Goal: Information Seeking & Learning: Learn about a topic

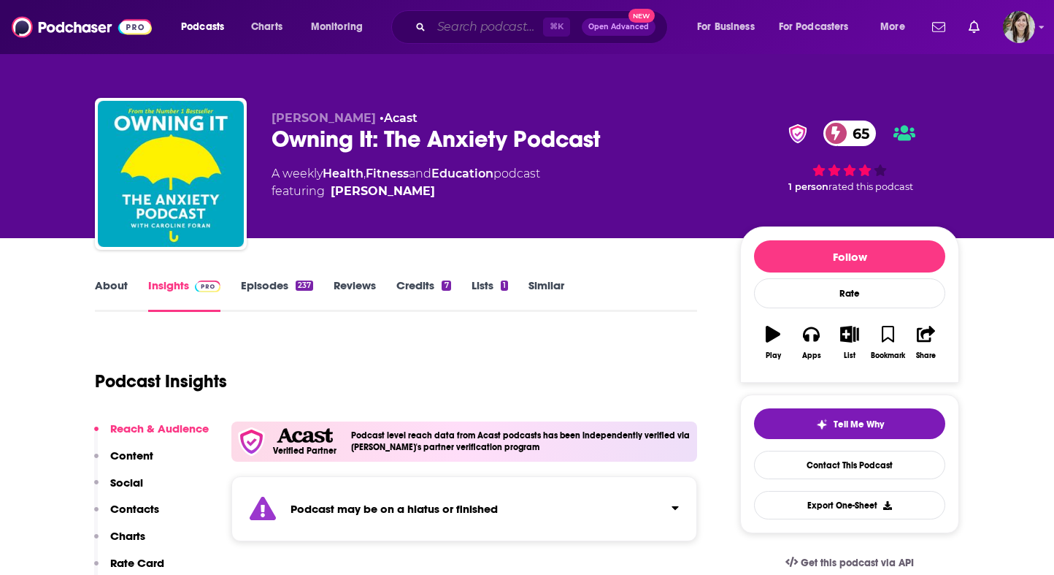
click at [475, 30] on input "Search podcasts, credits, & more..." at bounding box center [488, 26] width 112 height 23
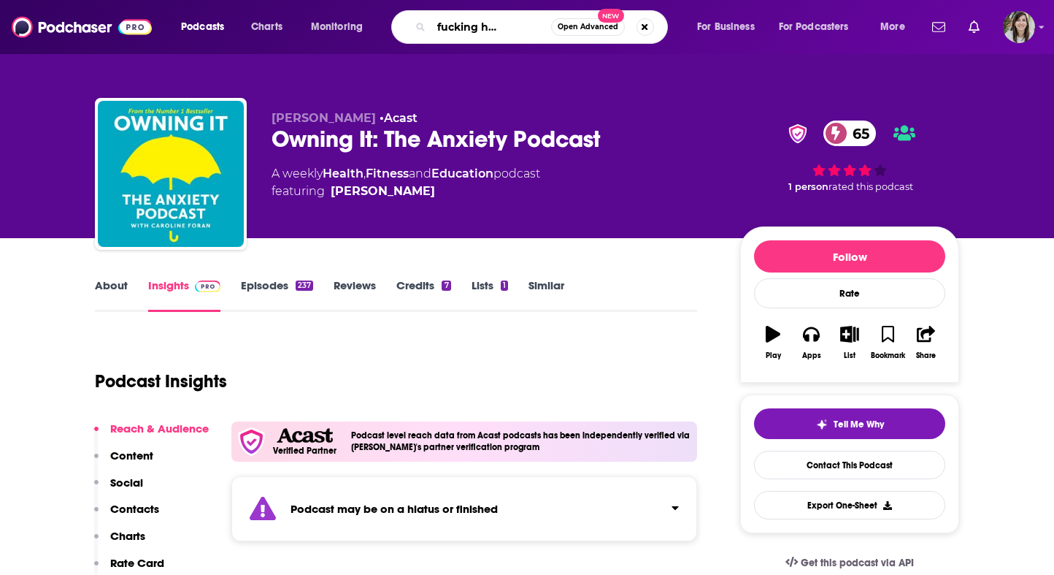
scroll to position [0, 58]
type input "another fucking horror podcast"
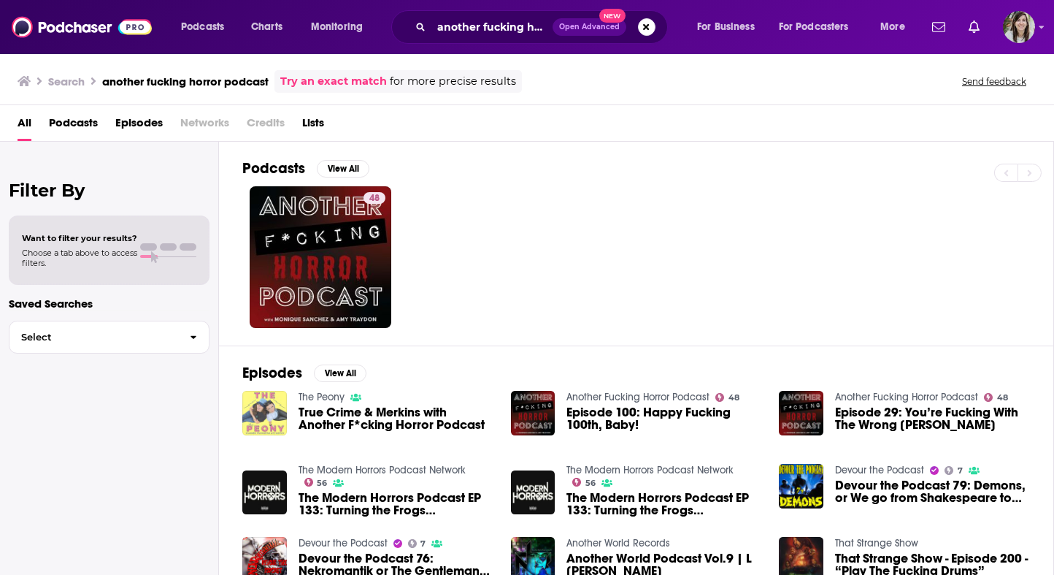
click at [273, 406] on img "True Crime & Merkins with Another F*cking Horror Podcast" at bounding box center [264, 413] width 45 height 45
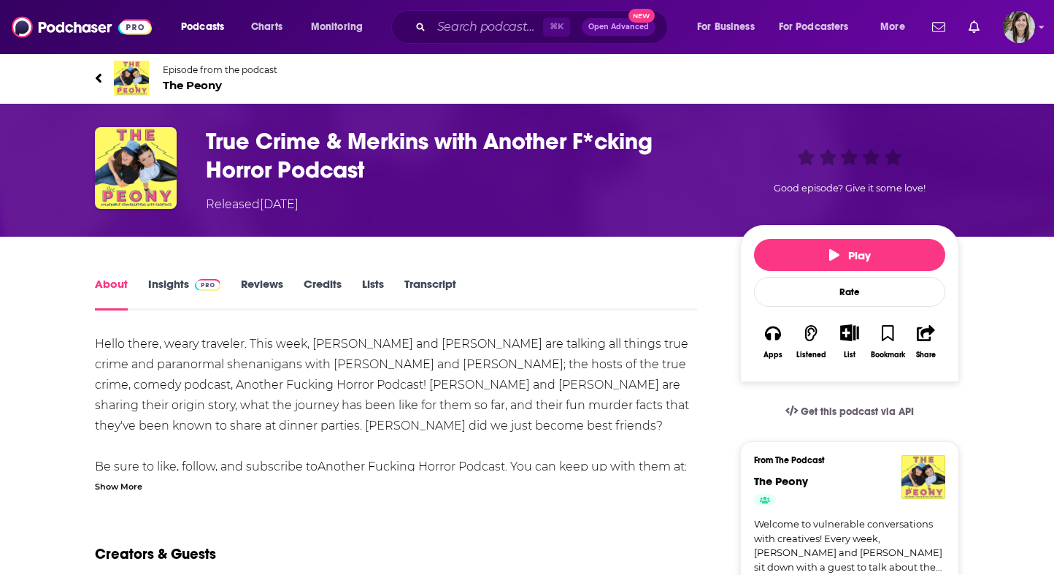
click at [204, 85] on span "The Peony" at bounding box center [220, 85] width 115 height 14
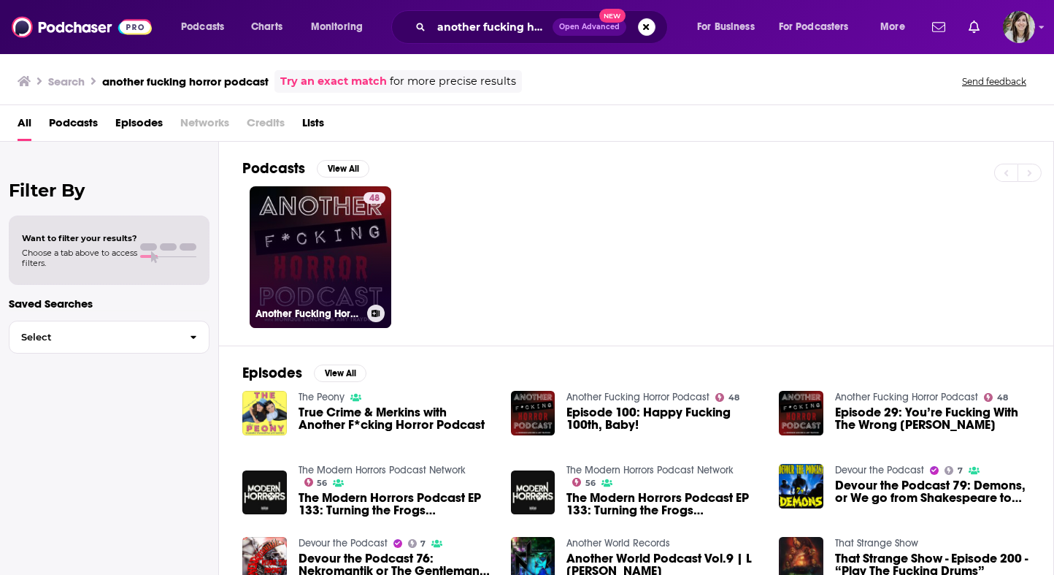
click at [342, 258] on link "48 Another Fucking Horror Podcast" at bounding box center [321, 257] width 142 height 142
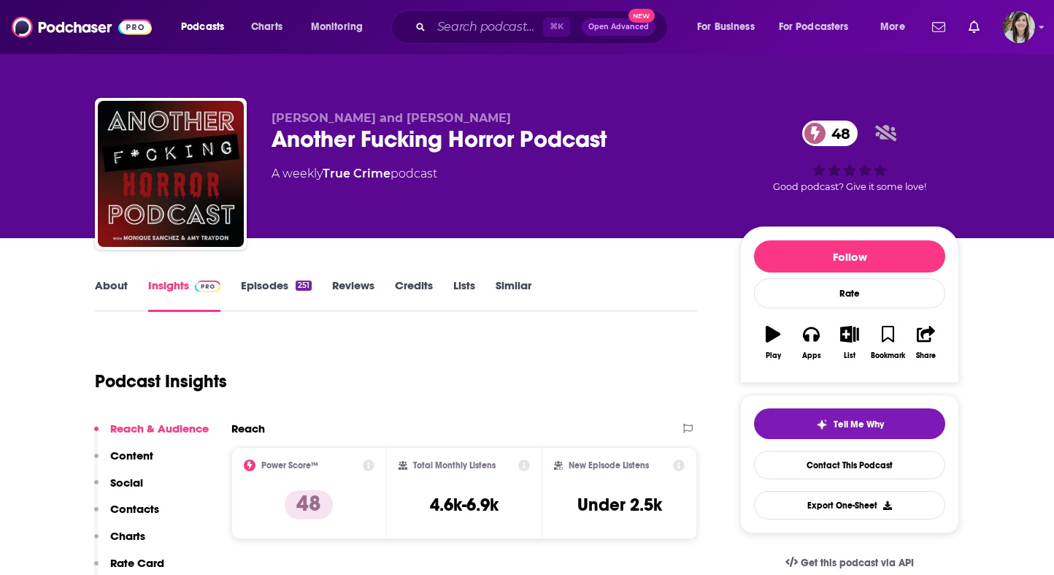
click at [296, 278] on link "Episodes 251" at bounding box center [276, 295] width 71 height 34
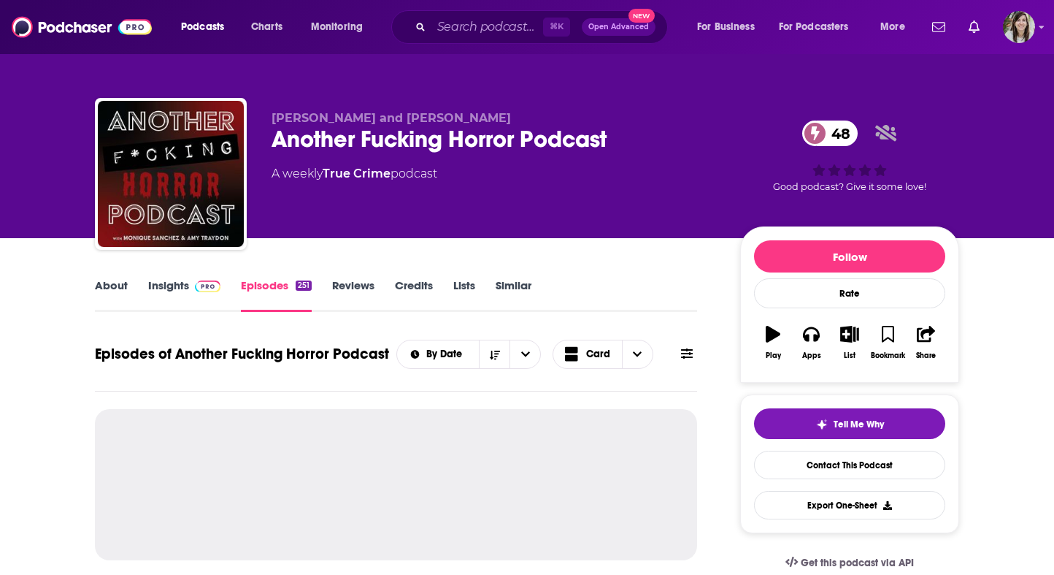
click at [169, 289] on link "Insights" at bounding box center [184, 295] width 72 height 34
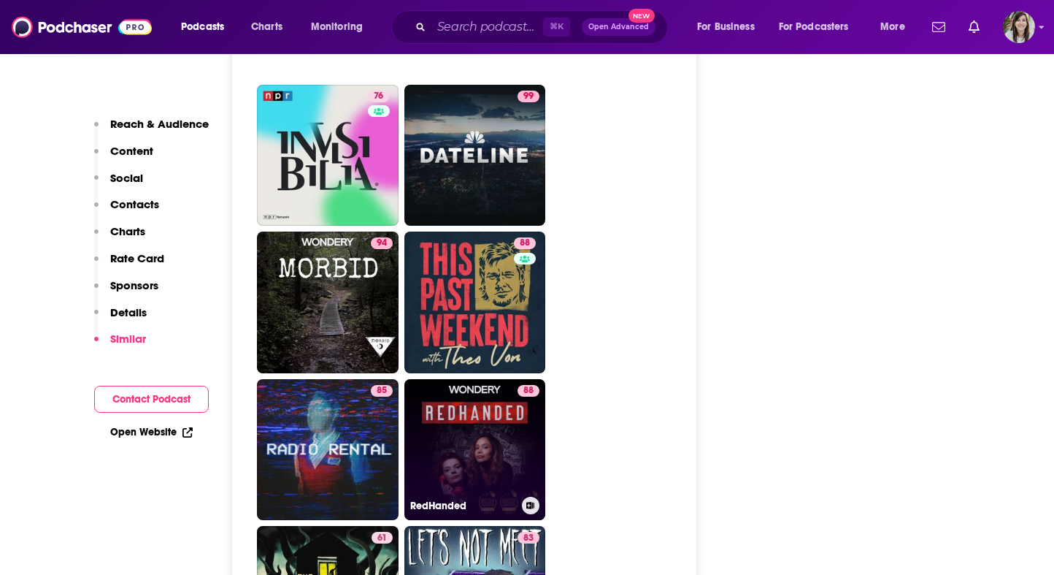
scroll to position [3236, 0]
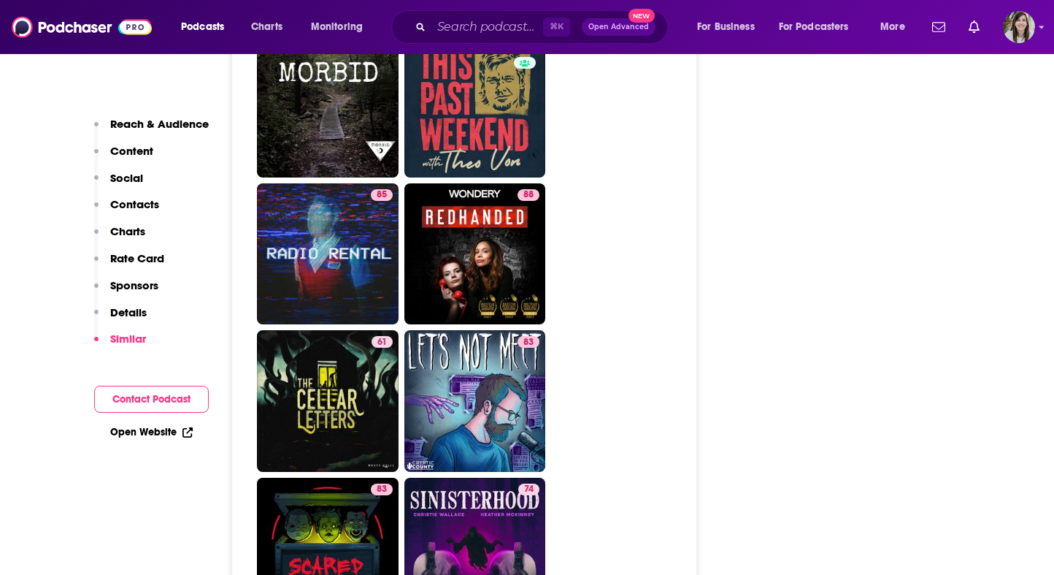
click at [583, 302] on ul "95 99 97 93 76 99 94 88 85 88 61 83 83 74 80 94 68 76 75 83 81 65" at bounding box center [472, 475] width 431 height 1760
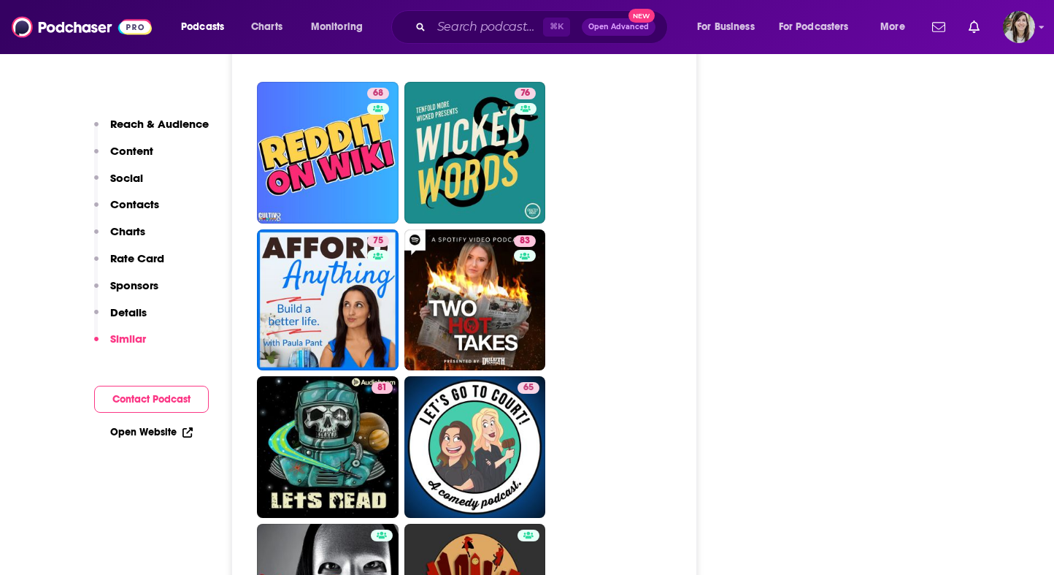
scroll to position [4182, 0]
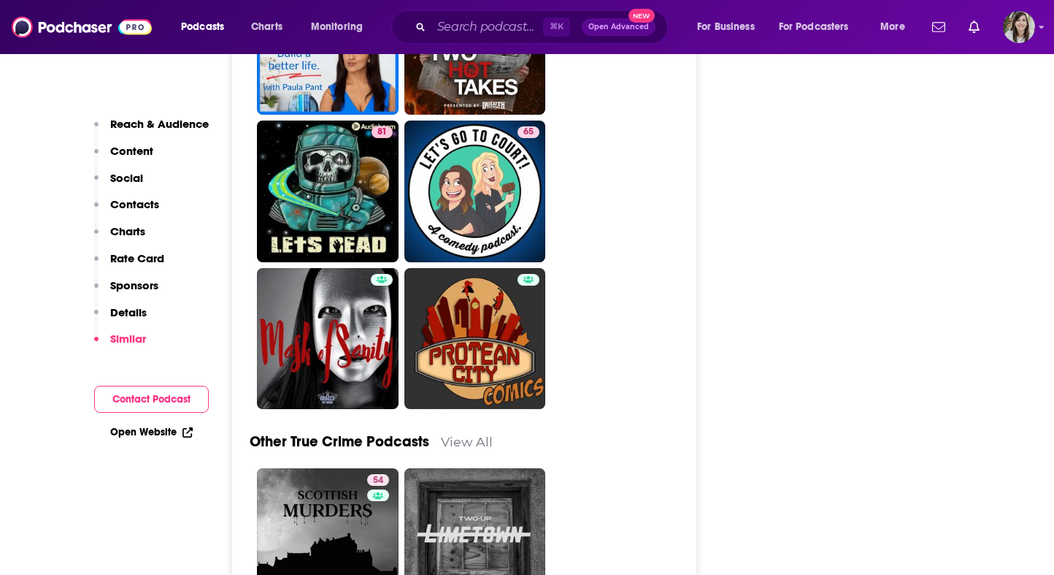
drag, startPoint x: 340, startPoint y: 186, endPoint x: 181, endPoint y: 39, distance: 217.0
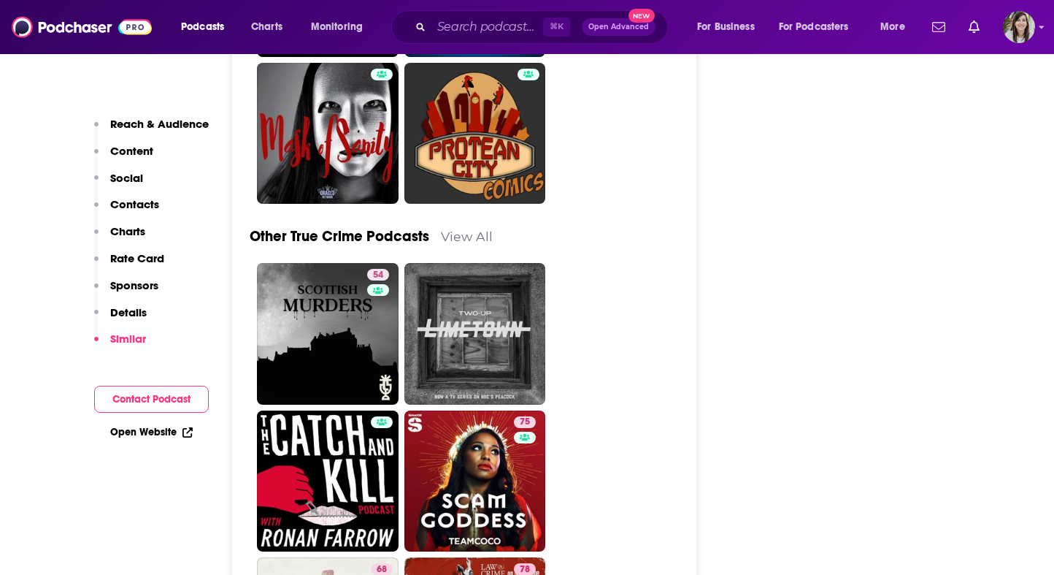
scroll to position [4459, 0]
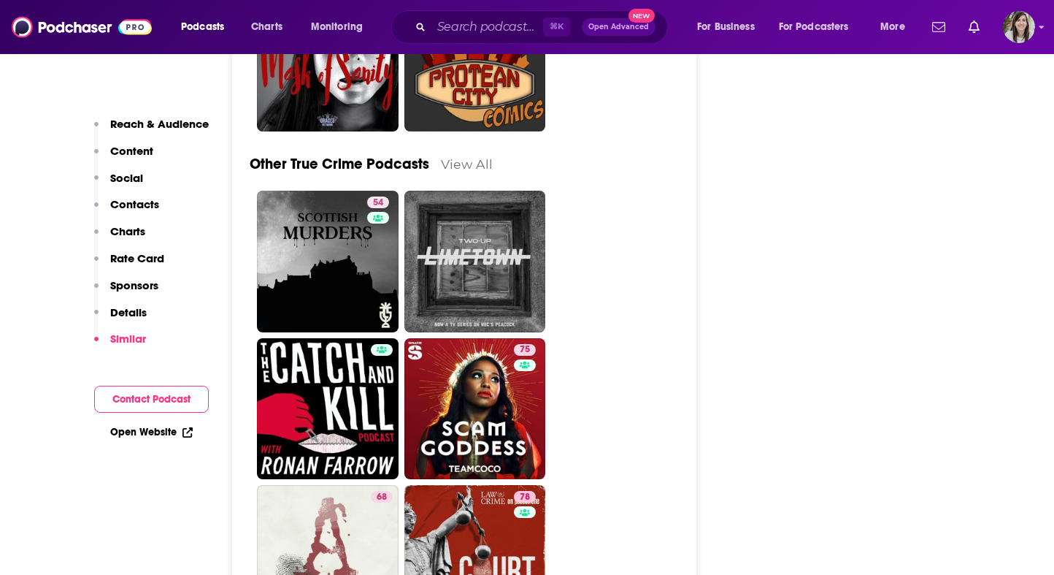
drag, startPoint x: 349, startPoint y: 320, endPoint x: 367, endPoint y: 90, distance: 230.7
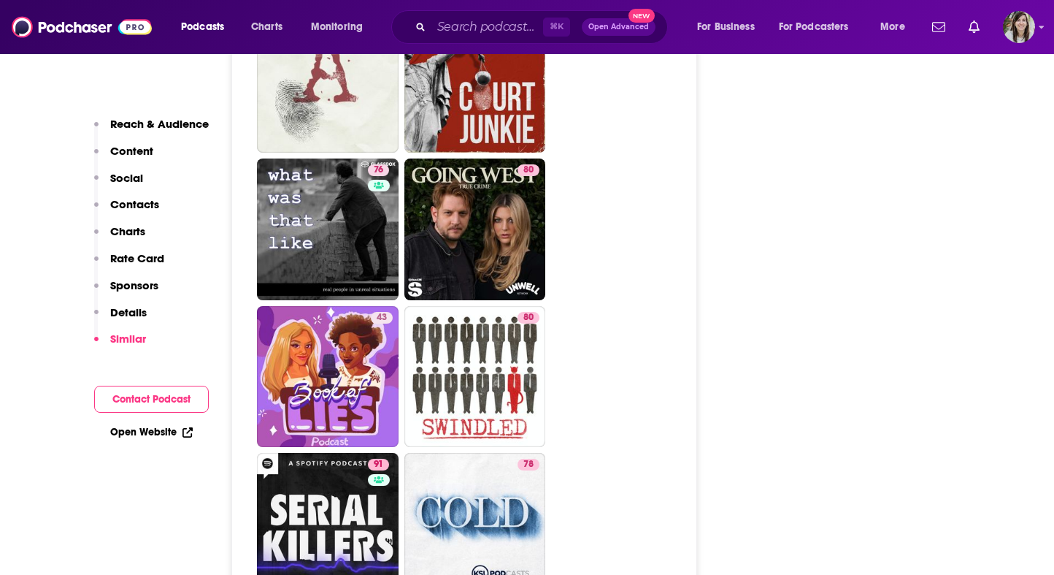
scroll to position [4934, 0]
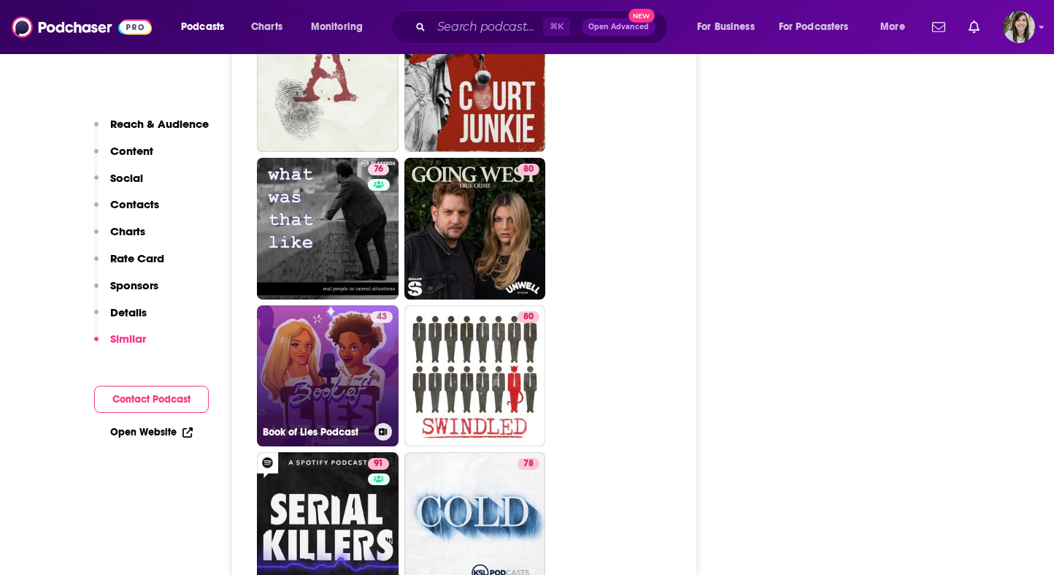
click at [350, 305] on link "43 Book of Lies Podcast" at bounding box center [328, 376] width 142 height 142
type input "https://www.podchaser.com/podcasts/book-of-lies-podcast-827201"
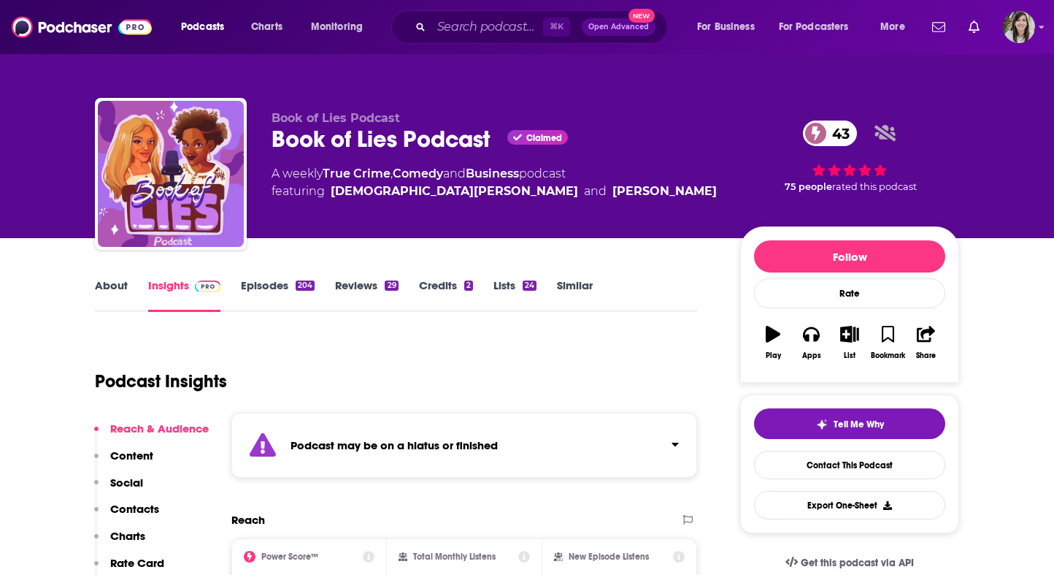
click at [111, 279] on link "About" at bounding box center [111, 295] width 33 height 34
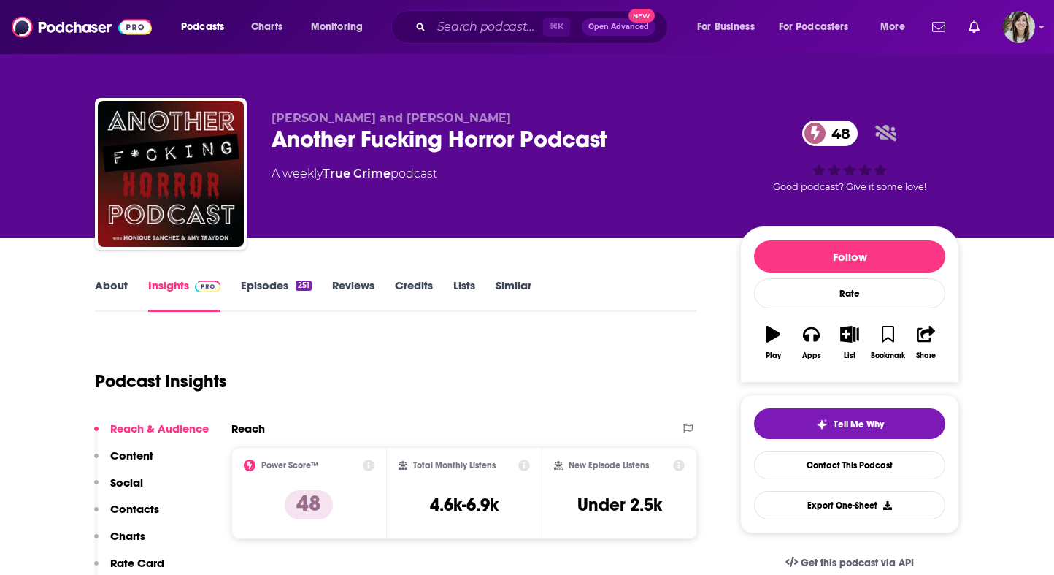
click at [117, 293] on link "About" at bounding box center [111, 295] width 33 height 34
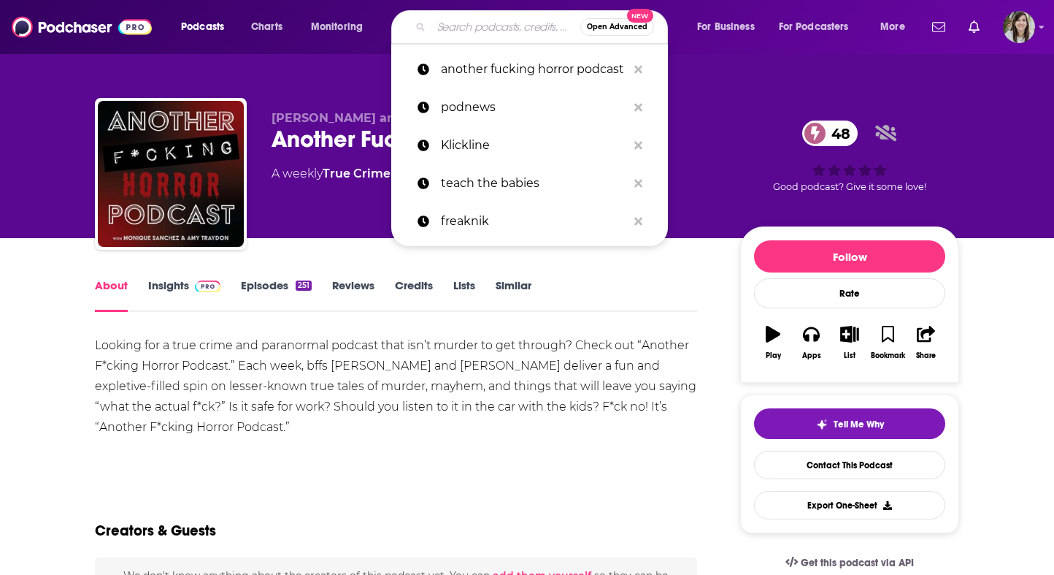
click at [456, 25] on input "Search podcasts, credits, & more..." at bounding box center [506, 26] width 149 height 23
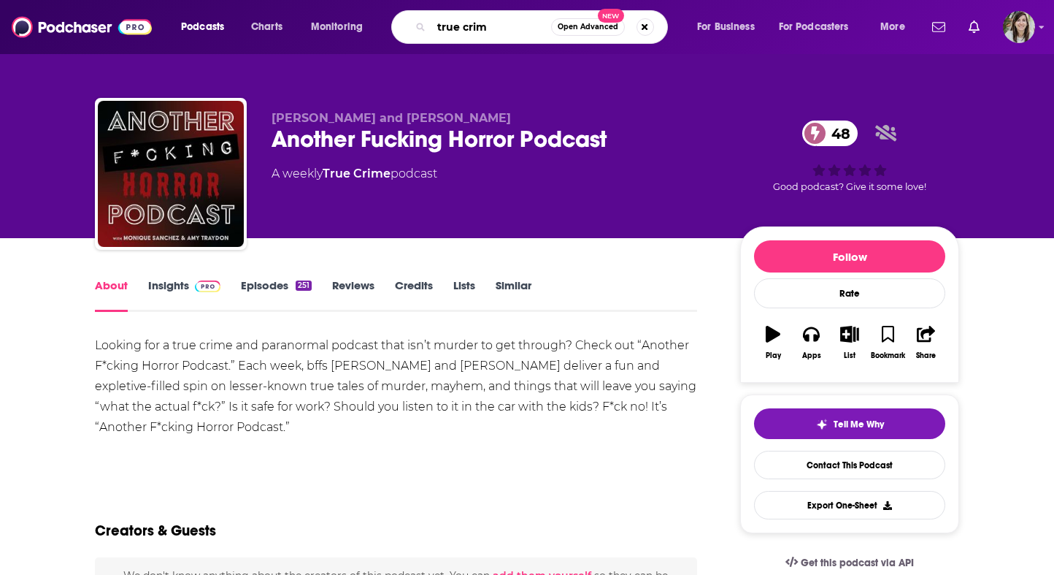
type input "true crime"
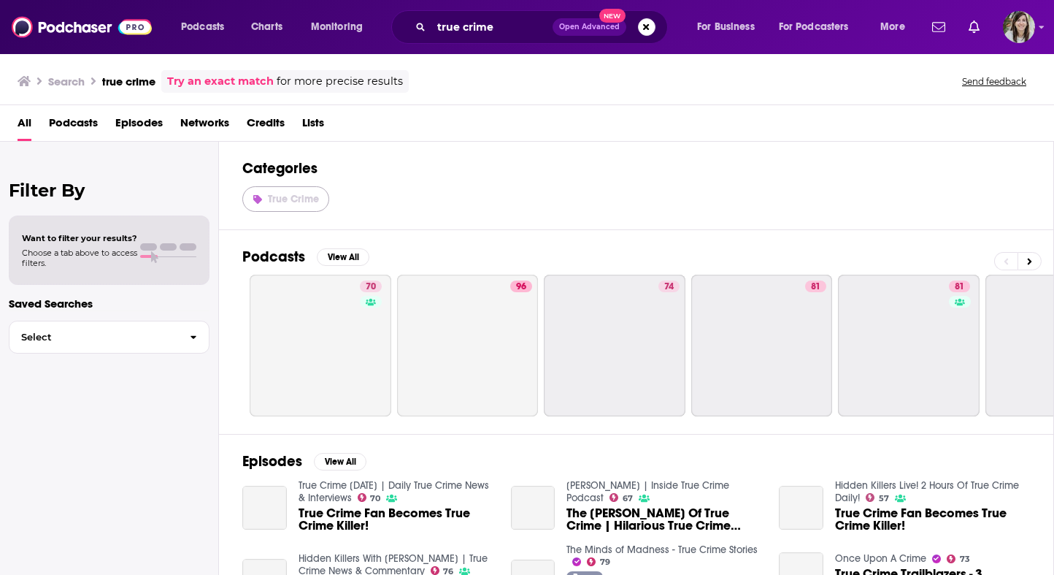
click at [311, 202] on span "True Crime" at bounding box center [293, 199] width 51 height 12
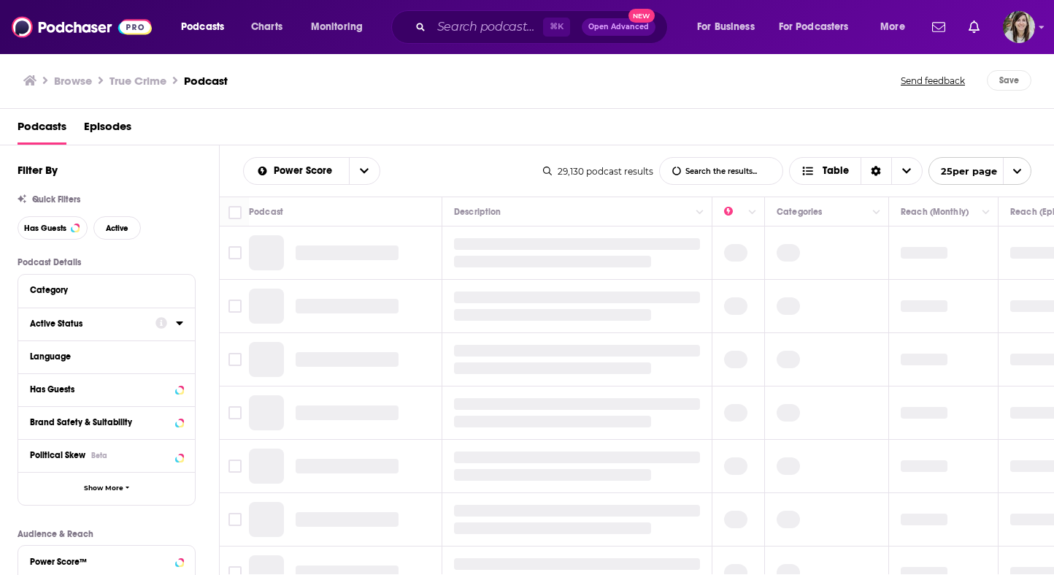
click at [105, 331] on button "Active Status" at bounding box center [93, 323] width 126 height 18
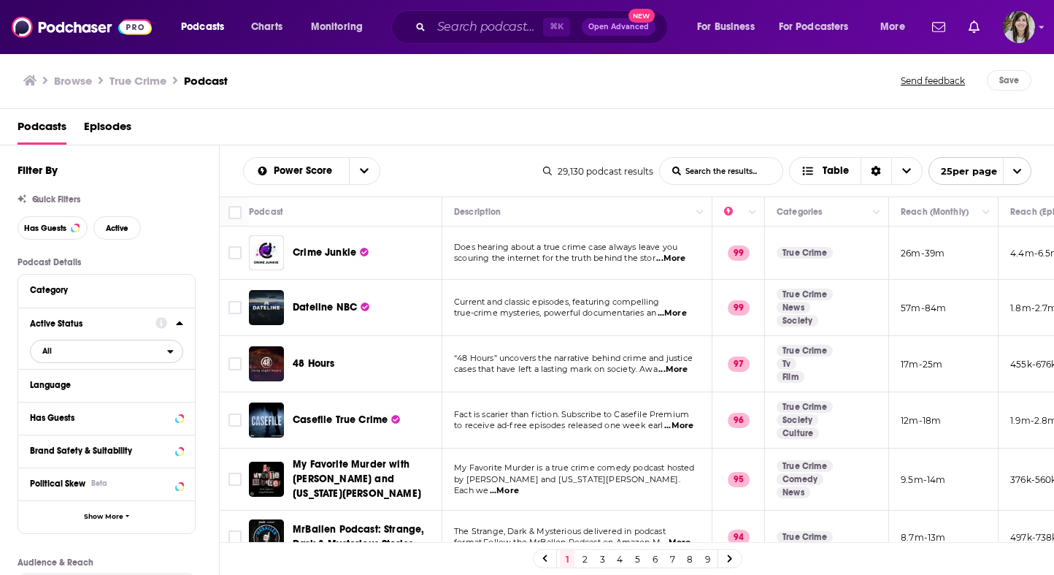
click at [72, 353] on span "All" at bounding box center [99, 350] width 137 height 19
click at [80, 391] on div "Active 4k" at bounding box center [112, 399] width 164 height 24
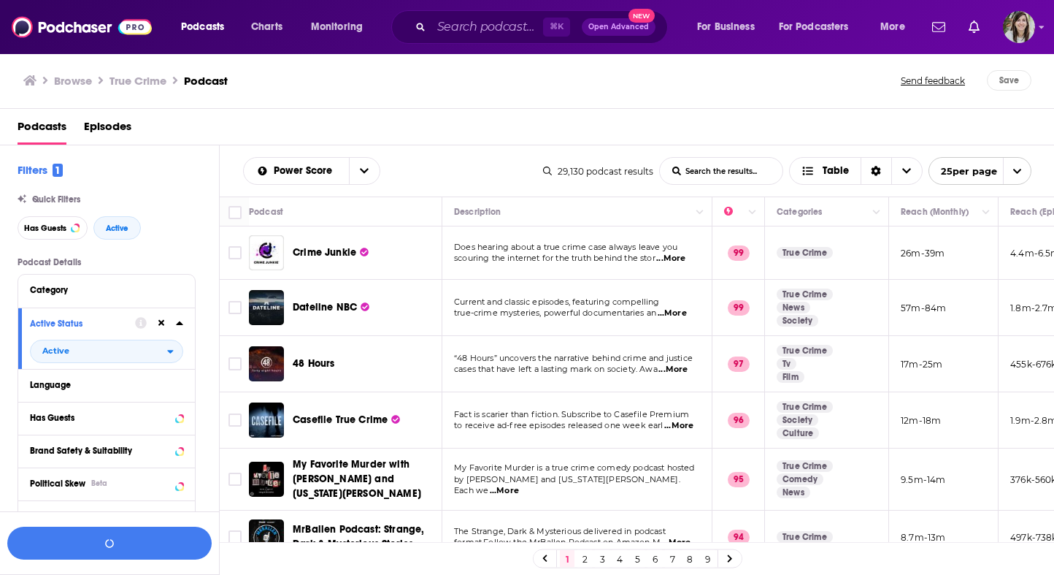
click at [102, 327] on div "Active Status" at bounding box center [78, 323] width 96 height 10
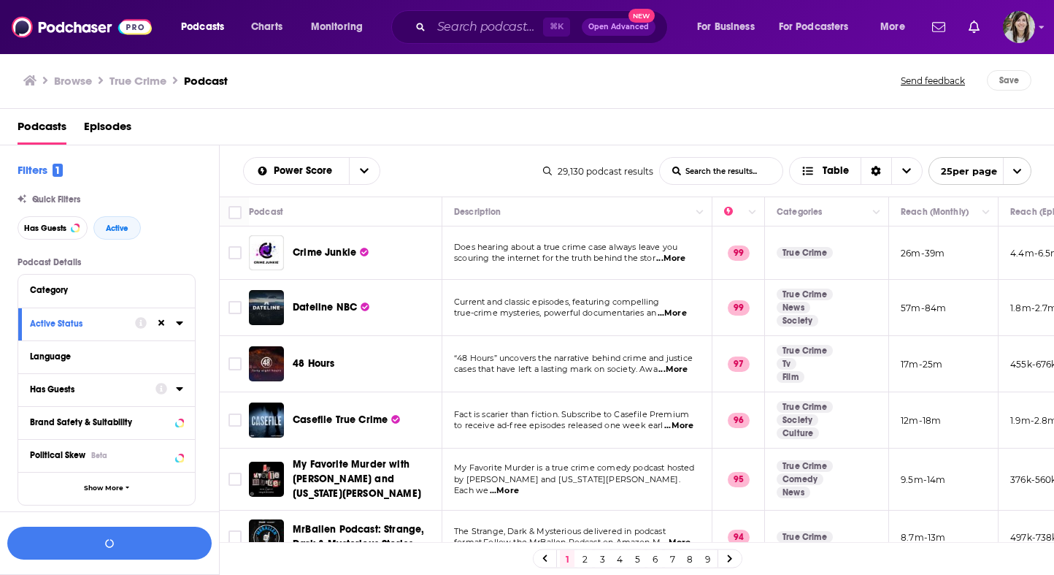
click at [102, 388] on div "Has Guests" at bounding box center [88, 389] width 116 height 10
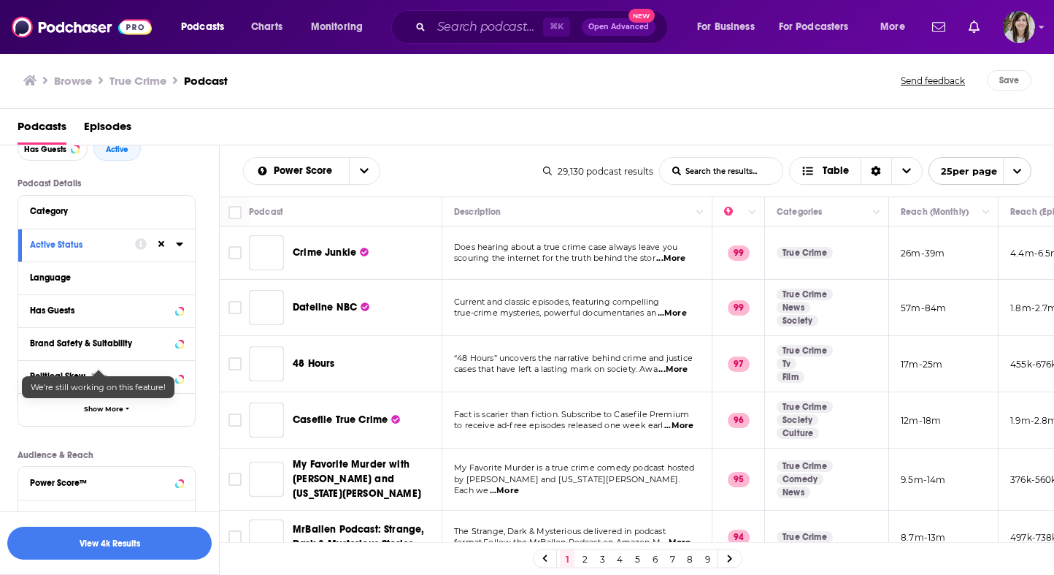
scroll to position [90, 0]
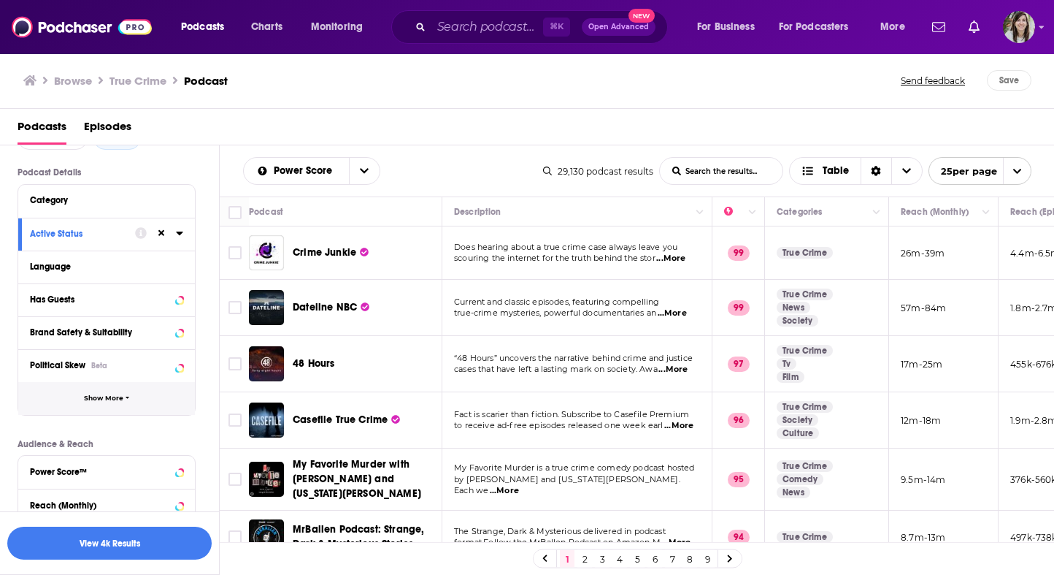
click at [115, 402] on span "Show More" at bounding box center [103, 398] width 39 height 8
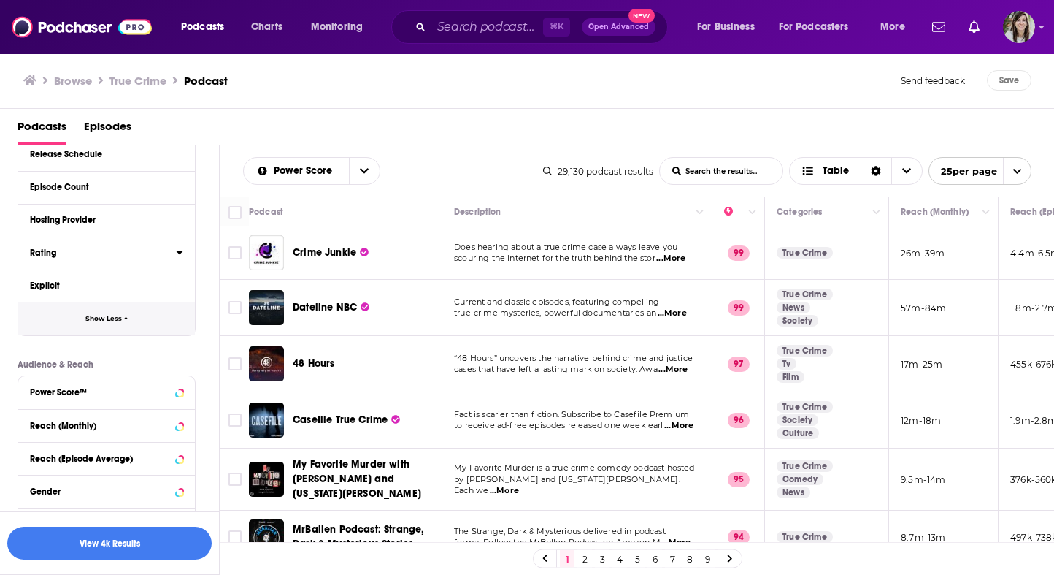
scroll to position [475, 0]
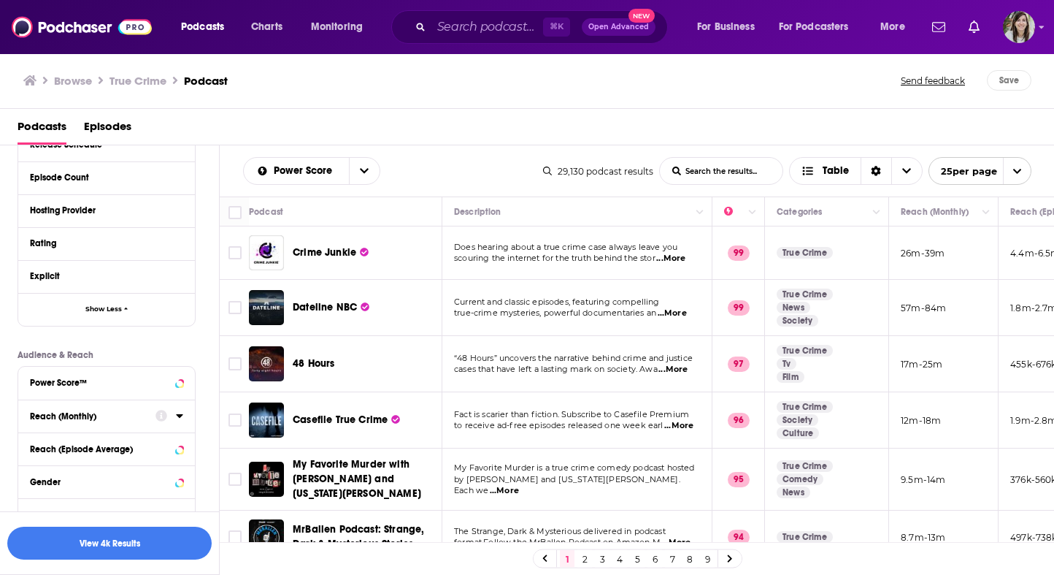
click at [113, 418] on div "Reach (Monthly)" at bounding box center [88, 416] width 116 height 10
click at [64, 448] on input "number" at bounding box center [66, 441] width 73 height 23
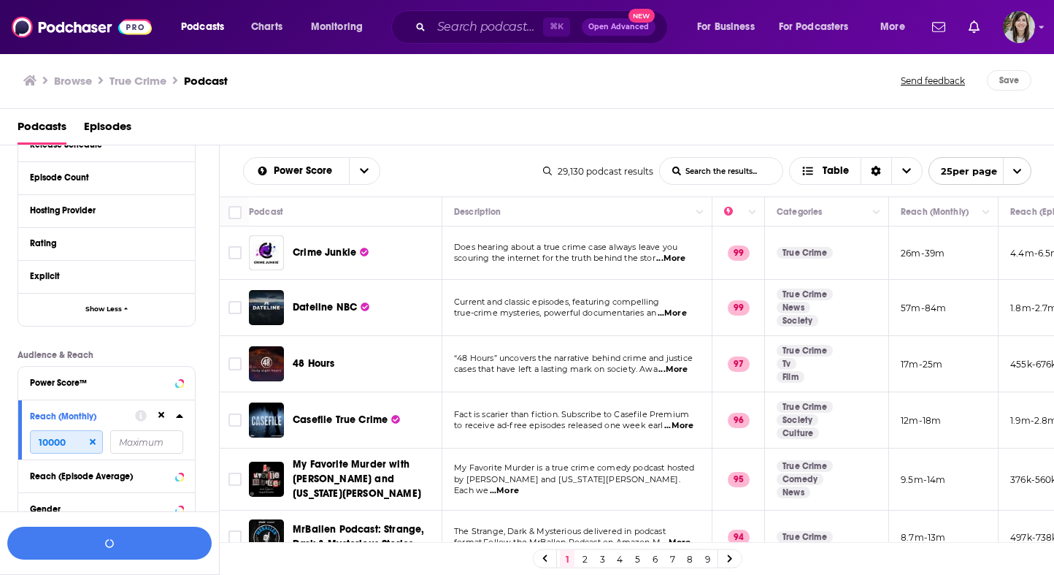
drag, startPoint x: 49, startPoint y: 446, endPoint x: 21, endPoint y: 446, distance: 27.7
click at [23, 446] on div "Reach (Monthly) 10000" at bounding box center [106, 429] width 177 height 60
type input "5000"
click at [154, 440] on input "number" at bounding box center [146, 441] width 73 height 23
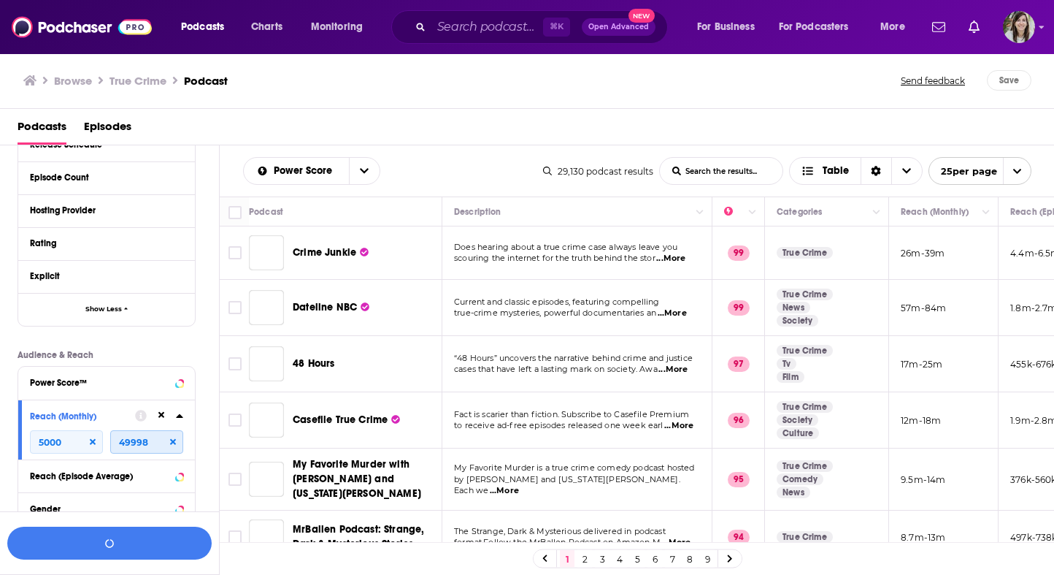
scroll to position [605, 0]
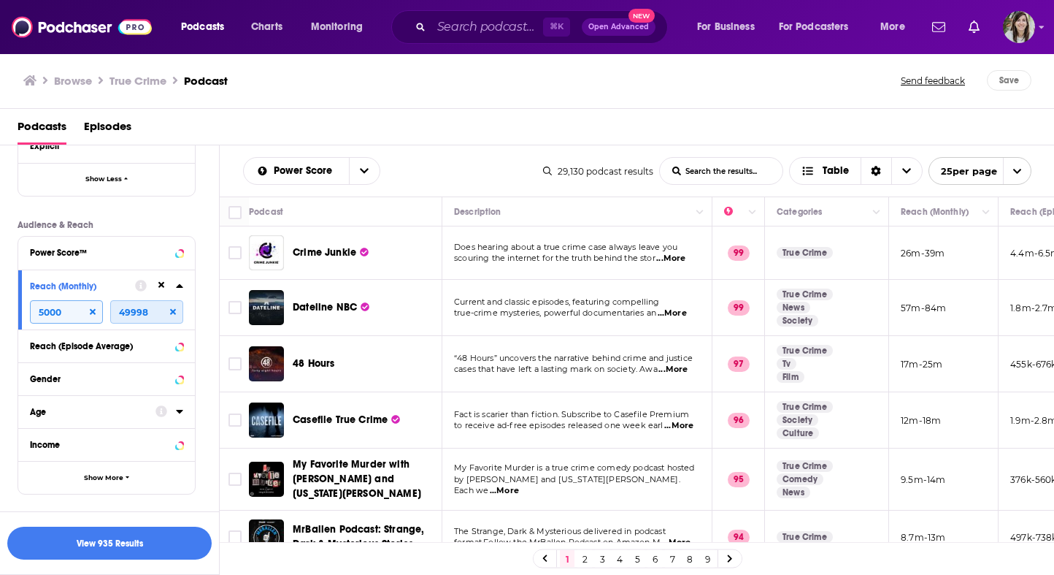
type input "49998"
drag, startPoint x: 63, startPoint y: 312, endPoint x: 18, endPoint y: 312, distance: 44.5
click at [18, 312] on div "Reach (Monthly) 5000 49998" at bounding box center [106, 299] width 177 height 60
type input "10000"
click at [92, 381] on div "Gender" at bounding box center [88, 379] width 116 height 10
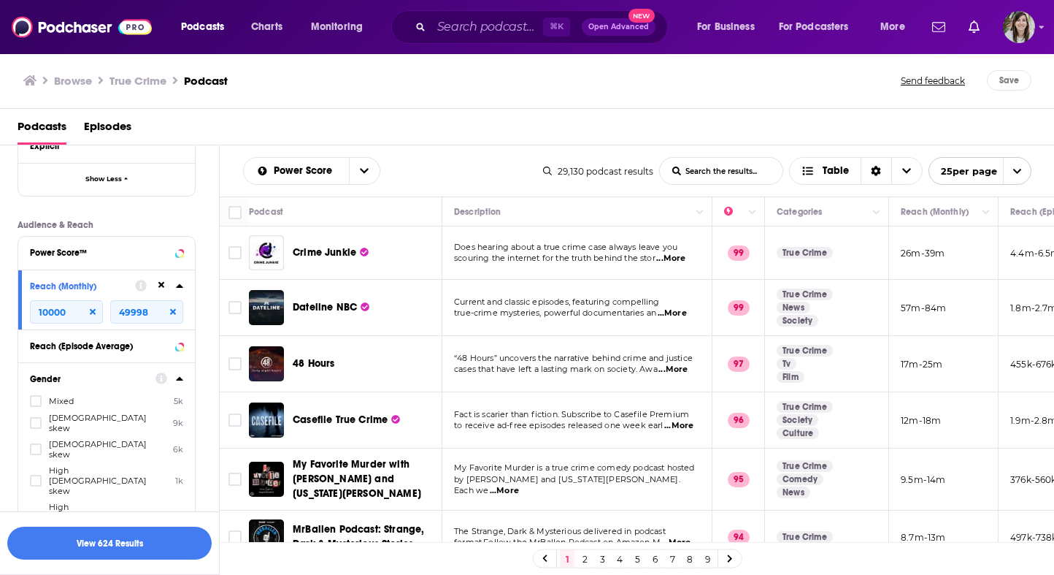
click at [80, 418] on span "Female skew" at bounding box center [107, 423] width 117 height 20
click at [36, 427] on input "multiSelectOption-moderatefemale-1" at bounding box center [36, 427] width 0 height 0
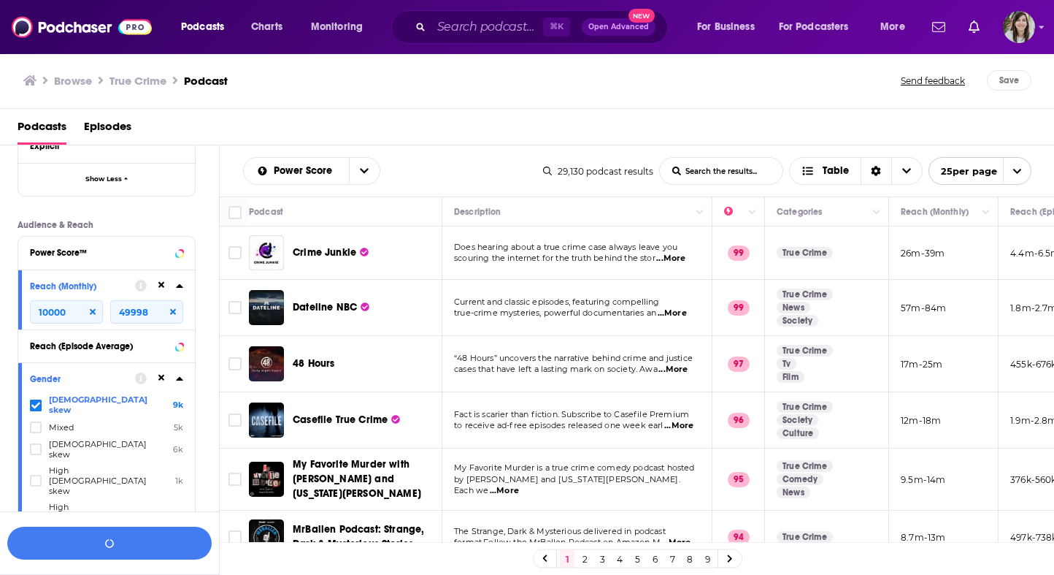
scroll to position [728, 0]
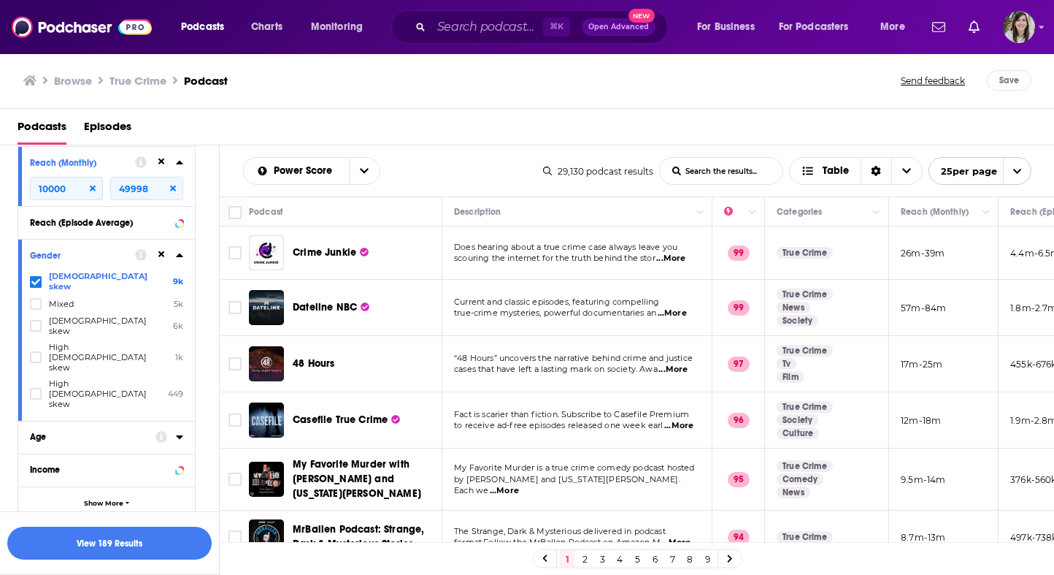
click at [98, 432] on div "Age" at bounding box center [88, 437] width 116 height 10
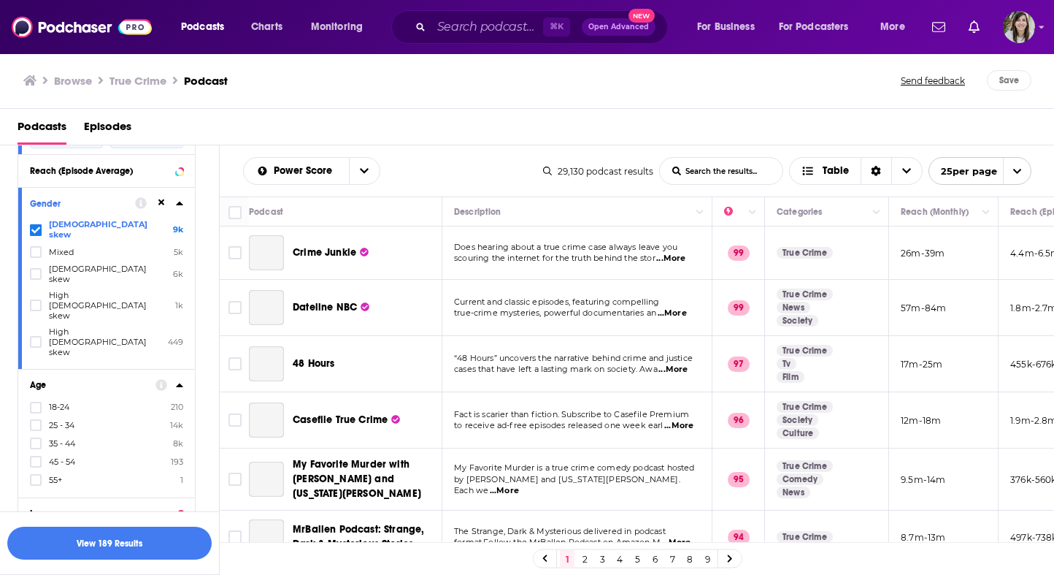
scroll to position [796, 0]
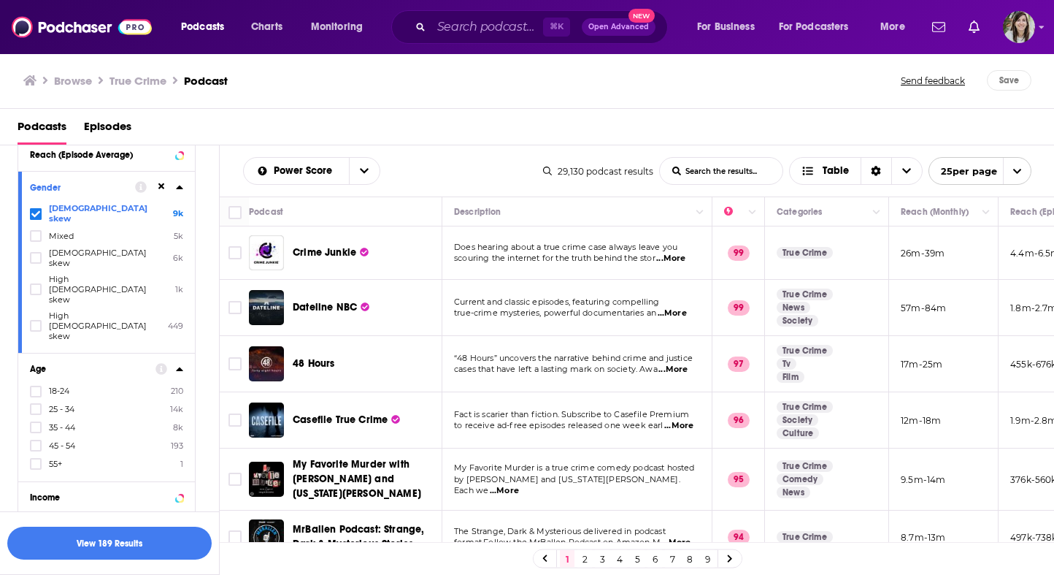
click at [69, 404] on span "25 - 34" at bounding box center [62, 409] width 26 height 10
click at [36, 413] on input "multiSelectOption-25-34-1" at bounding box center [36, 413] width 0 height 0
click at [61, 422] on span "35 - 44" at bounding box center [62, 427] width 26 height 10
click at [36, 432] on input "multiSelectOption-35-44-2" at bounding box center [36, 432] width 0 height 0
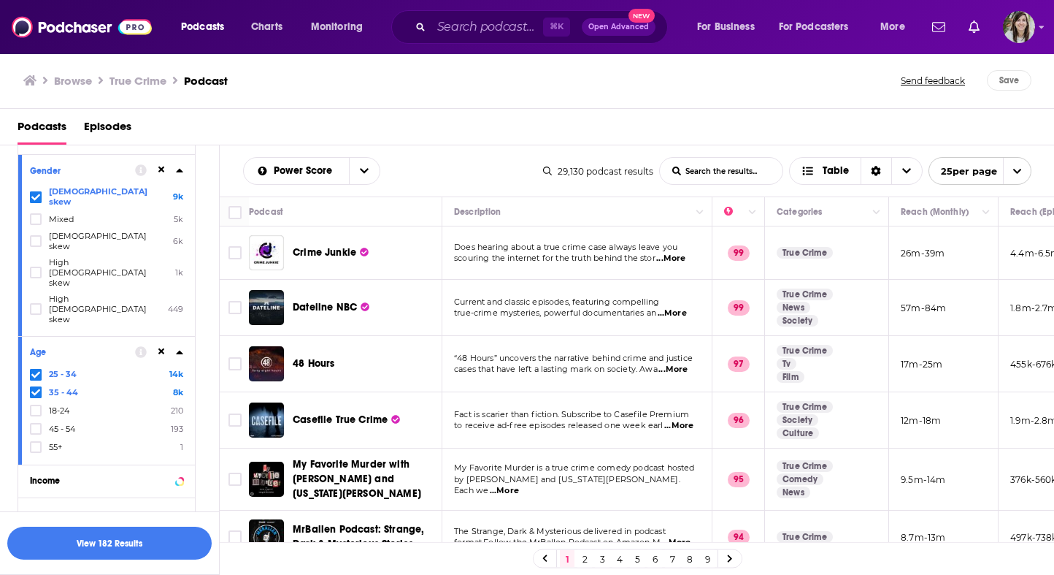
scroll to position [823, 0]
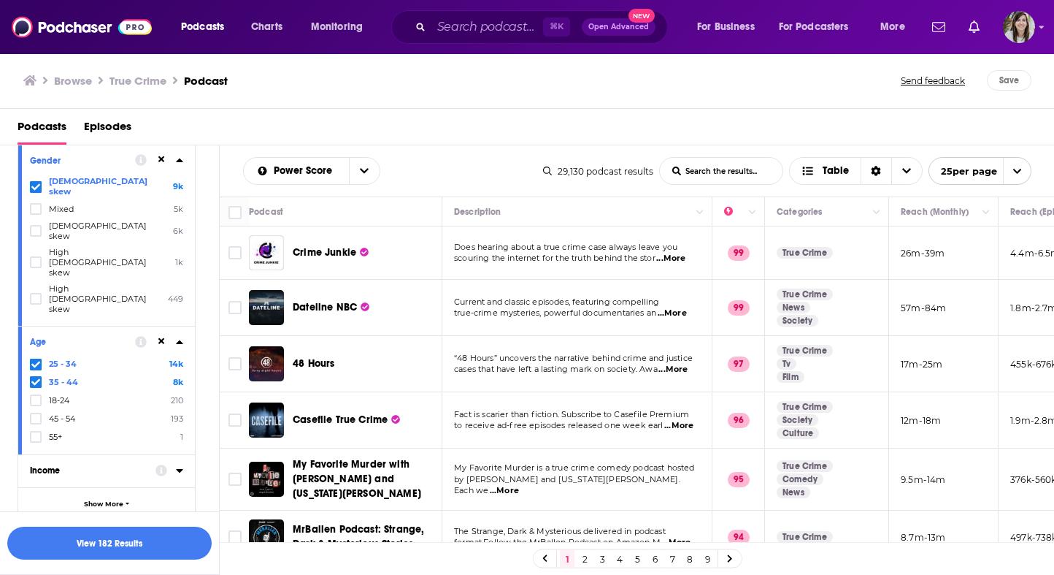
click at [73, 465] on div "Income" at bounding box center [88, 470] width 116 height 10
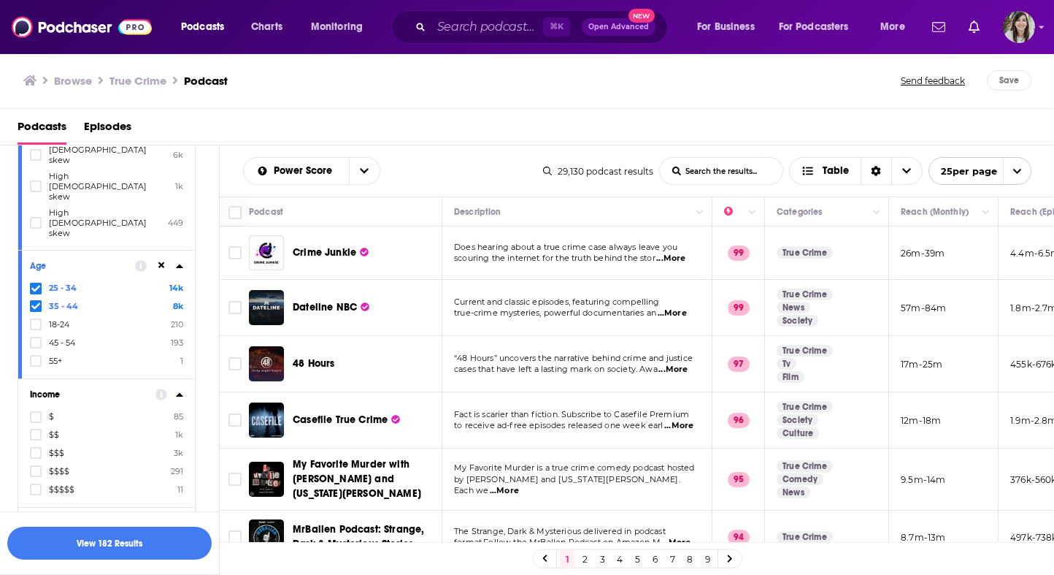
scroll to position [917, 0]
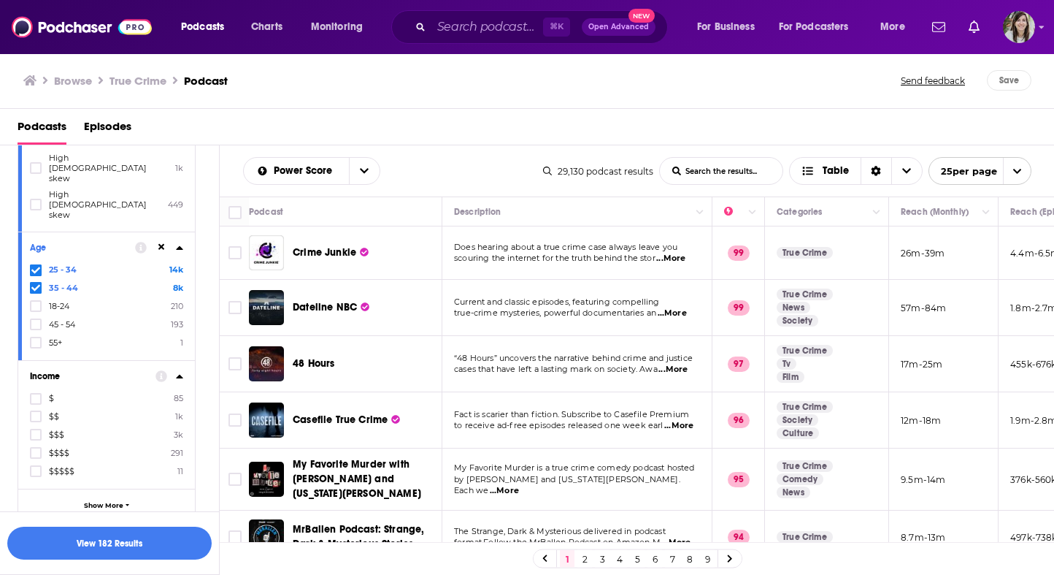
click at [51, 411] on span "$$" at bounding box center [54, 416] width 10 height 10
click at [36, 421] on input "multiSelectOption-income-tier-1-1" at bounding box center [36, 421] width 0 height 0
click at [50, 429] on span "$$$" at bounding box center [56, 434] width 15 height 10
click at [36, 439] on input "multiSelectOption-income-tier-2-2" at bounding box center [36, 439] width 0 height 0
click at [101, 548] on button "View 133 Results" at bounding box center [109, 542] width 204 height 33
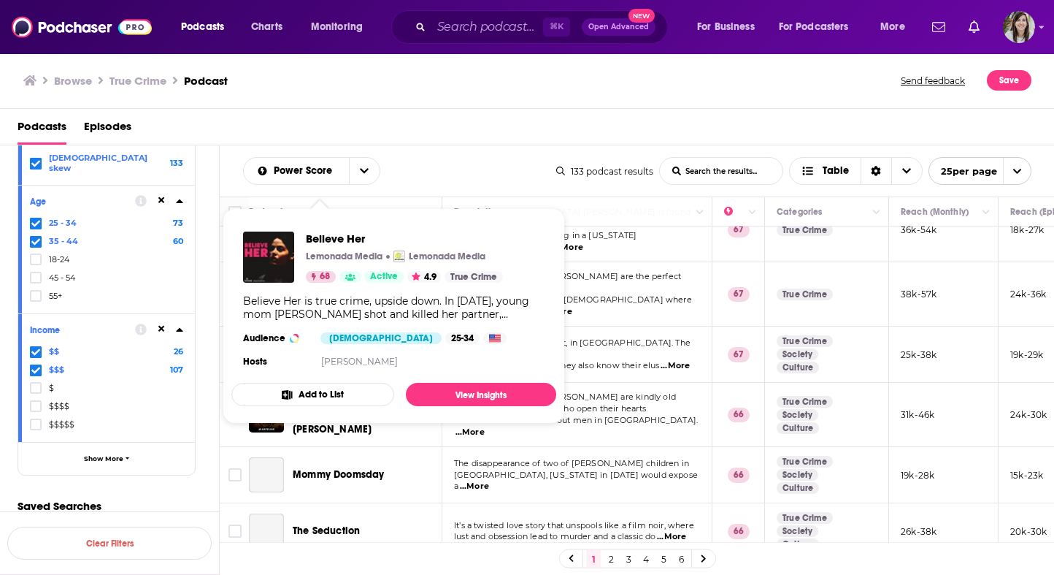
scroll to position [137, 0]
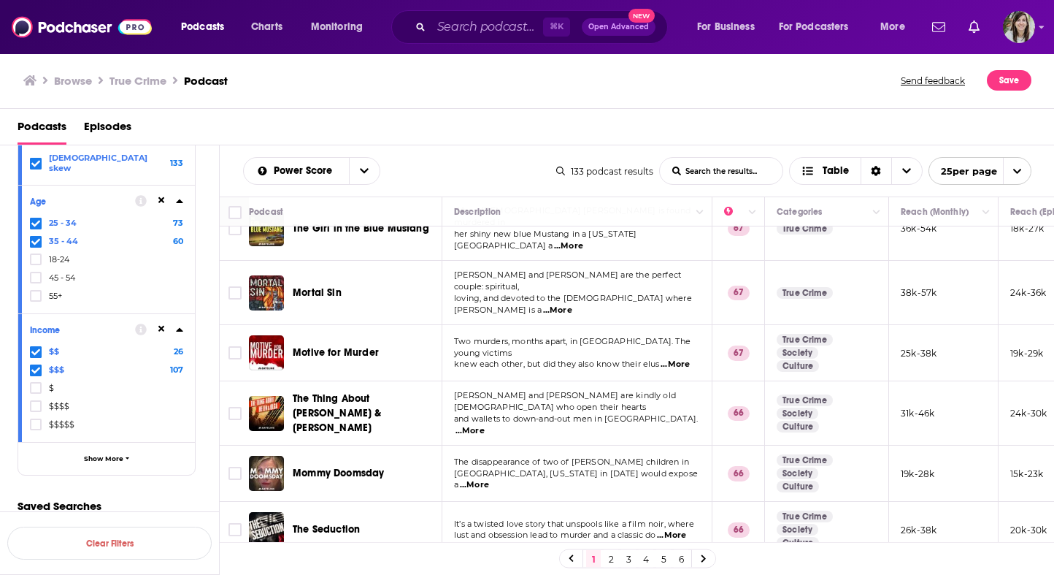
click at [485, 425] on span "...More" at bounding box center [470, 431] width 29 height 12
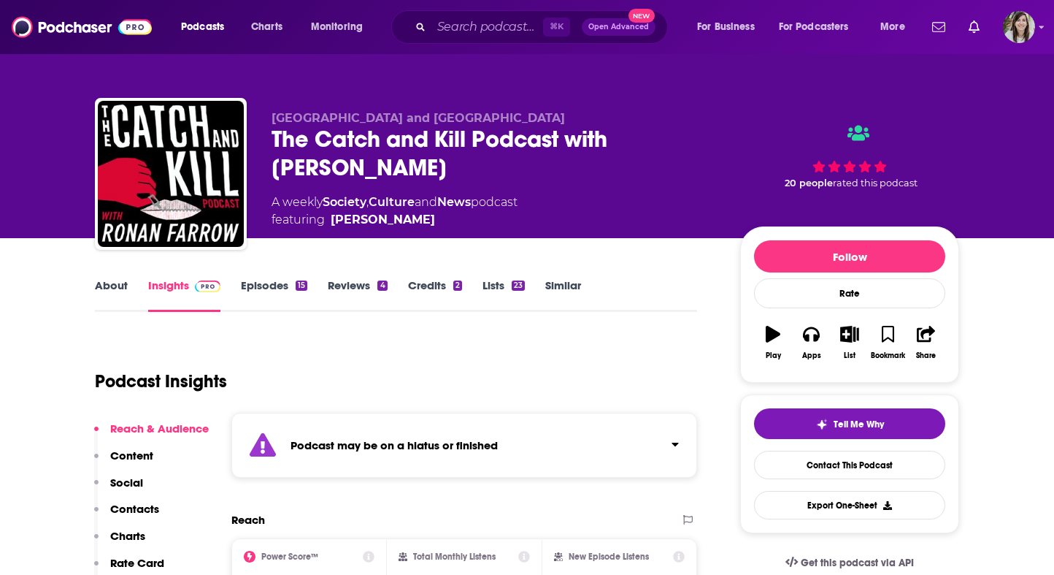
scroll to position [111, 0]
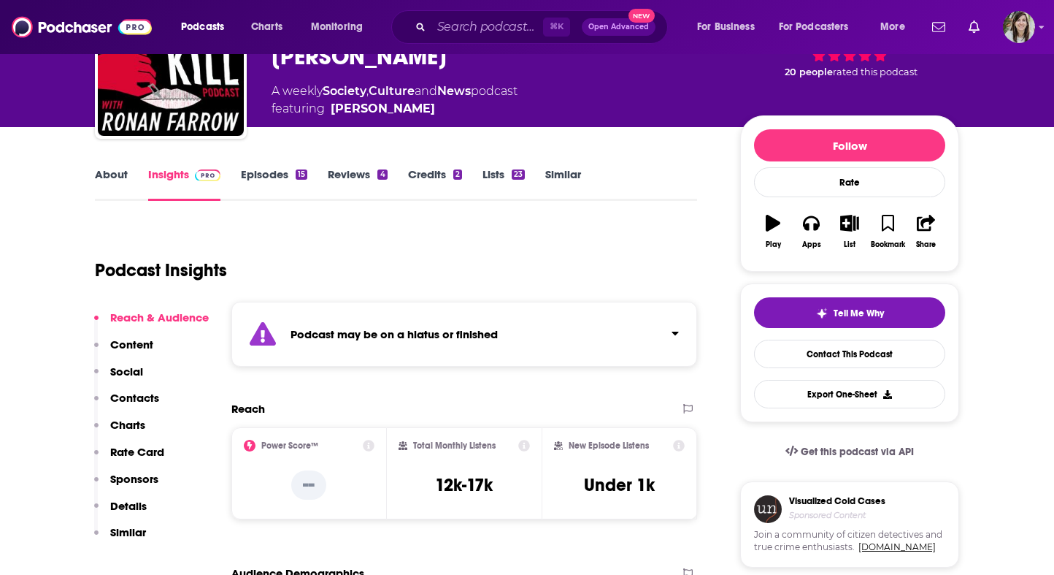
click at [418, 345] on div "Podcast may be on a hiatus or finished" at bounding box center [464, 334] width 466 height 65
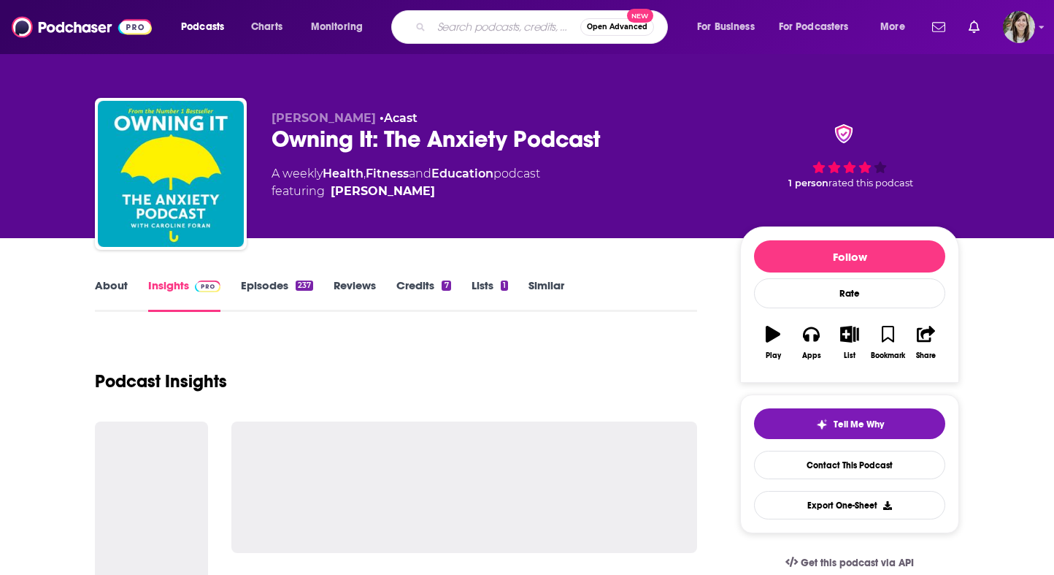
click at [473, 27] on input "Search podcasts, credits, & more..." at bounding box center [506, 26] width 149 height 23
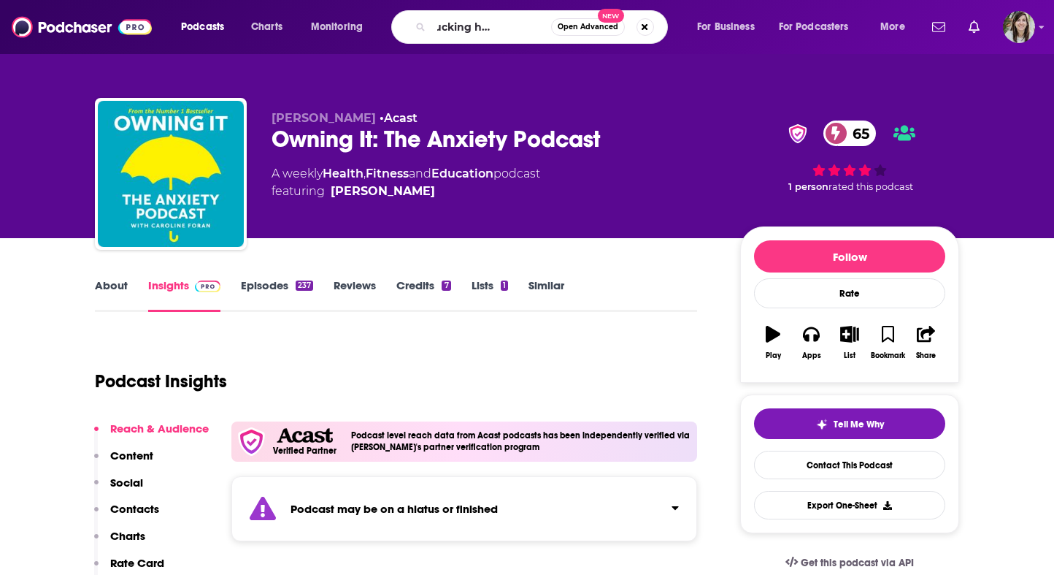
type input "another fucking horror podcast"
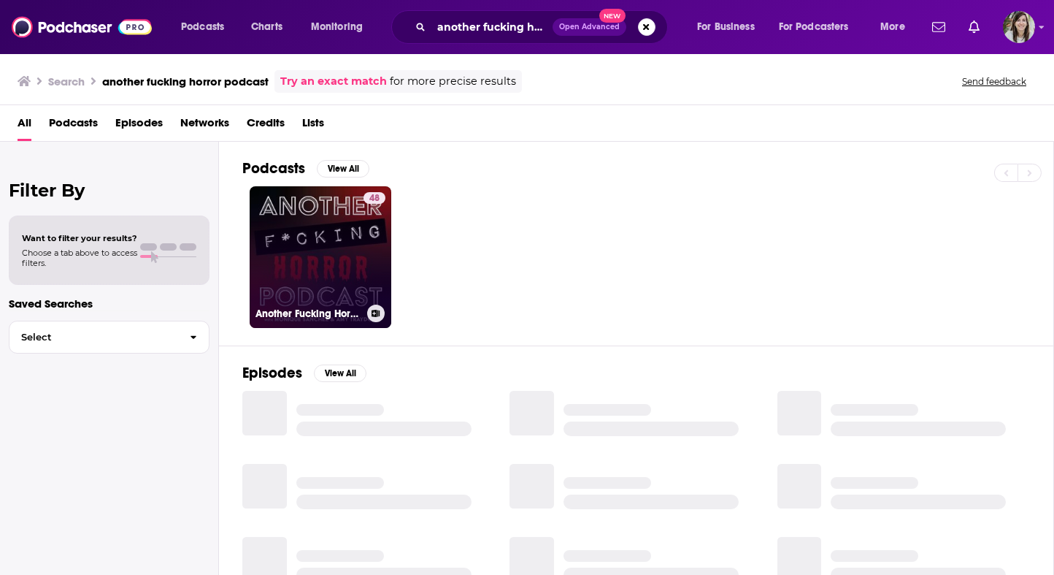
click at [313, 316] on h3 "Another Fucking Horror Podcast" at bounding box center [309, 313] width 106 height 12
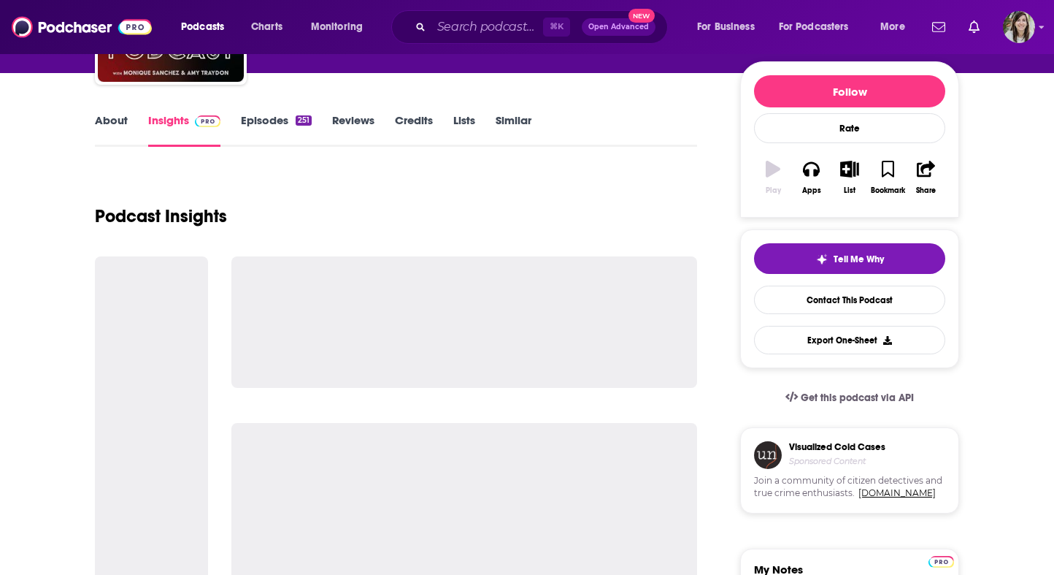
scroll to position [166, 0]
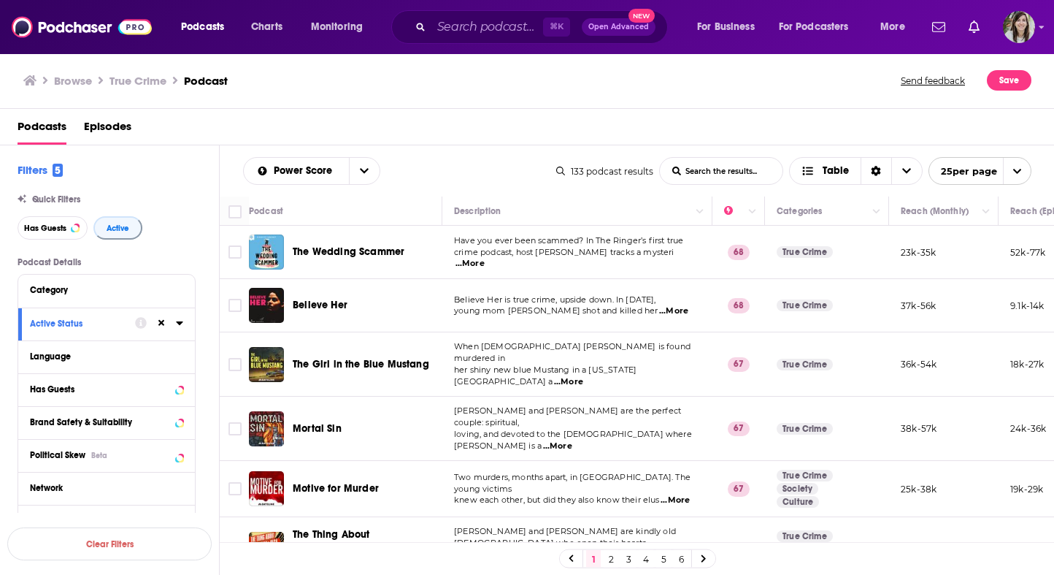
scroll to position [137, 0]
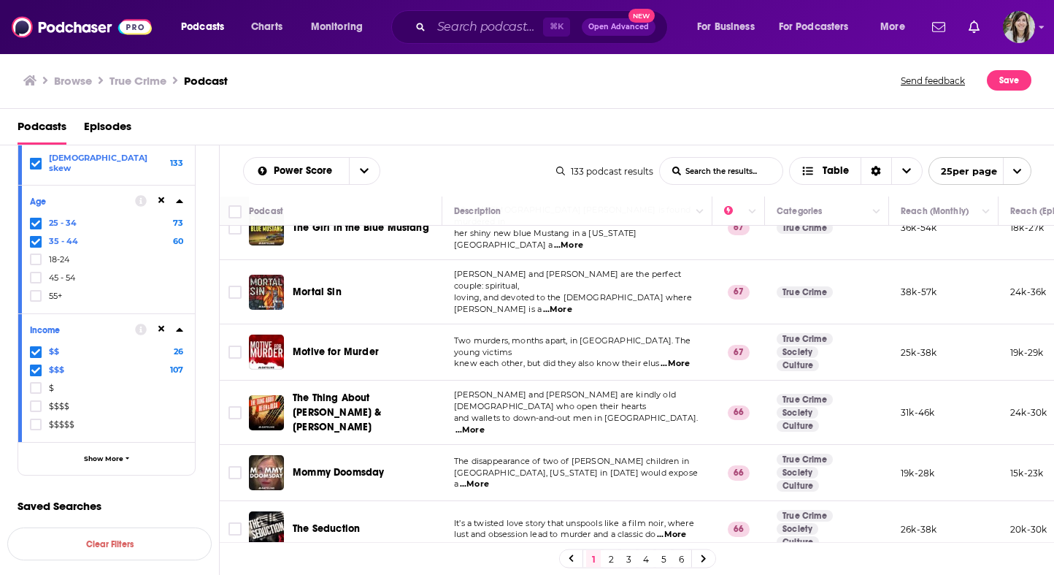
click at [572, 304] on span "...More" at bounding box center [557, 310] width 29 height 12
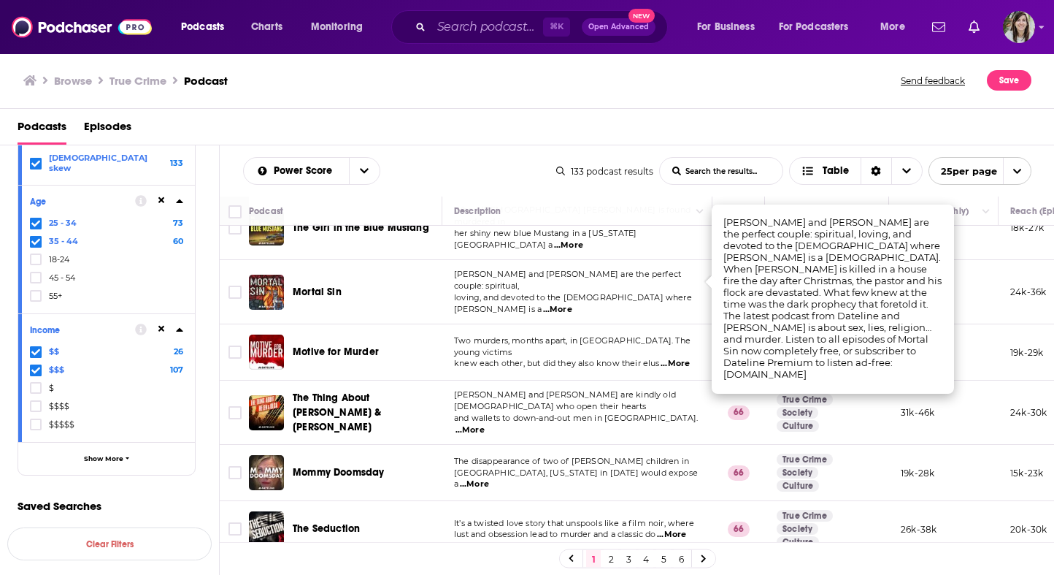
click at [648, 288] on td "Dawn and Nick Hacheney are the perfect couple: spiritual, loving, and devoted t…" at bounding box center [577, 292] width 270 height 64
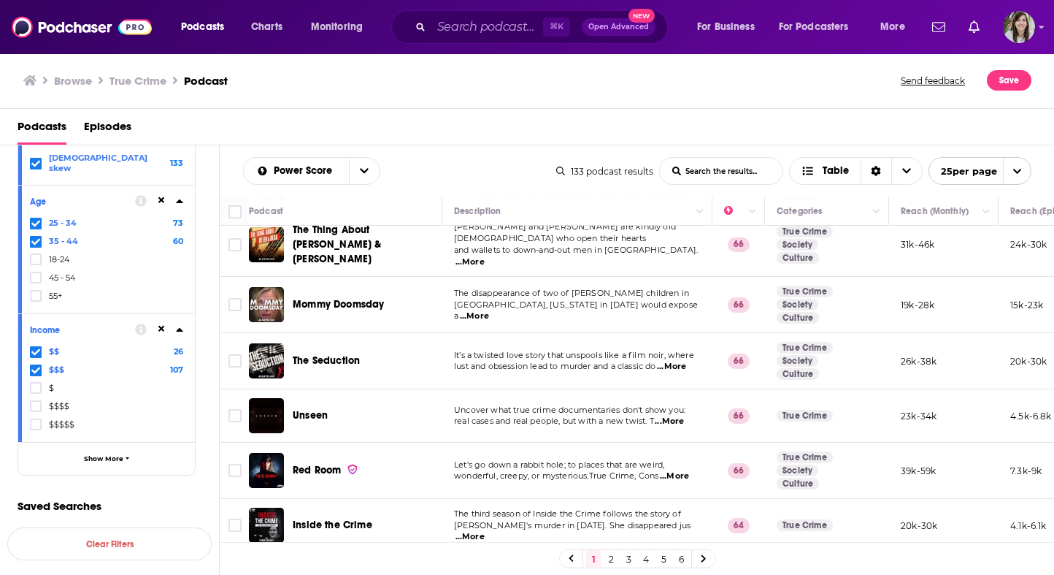
scroll to position [341, 0]
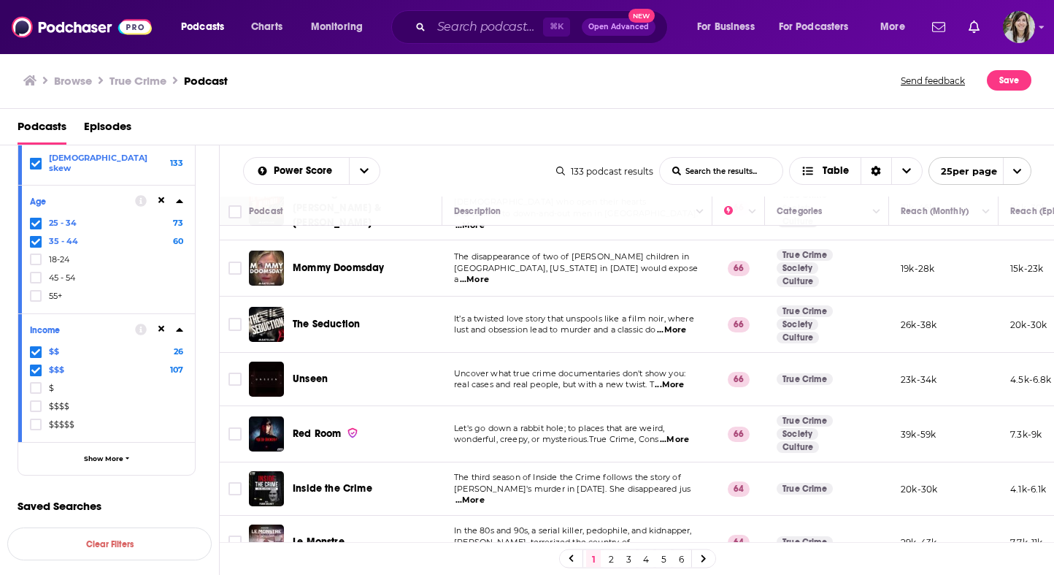
click at [678, 434] on span "...More" at bounding box center [674, 440] width 29 height 12
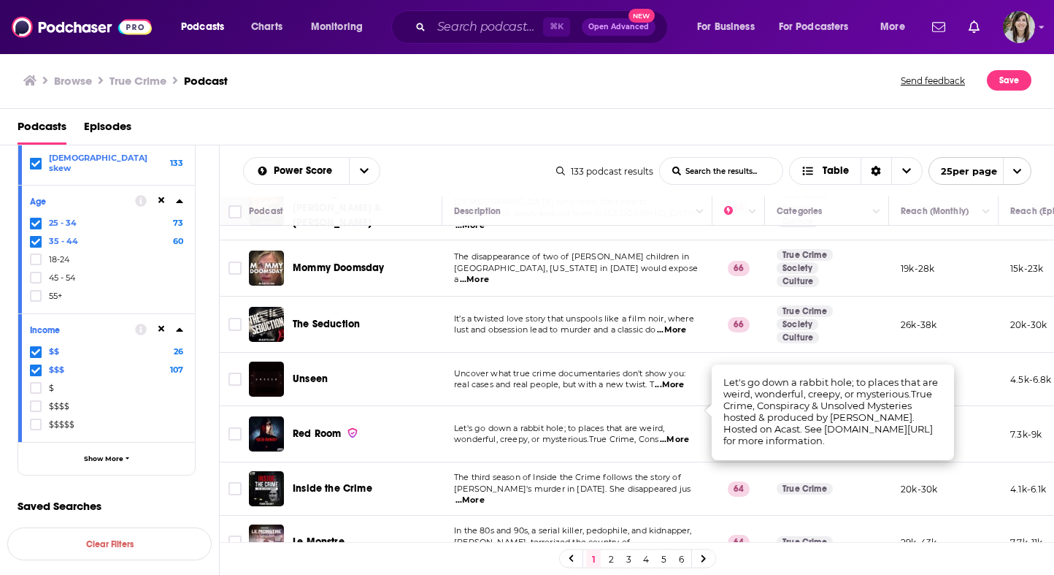
click at [610, 434] on span "wonderful, creepy, or mysterious.True Crime, Cons" at bounding box center [556, 439] width 204 height 10
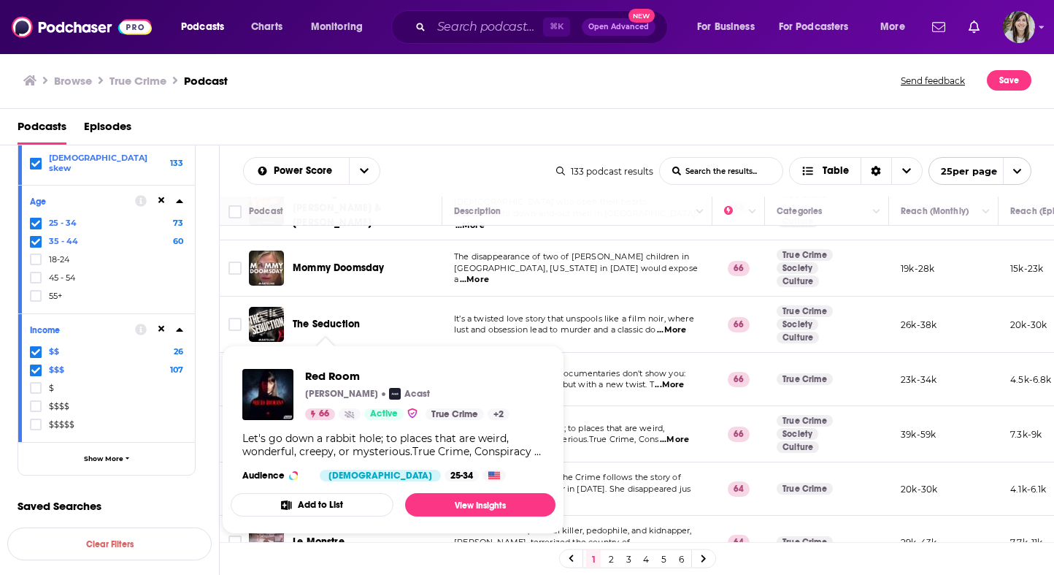
click at [610, 379] on span "real cases and real people, but with a new twist. T" at bounding box center [554, 384] width 200 height 10
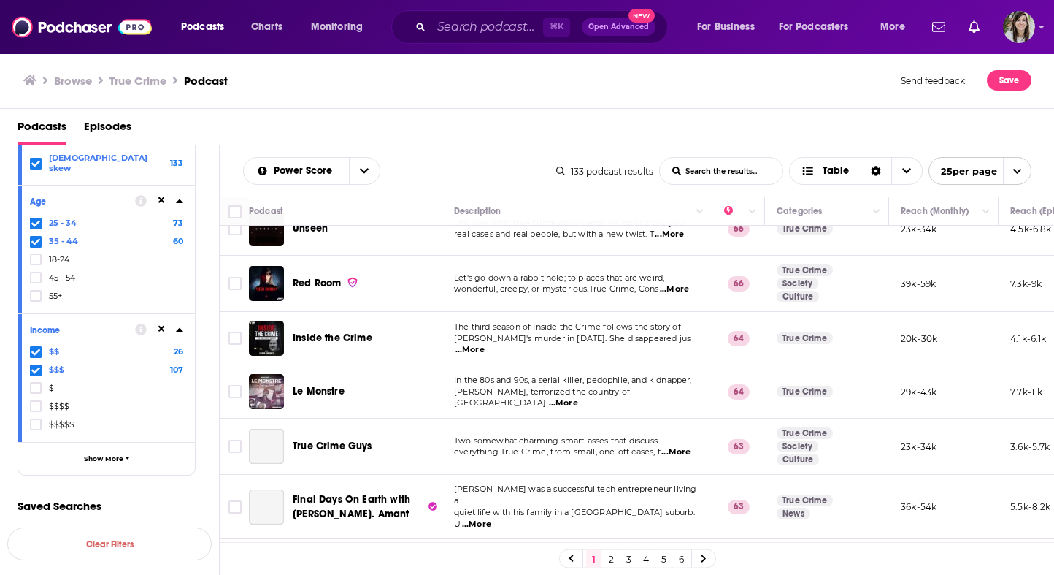
scroll to position [498, 0]
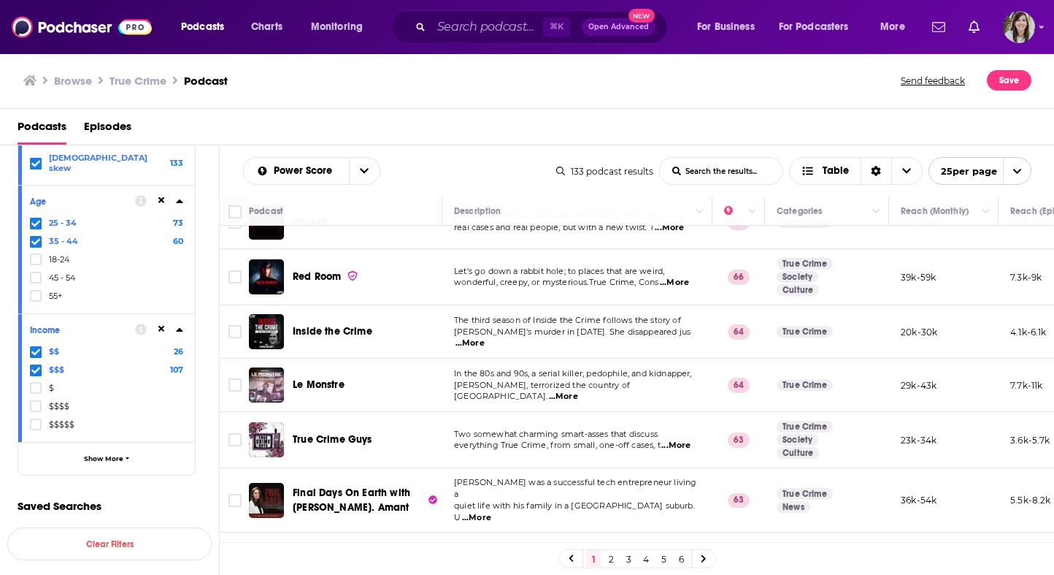
click at [578, 391] on span "...More" at bounding box center [563, 397] width 29 height 12
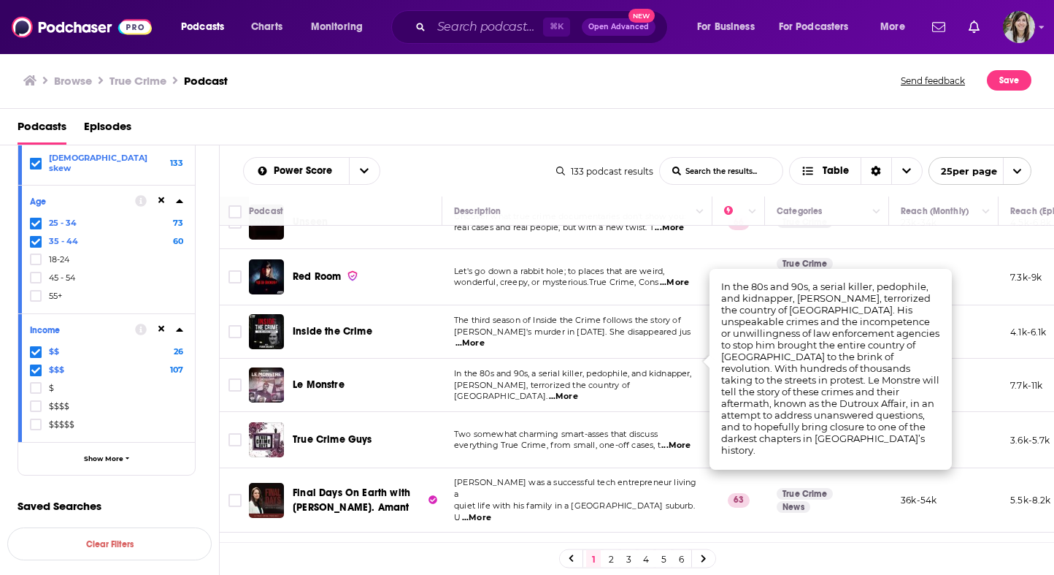
click at [572, 368] on td "In the 80s and 90s, a serial killer, pedophile, and kidnapper, Marc Dutroux, te…" at bounding box center [577, 385] width 270 height 53
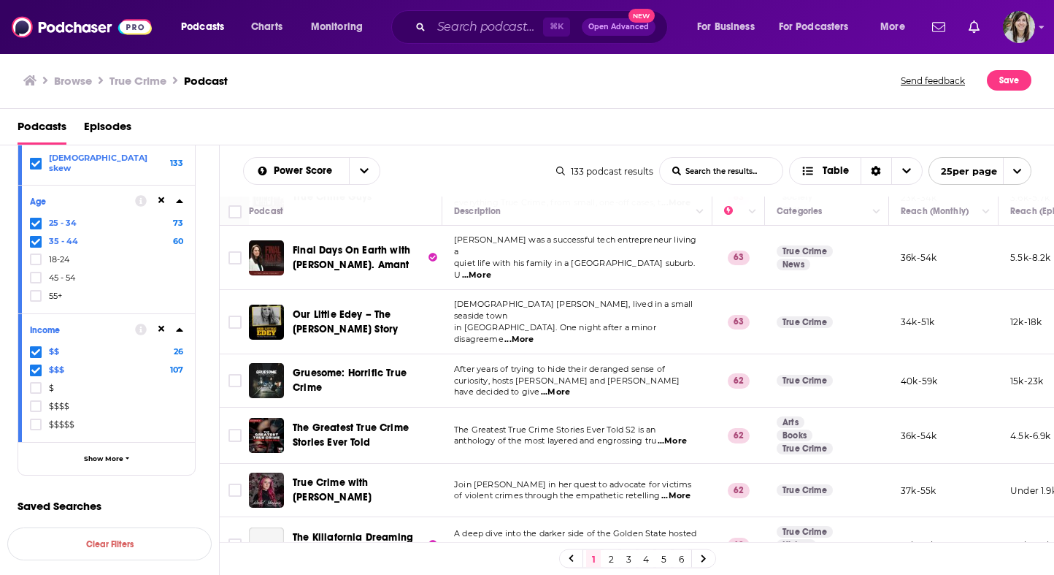
scroll to position [743, 0]
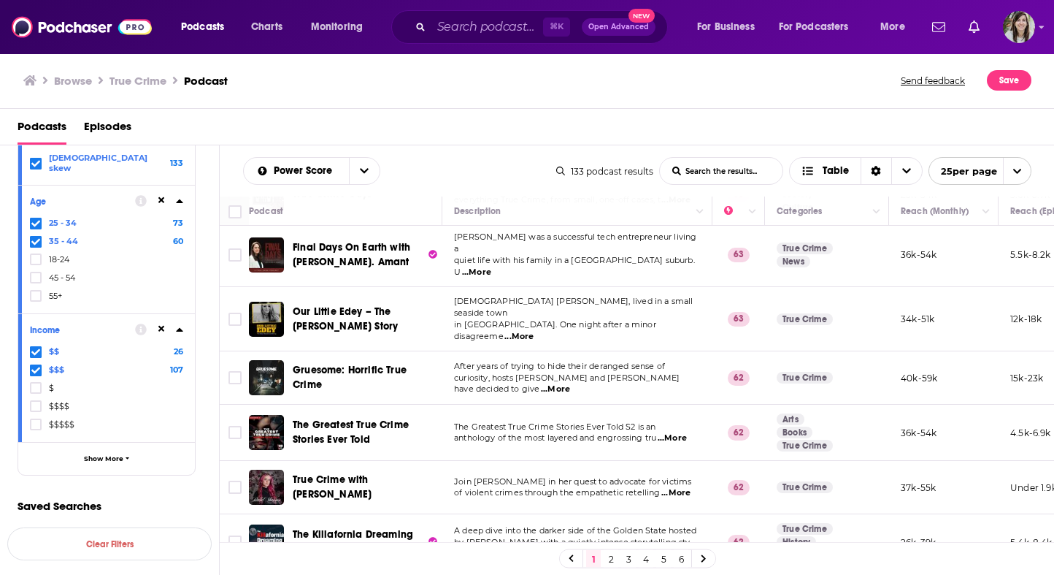
click at [681, 487] on span "...More" at bounding box center [676, 493] width 29 height 12
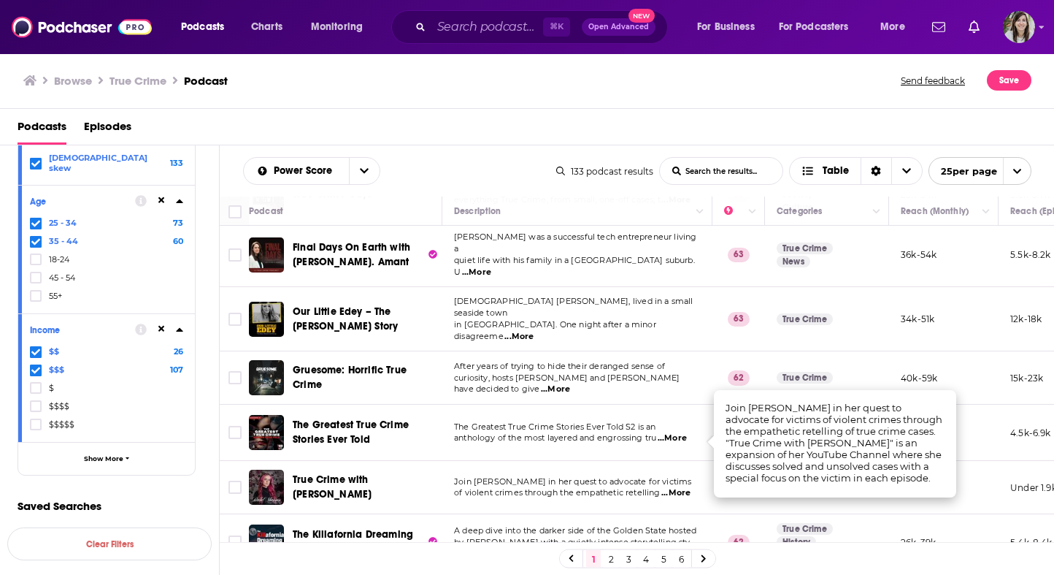
click at [552, 432] on span "anthology of the most layered and engrossing tru" at bounding box center [555, 437] width 202 height 10
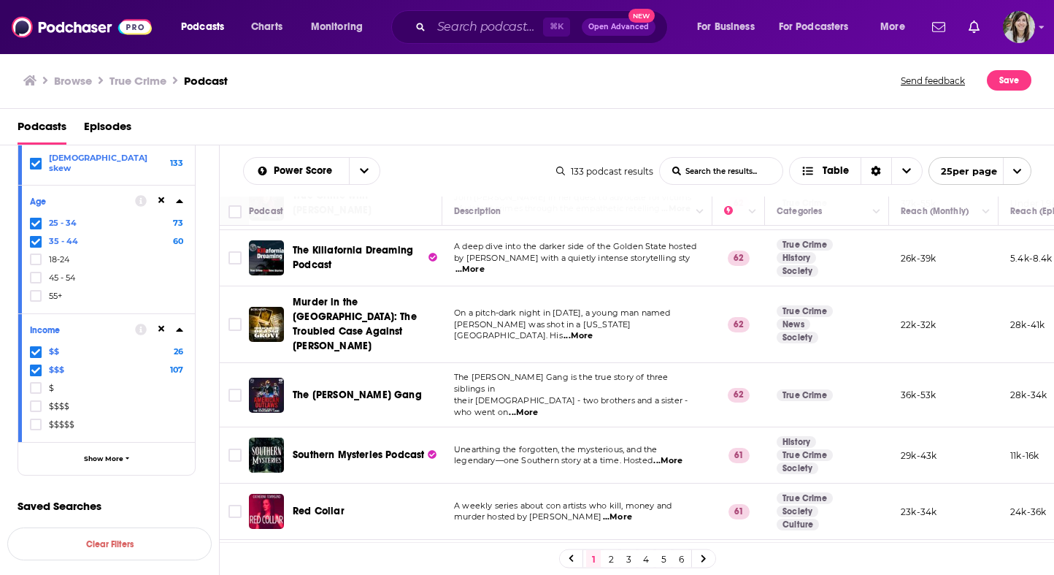
scroll to position [1043, 0]
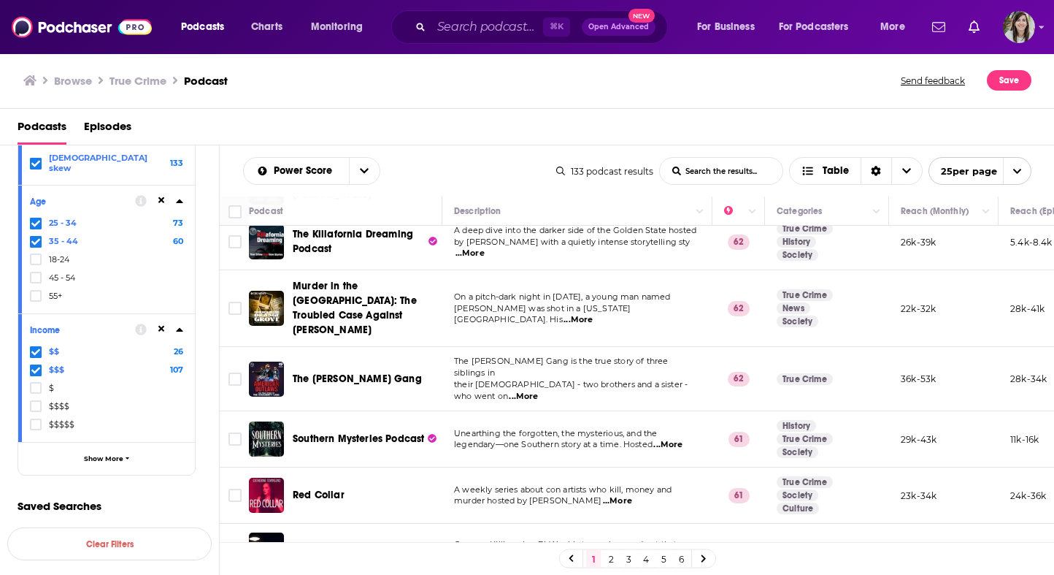
click at [632, 495] on span "...More" at bounding box center [617, 501] width 29 height 12
click at [565, 484] on span "A weekly series about con artists who kill, money and" at bounding box center [563, 489] width 218 height 10
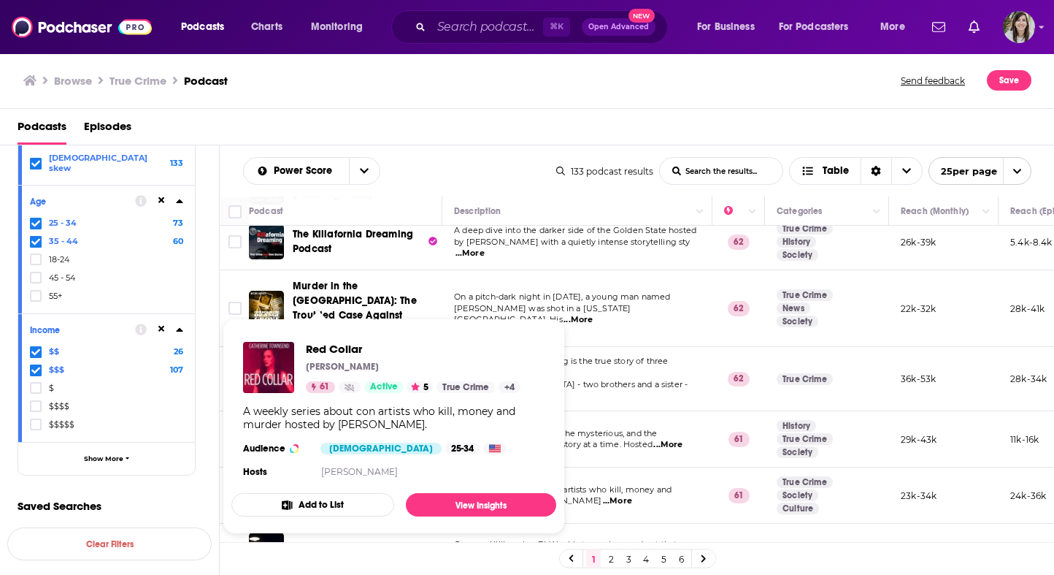
click at [571, 347] on td "The Dougherty Gang is the true story of three siblings in their 20s - two broth…" at bounding box center [577, 379] width 270 height 64
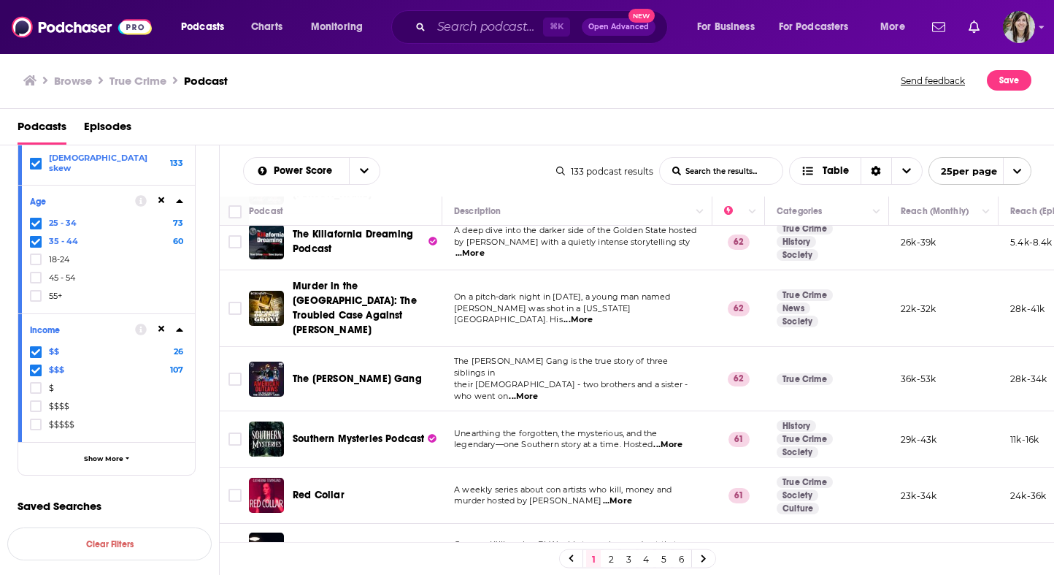
scroll to position [1051, 0]
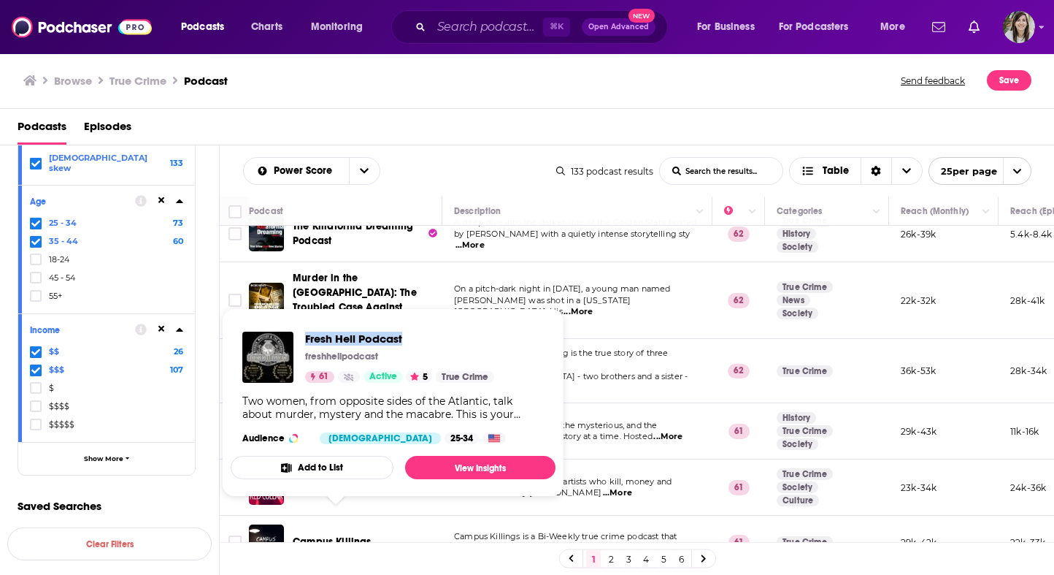
click at [608, 562] on link "2" at bounding box center [611, 559] width 15 height 18
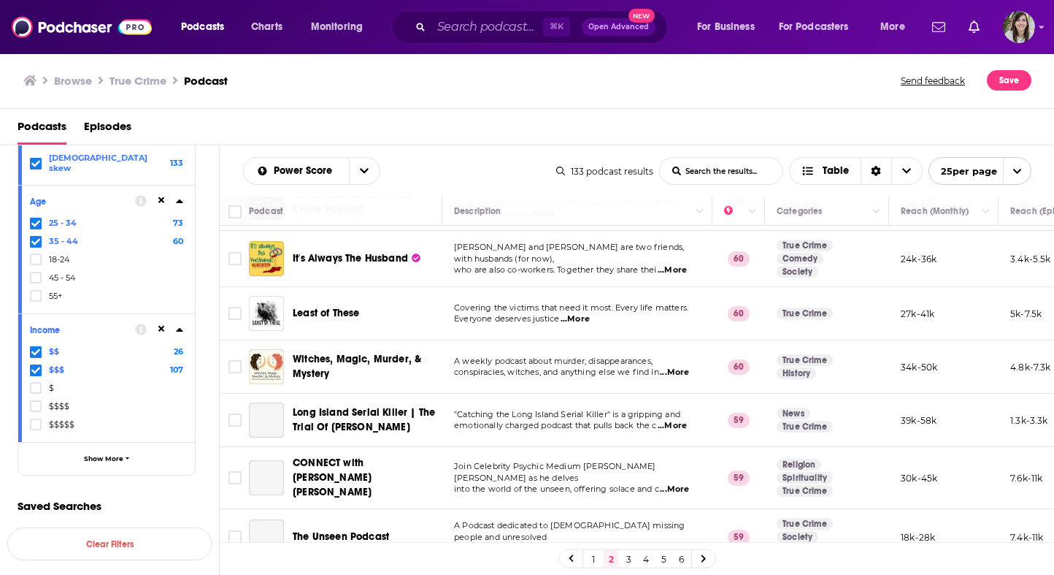
scroll to position [168, 0]
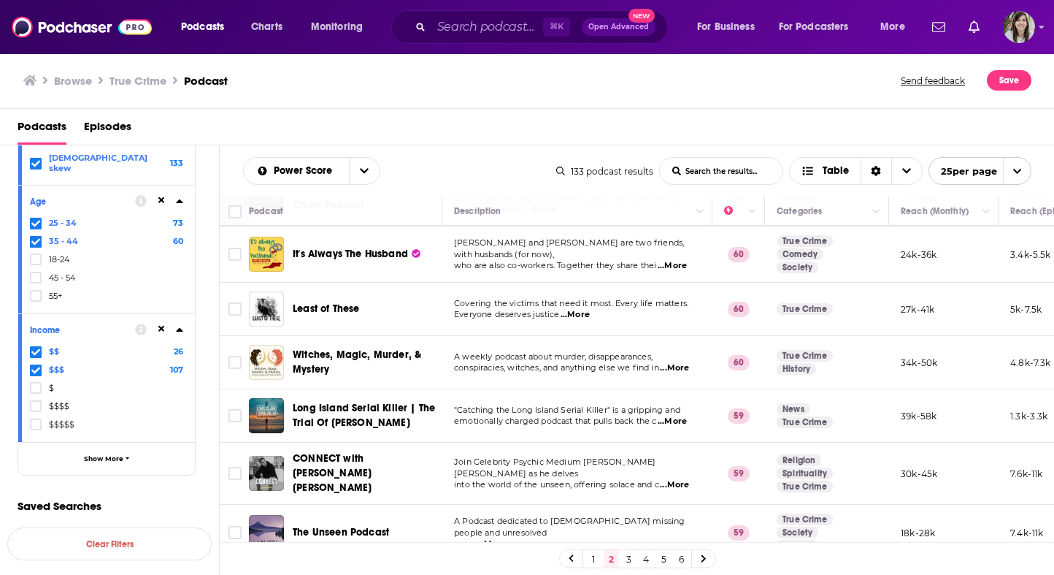
click at [678, 370] on span "...More" at bounding box center [674, 368] width 29 height 12
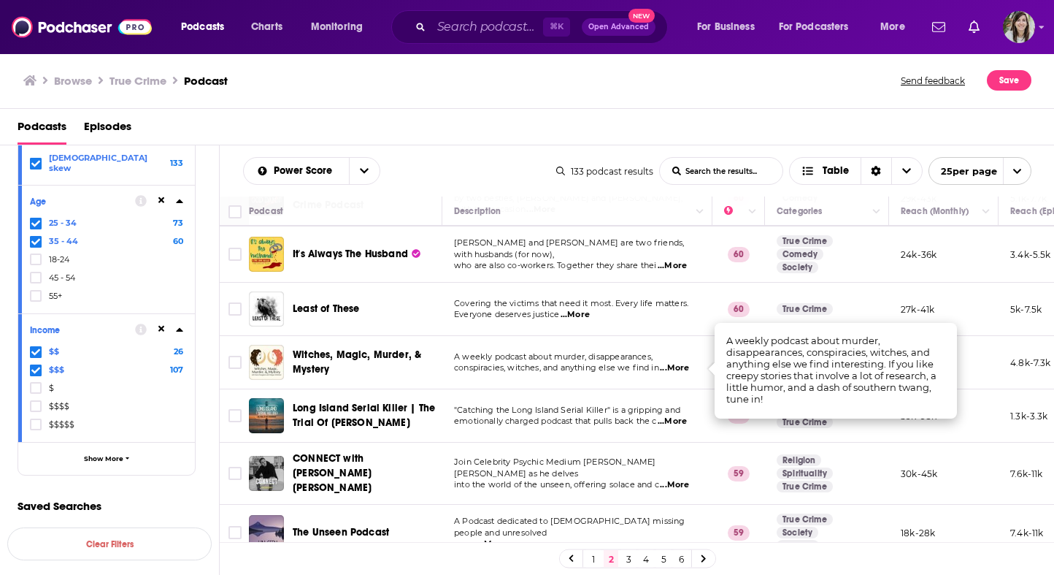
click at [540, 364] on span "conspiracies, witches, and anything else we find in" at bounding box center [556, 367] width 205 height 10
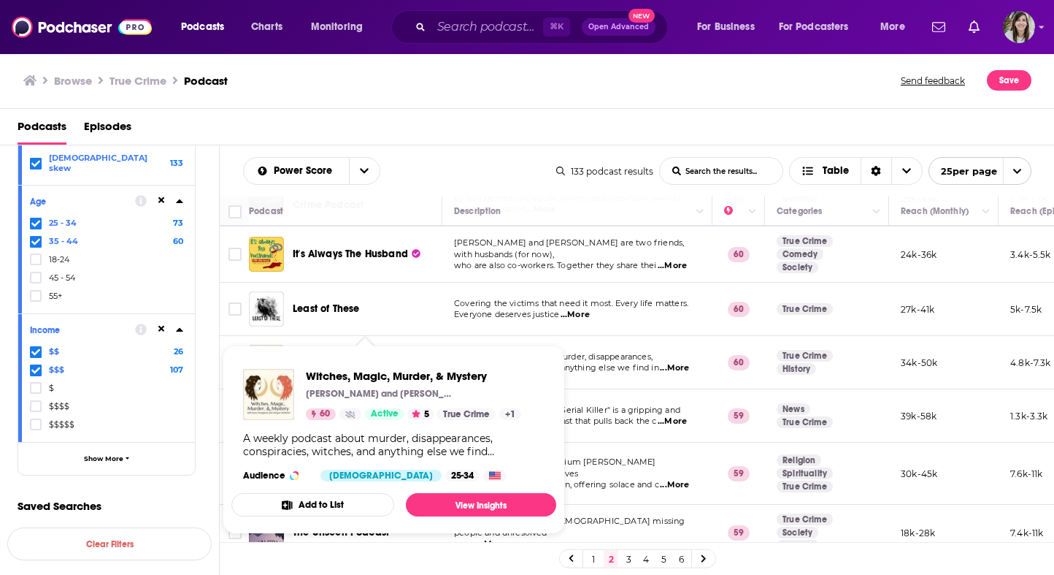
click at [595, 343] on td "A weekly podcast about murder, disappearances, conspiracies, witches, and anyth…" at bounding box center [577, 362] width 270 height 53
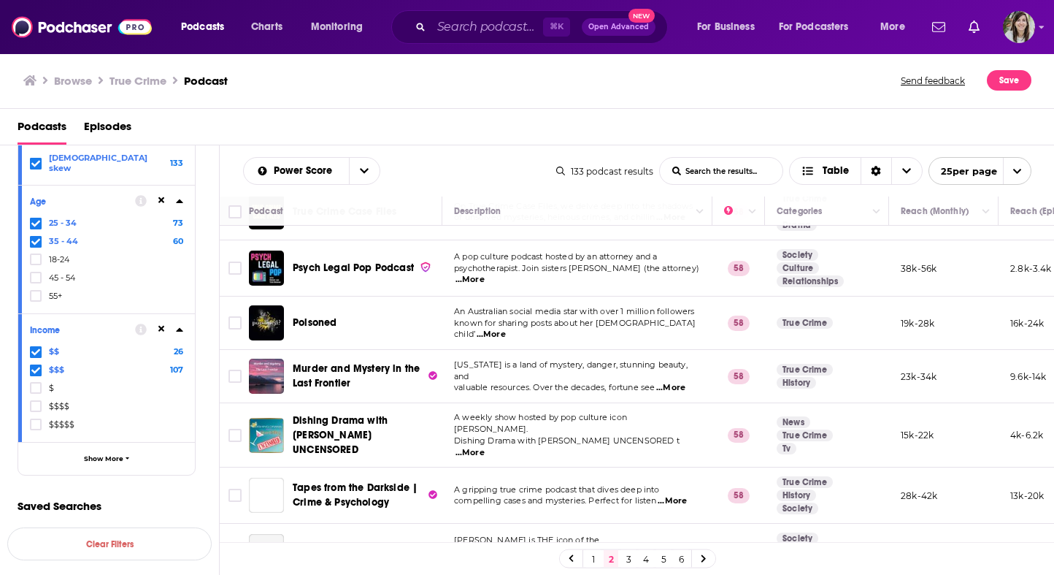
scroll to position [984, 0]
click at [485, 446] on span "...More" at bounding box center [470, 452] width 29 height 12
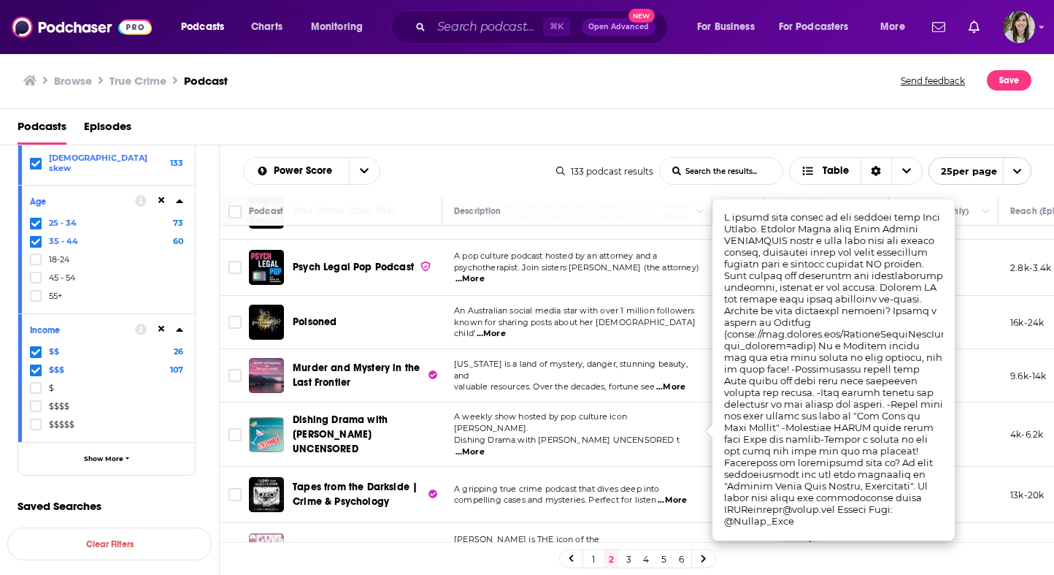
click at [586, 434] on span "Dishing Drama with Dana Wilkey UNCENSORED t" at bounding box center [567, 439] width 226 height 10
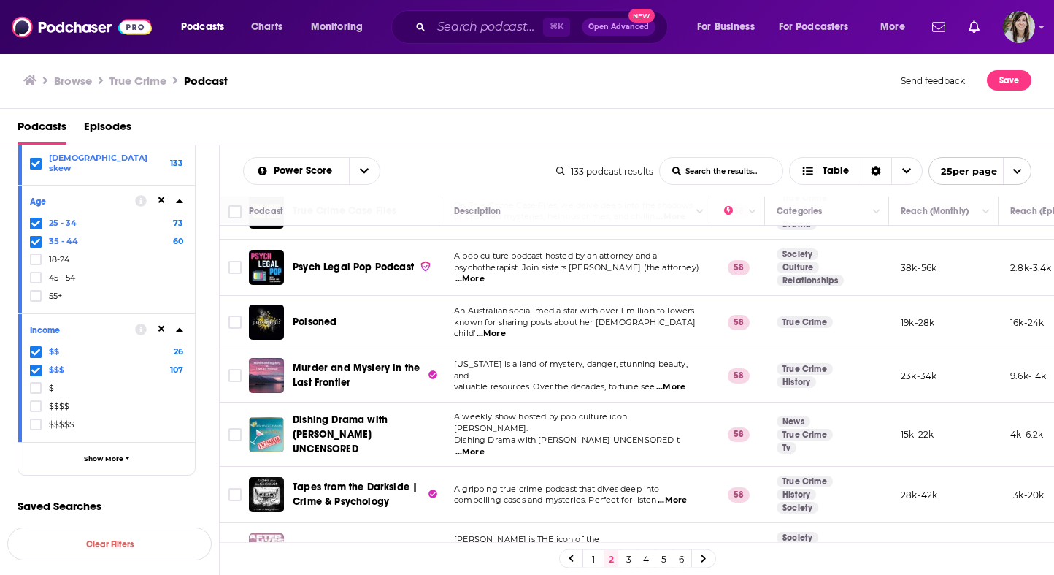
scroll to position [1081, 0]
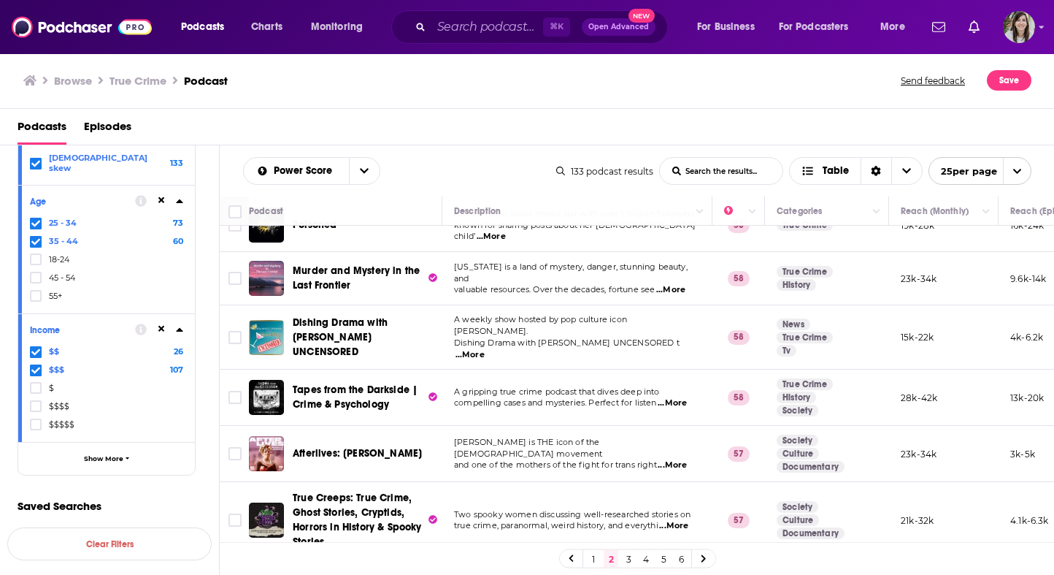
click at [626, 557] on link "3" at bounding box center [628, 559] width 15 height 18
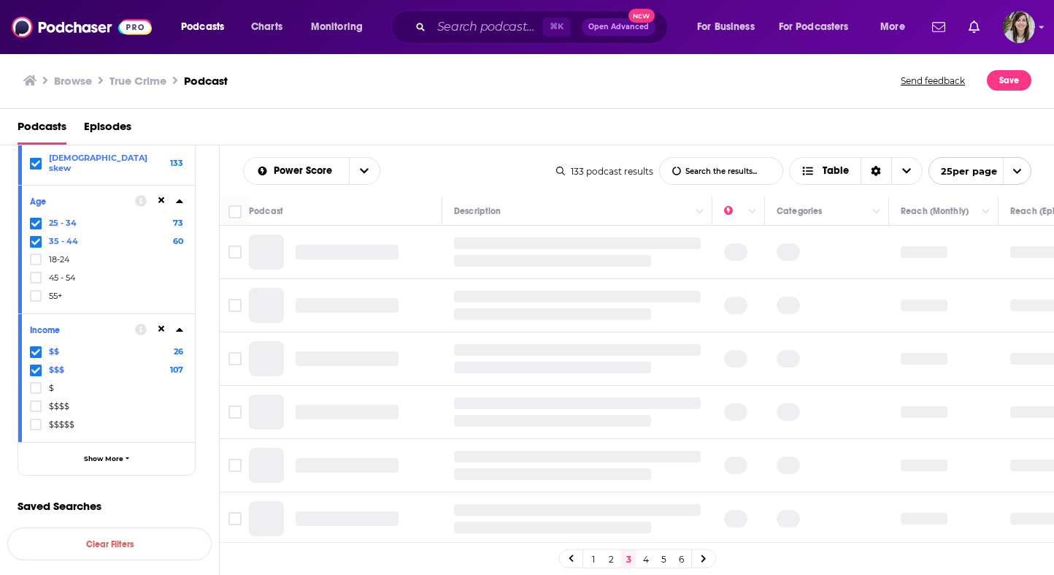
click at [613, 562] on link "2" at bounding box center [611, 559] width 15 height 18
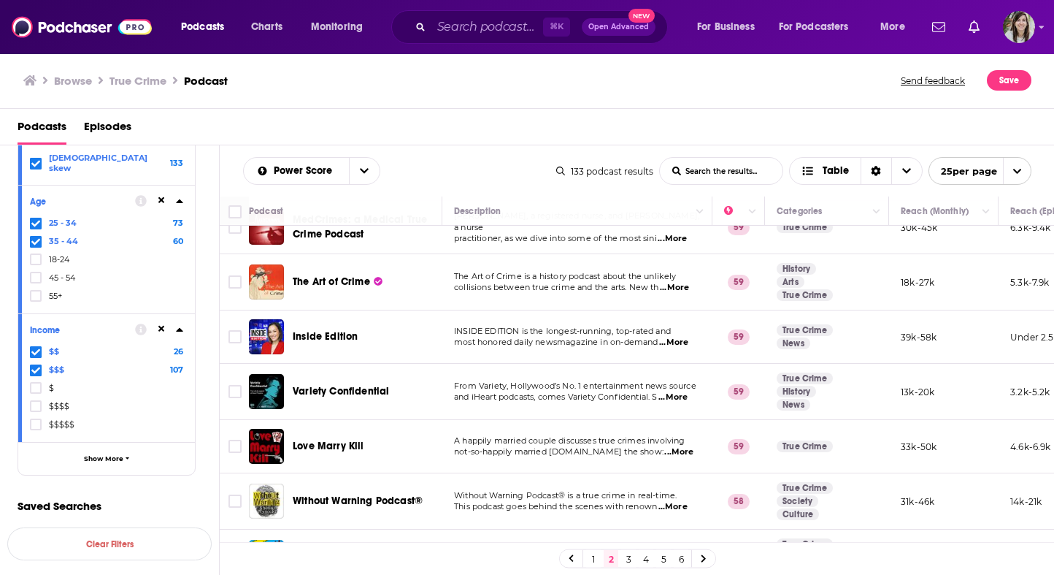
scroll to position [1081, 0]
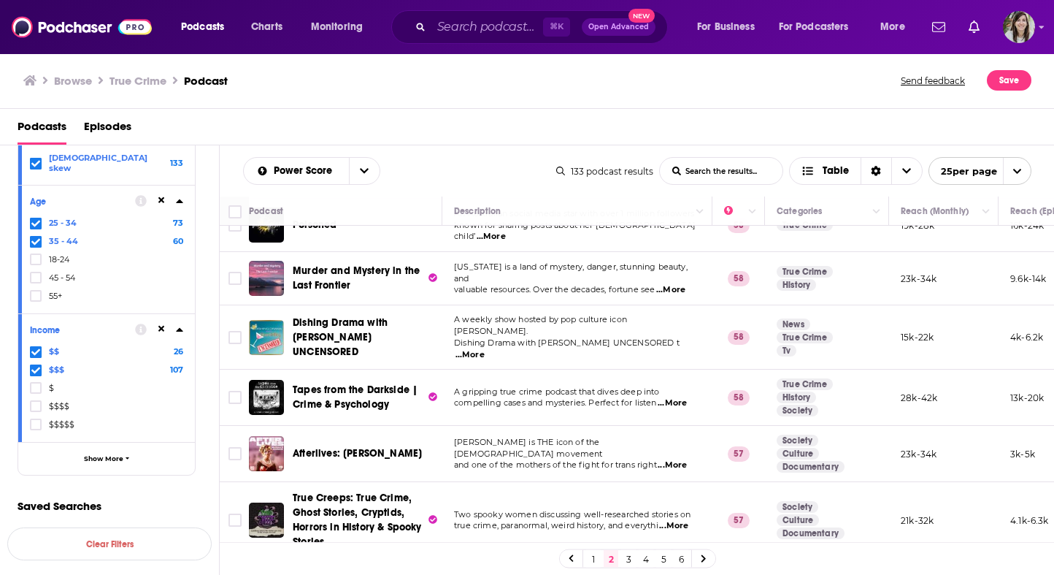
click at [679, 520] on span "...More" at bounding box center [673, 526] width 29 height 12
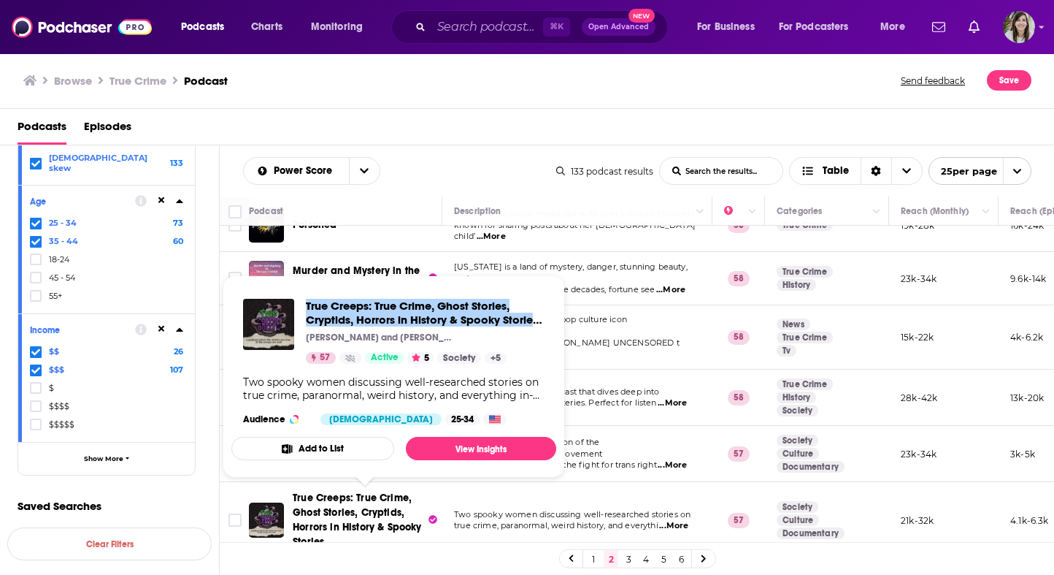
drag, startPoint x: 348, startPoint y: 314, endPoint x: 138, endPoint y: 0, distance: 377.5
click at [0, 0] on div "Podcasts Charts Monitoring ⌘ K Open Advanced New For Business For Podcasters Mo…" at bounding box center [527, 287] width 1054 height 575
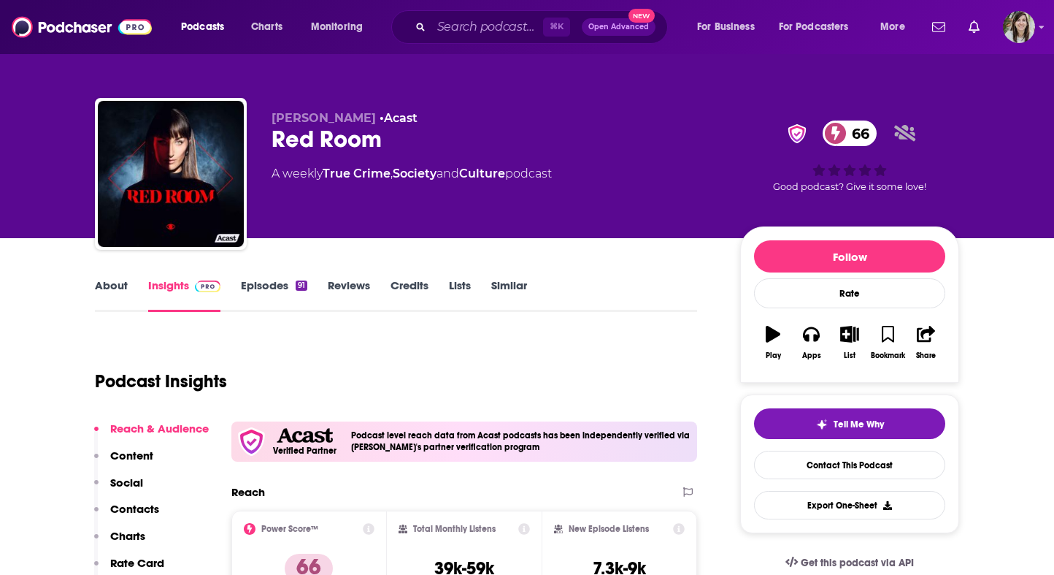
click at [310, 150] on div "Red Room 66" at bounding box center [494, 139] width 445 height 28
copy div "Red Room 66"
click at [108, 295] on link "About" at bounding box center [111, 295] width 33 height 34
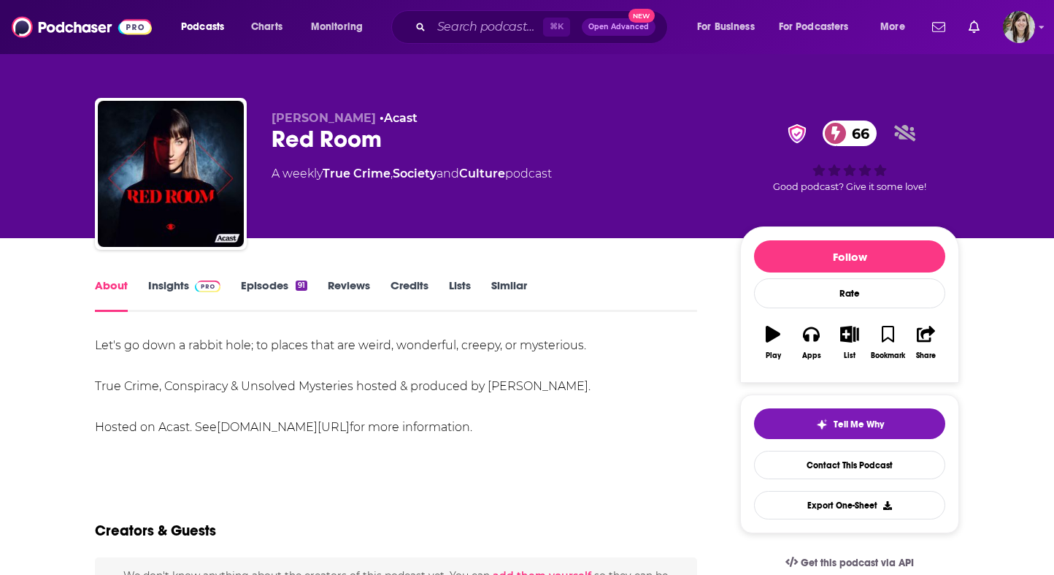
click at [340, 142] on div "Red Room 66" at bounding box center [494, 139] width 445 height 28
copy div "Red Room 66"
click at [183, 300] on link "Insights" at bounding box center [184, 295] width 72 height 34
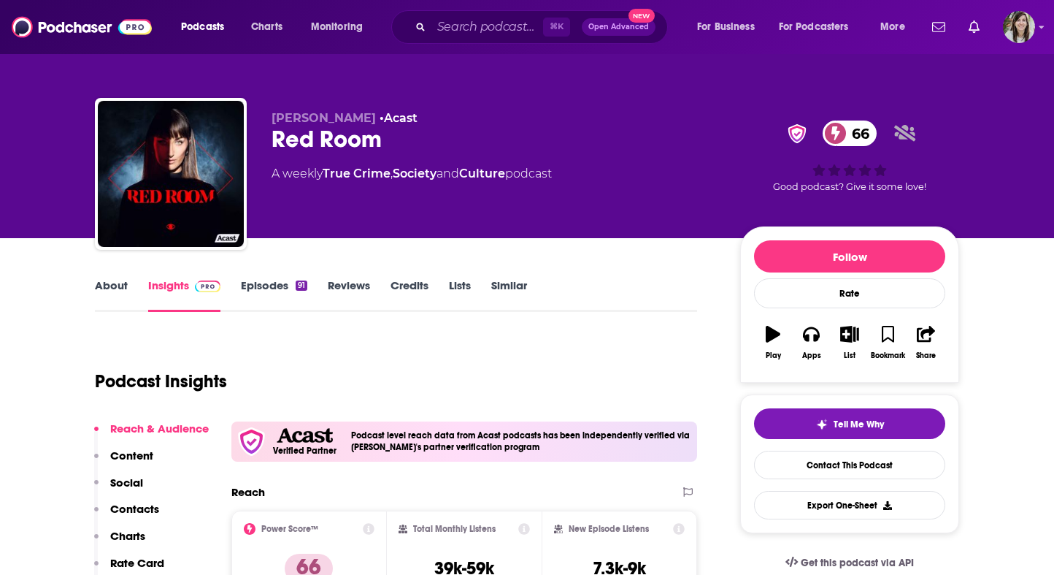
click at [449, 555] on div "Total Monthly Listens 39k-59k" at bounding box center [465, 556] width 132 height 67
copy div "39k-59k"
click at [825, 466] on link "Contact This Podcast" at bounding box center [849, 464] width 191 height 28
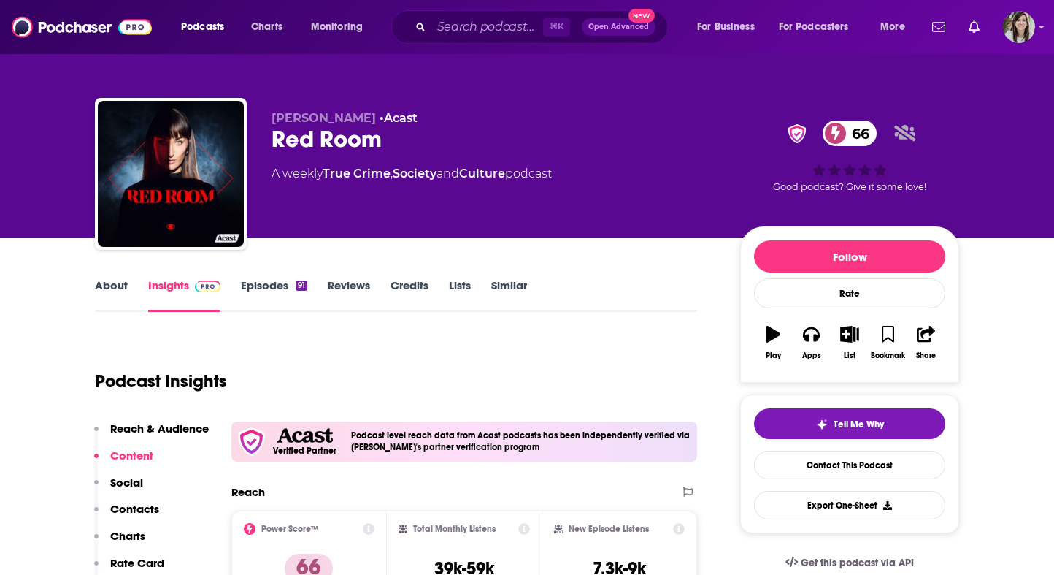
click at [309, 144] on div "Red Room 66" at bounding box center [494, 139] width 445 height 28
click at [309, 145] on div "Red Room 66" at bounding box center [494, 139] width 445 height 28
copy div "Red Room 66"
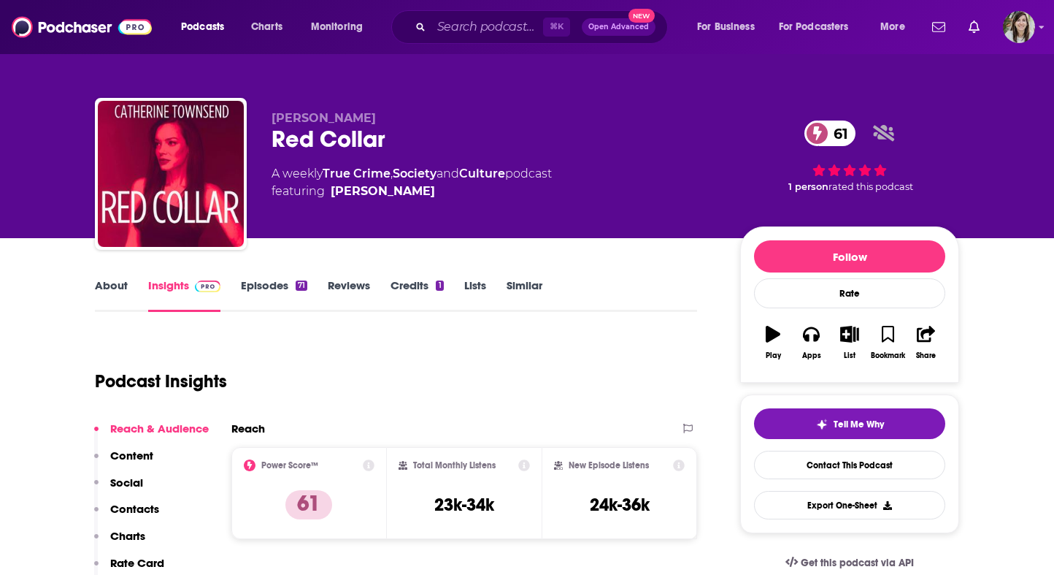
click at [323, 128] on div "Red Collar 61" at bounding box center [494, 139] width 445 height 28
copy div "Red Collar 61"
click at [464, 507] on h3 "23k-34k" at bounding box center [464, 505] width 60 height 22
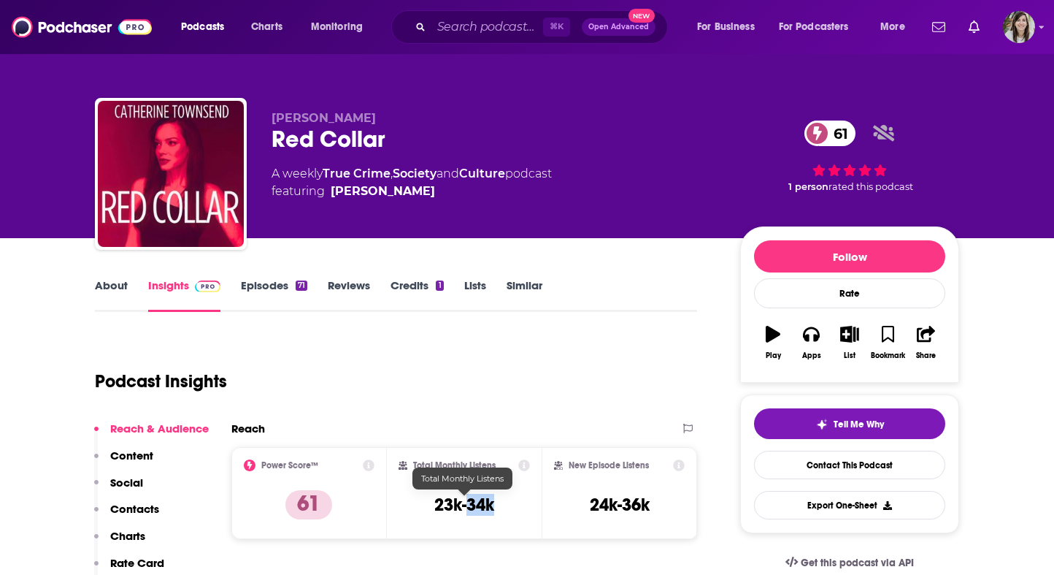
click at [464, 507] on h3 "23k-34k" at bounding box center [464, 505] width 60 height 22
copy div "23k-34k"
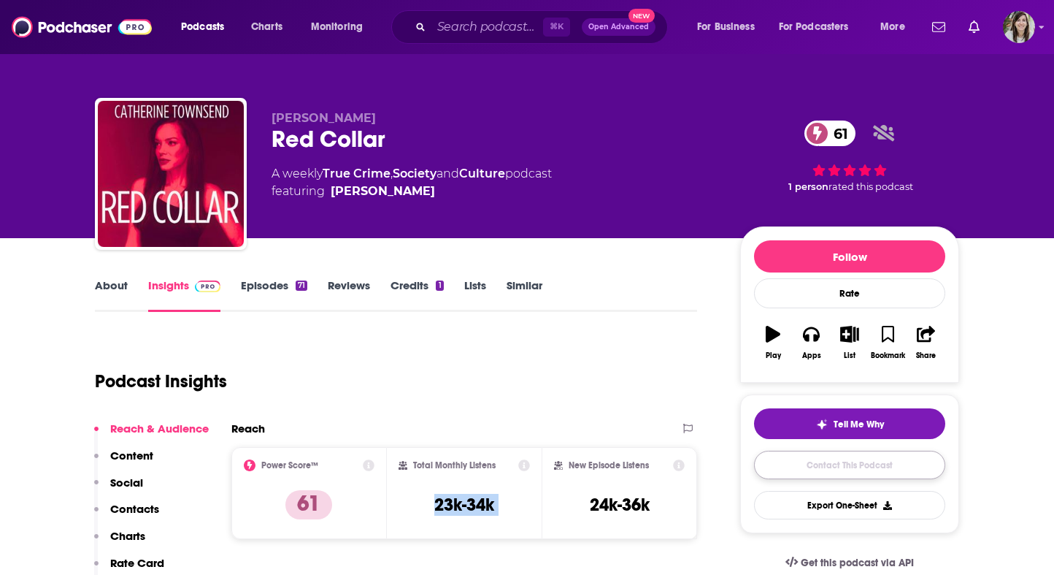
click at [840, 476] on link "Contact This Podcast" at bounding box center [849, 464] width 191 height 28
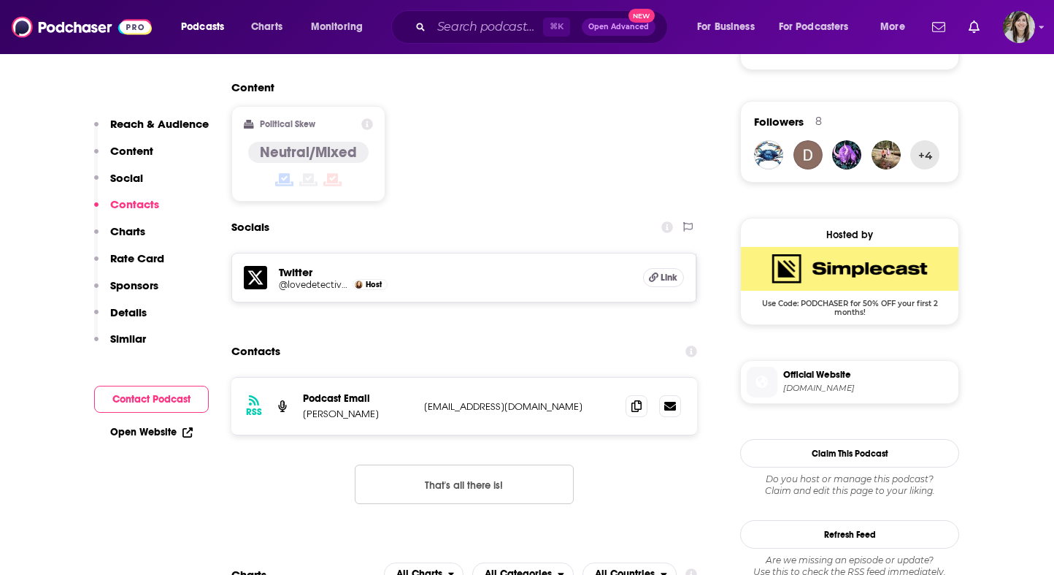
scroll to position [1140, 0]
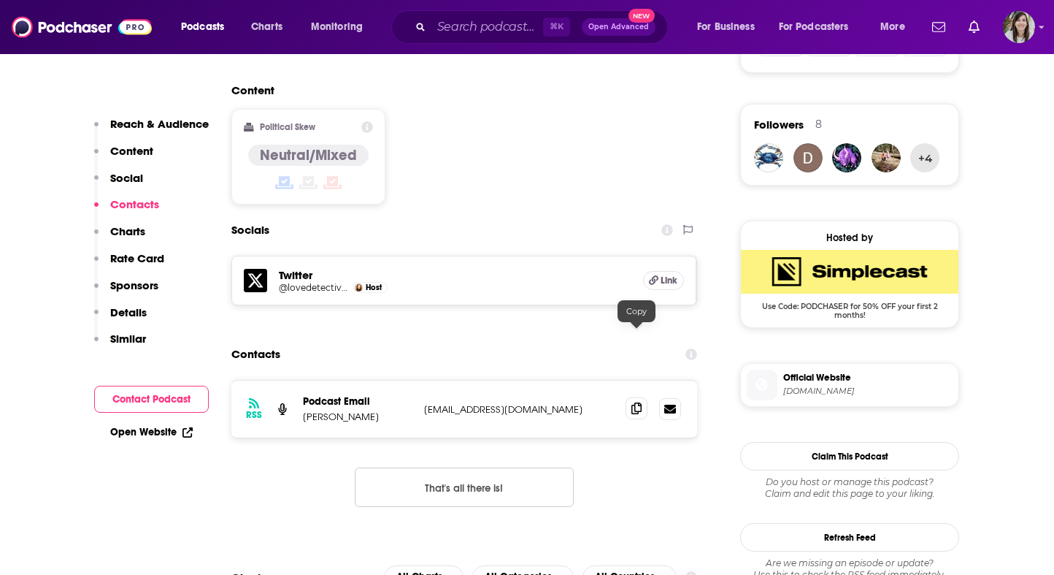
click at [640, 397] on span at bounding box center [637, 408] width 22 height 22
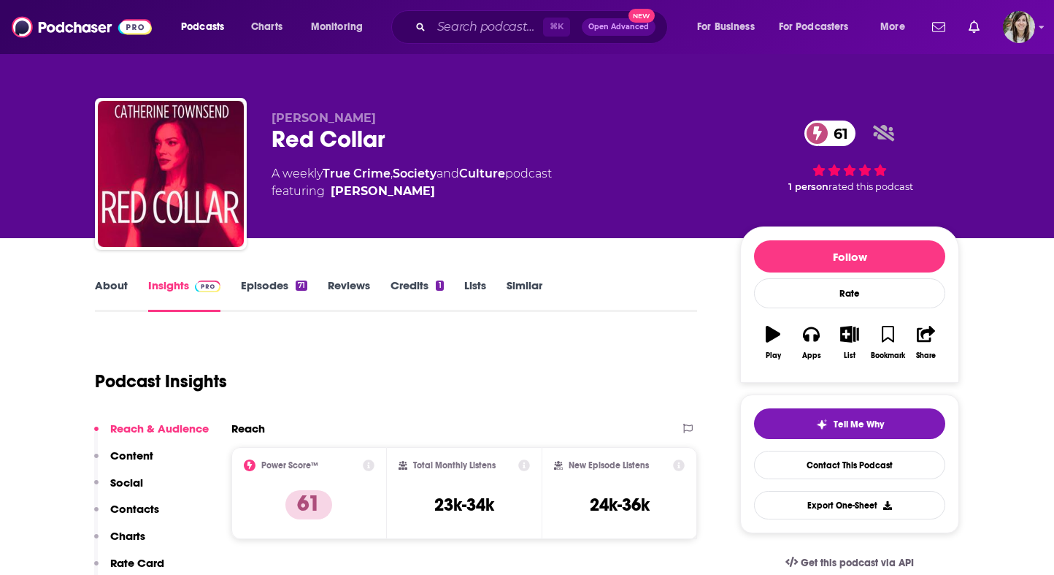
click at [110, 291] on link "About" at bounding box center [111, 295] width 33 height 34
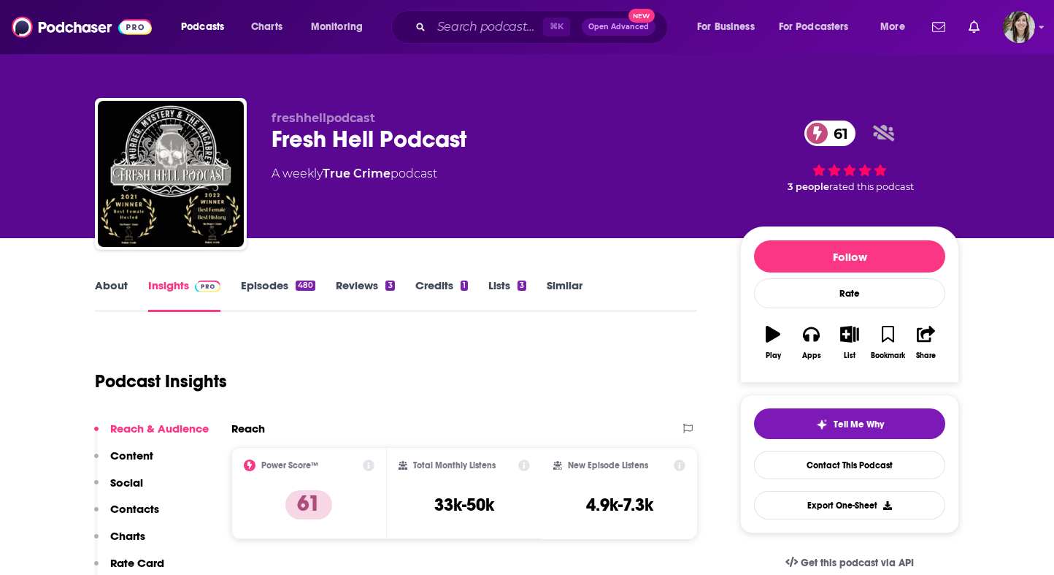
click at [328, 125] on span "freshhellpodcast" at bounding box center [324, 118] width 104 height 14
copy p "freshhellpodcast"
click at [109, 280] on link "About" at bounding box center [111, 295] width 33 height 34
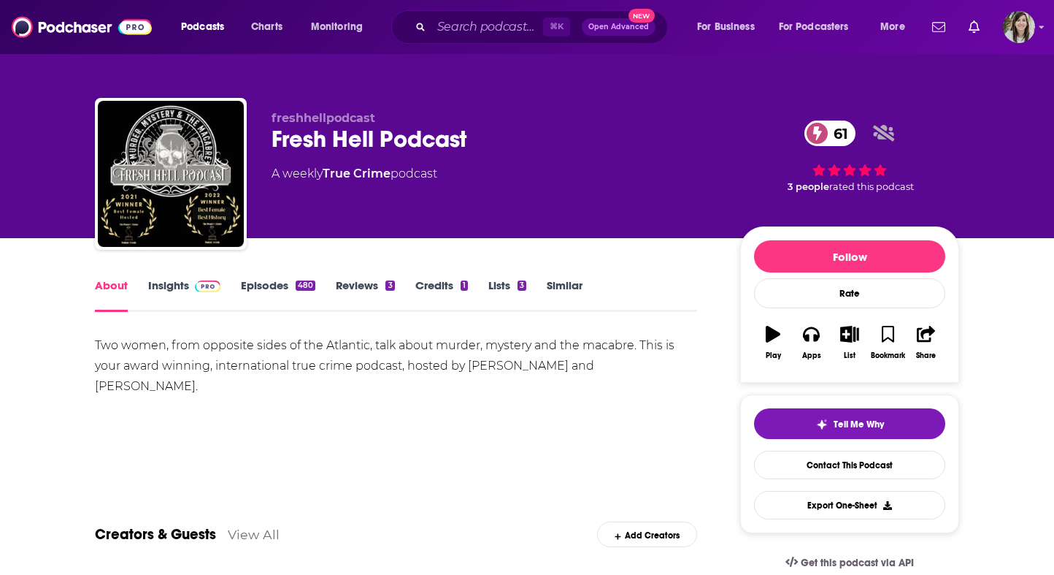
click at [349, 142] on div "Fresh Hell Podcast 61" at bounding box center [494, 139] width 445 height 28
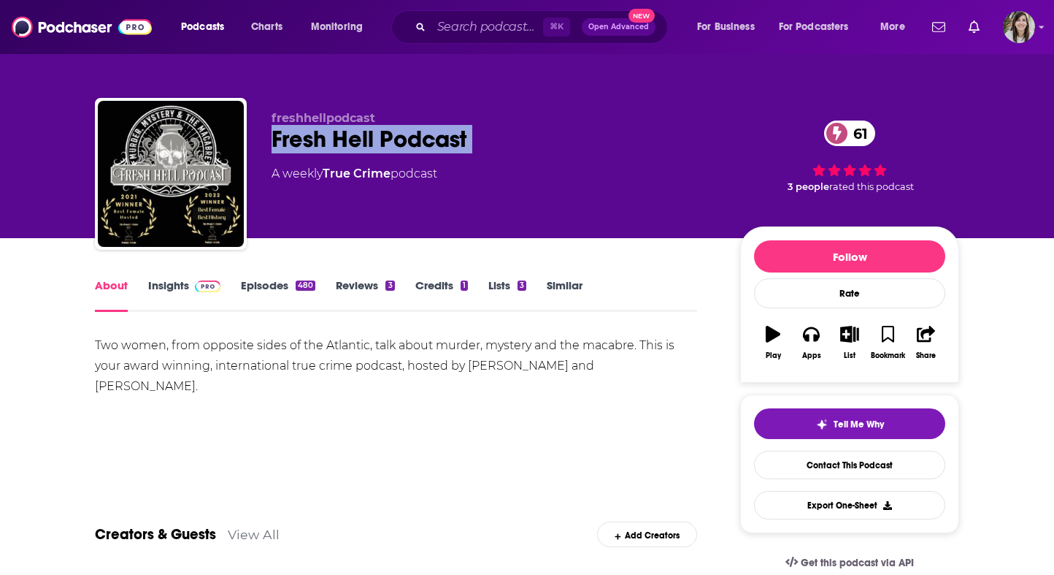
click at [349, 142] on div "Fresh Hell Podcast 61" at bounding box center [494, 139] width 445 height 28
copy div "Fresh Hell Podcast 61"
click at [197, 282] on img at bounding box center [208, 286] width 26 height 12
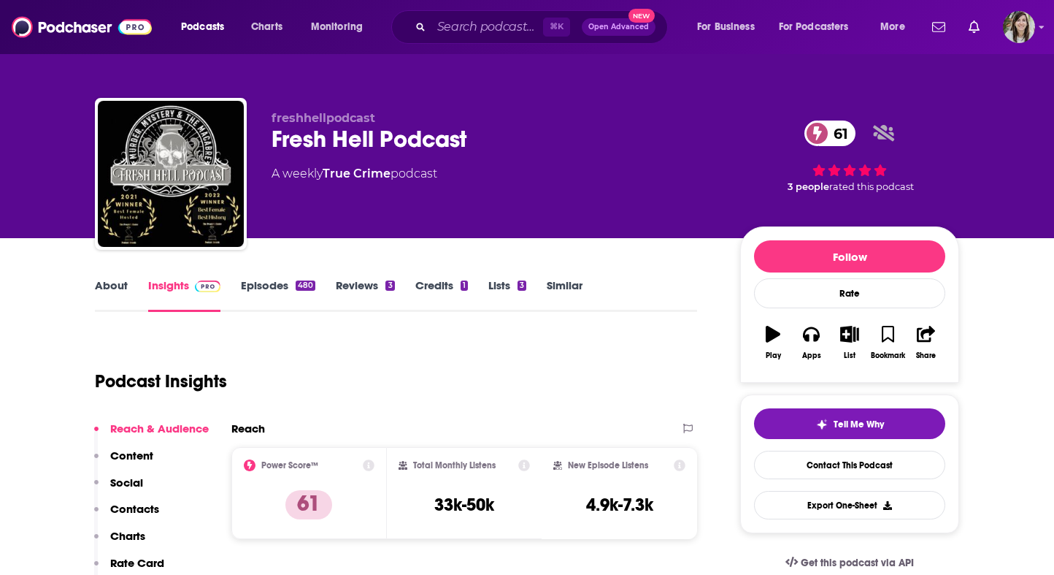
click at [478, 505] on h3 "33k-50k" at bounding box center [464, 505] width 60 height 22
copy div "33k-50k"
click at [829, 467] on link "Contact This Podcast" at bounding box center [849, 464] width 191 height 28
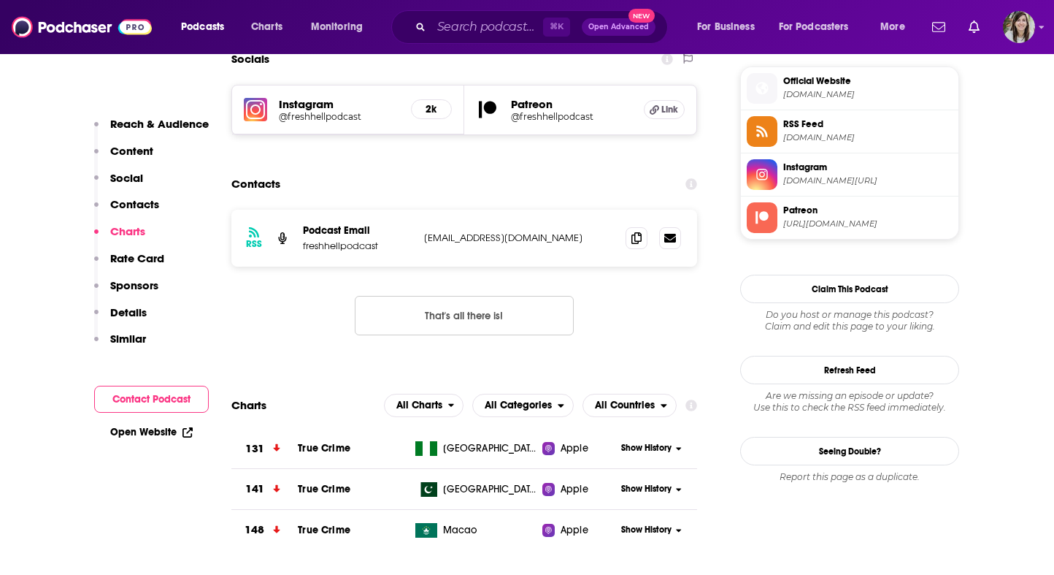
scroll to position [1265, 0]
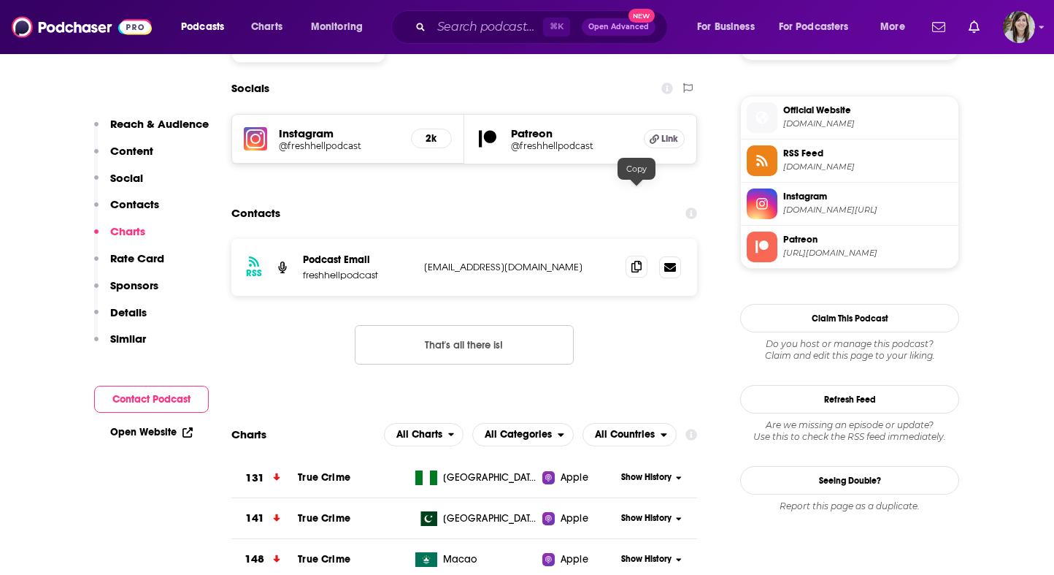
click at [632, 261] on icon at bounding box center [637, 267] width 10 height 12
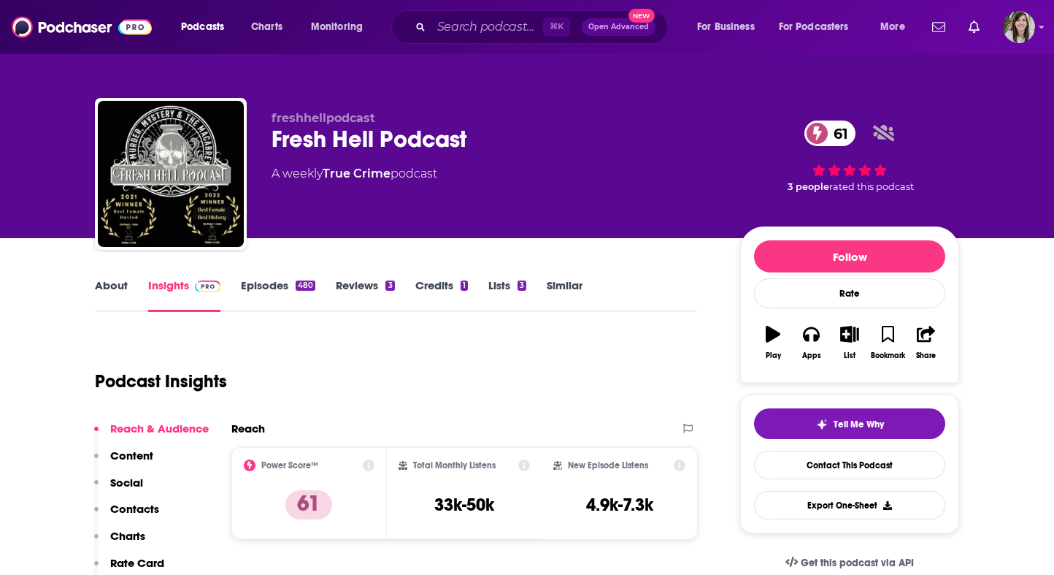
click at [325, 158] on div "freshhellpodcast Fresh Hell Podcast 61 A weekly True Crime podcast" at bounding box center [494, 169] width 445 height 117
click at [324, 139] on div "Fresh Hell Podcast 61" at bounding box center [494, 139] width 445 height 28
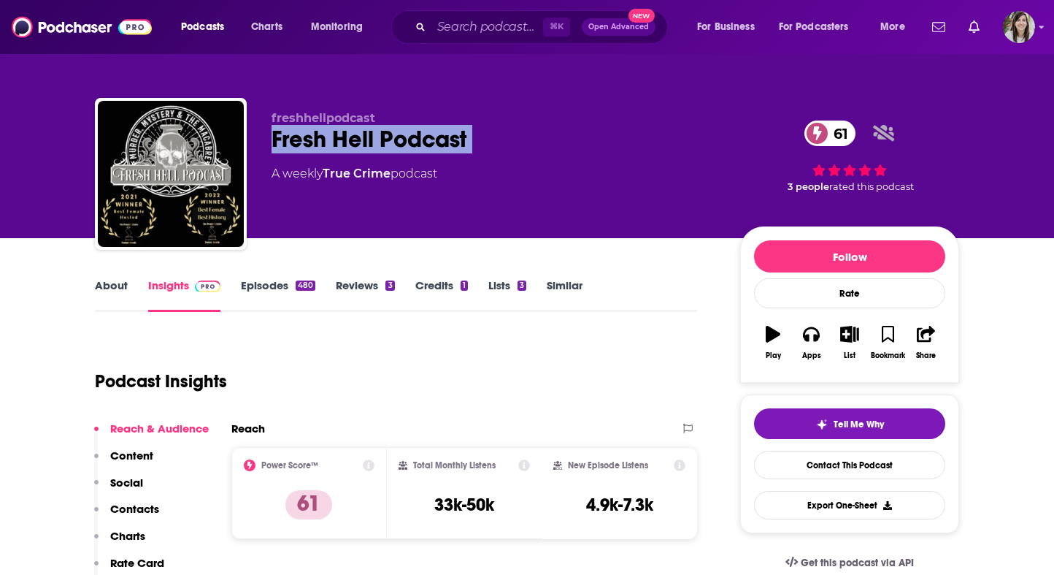
click at [324, 139] on div "Fresh Hell Podcast 61" at bounding box center [494, 139] width 445 height 28
copy div "Fresh Hell Podcast 61"
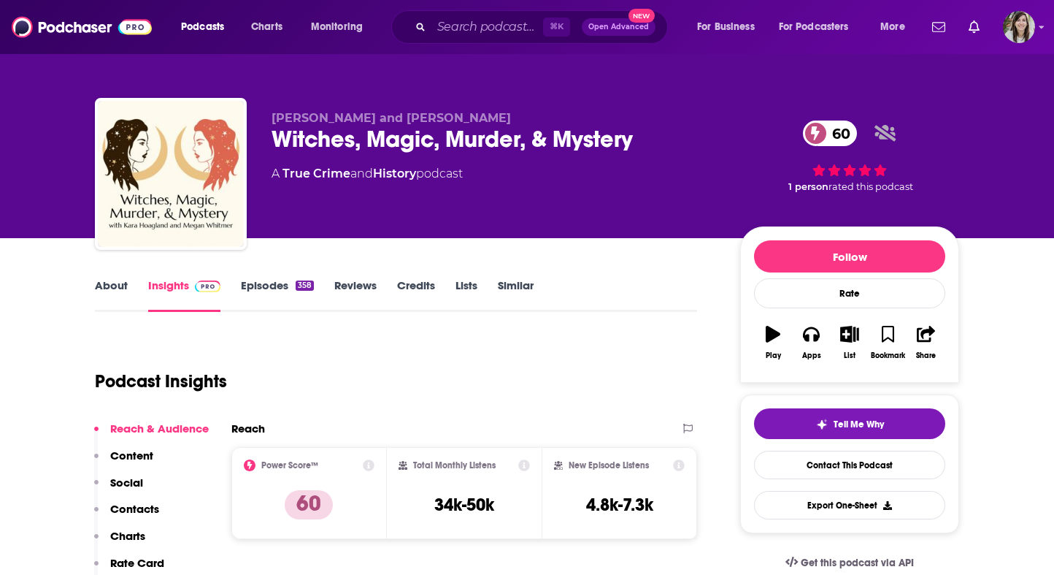
click at [399, 145] on div "Witches, Magic, Murder, & Mystery 60" at bounding box center [494, 139] width 445 height 28
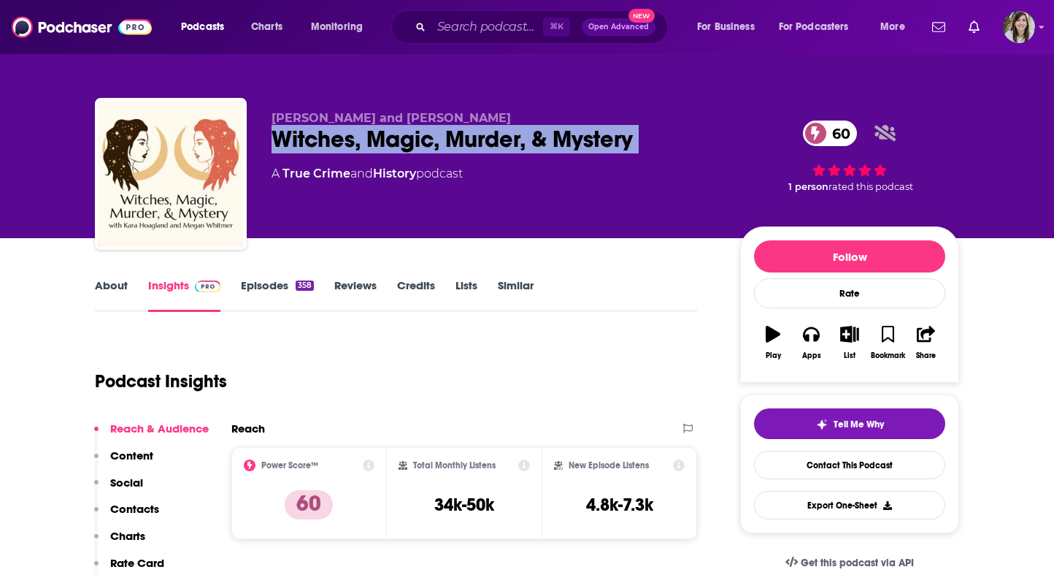
click at [399, 145] on div "Witches, Magic, Murder, & Mystery 60" at bounding box center [494, 139] width 445 height 28
copy div "Witches, Magic, Murder, & Mystery 60"
click at [837, 473] on link "Contact This Podcast" at bounding box center [849, 464] width 191 height 28
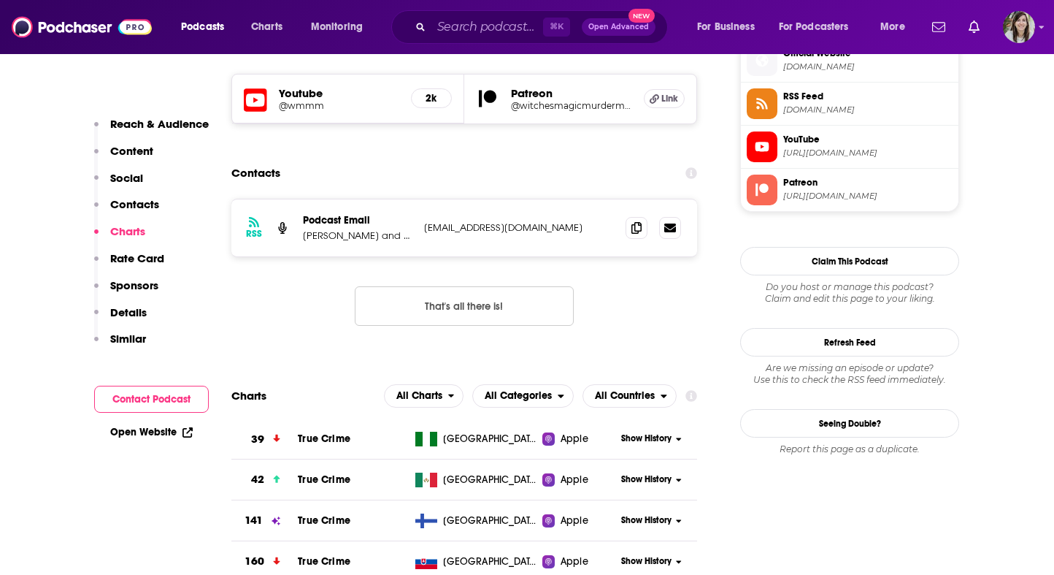
scroll to position [1291, 0]
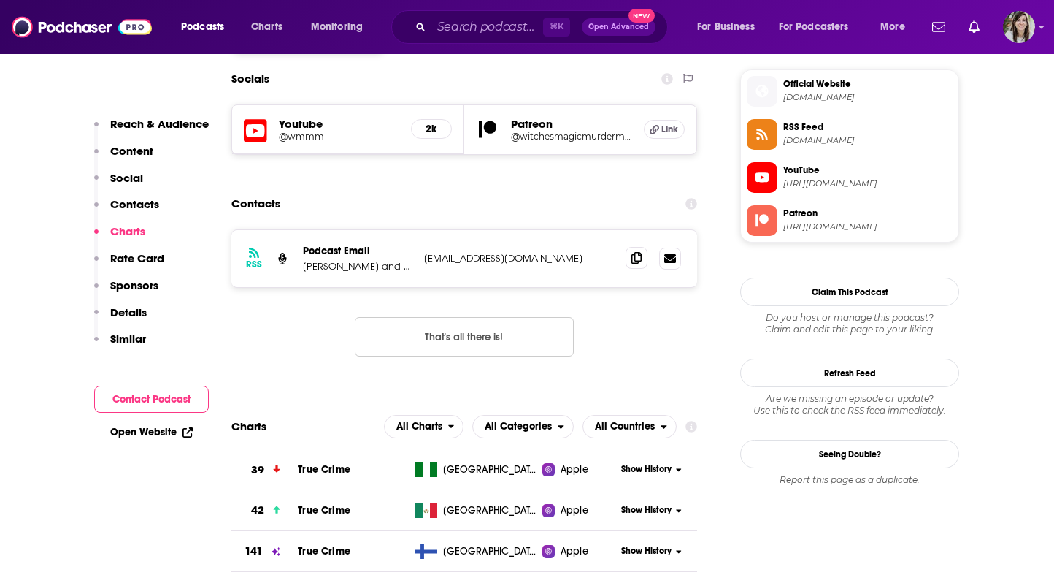
click at [637, 252] on icon at bounding box center [637, 258] width 10 height 12
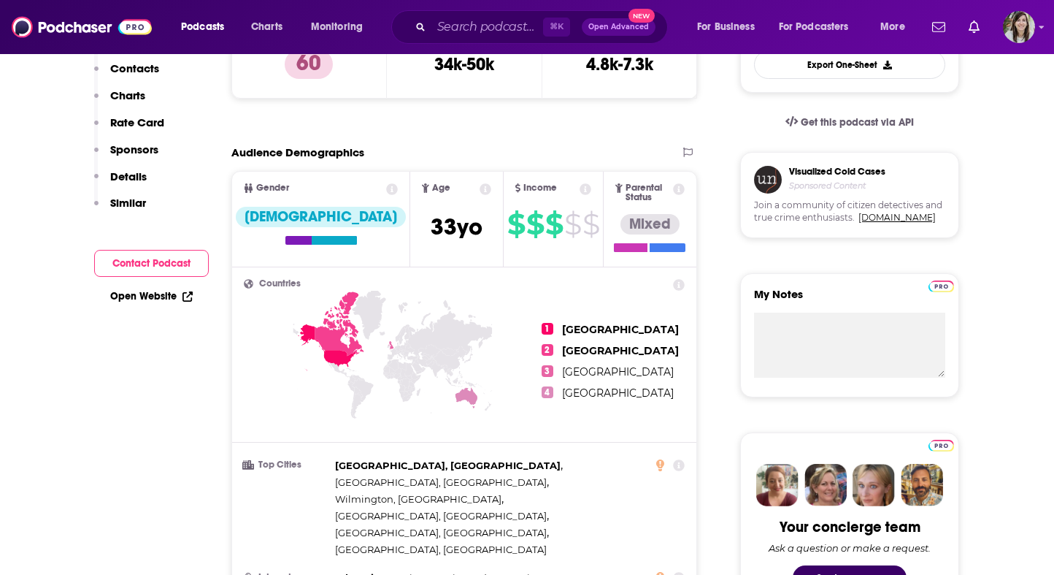
scroll to position [0, 0]
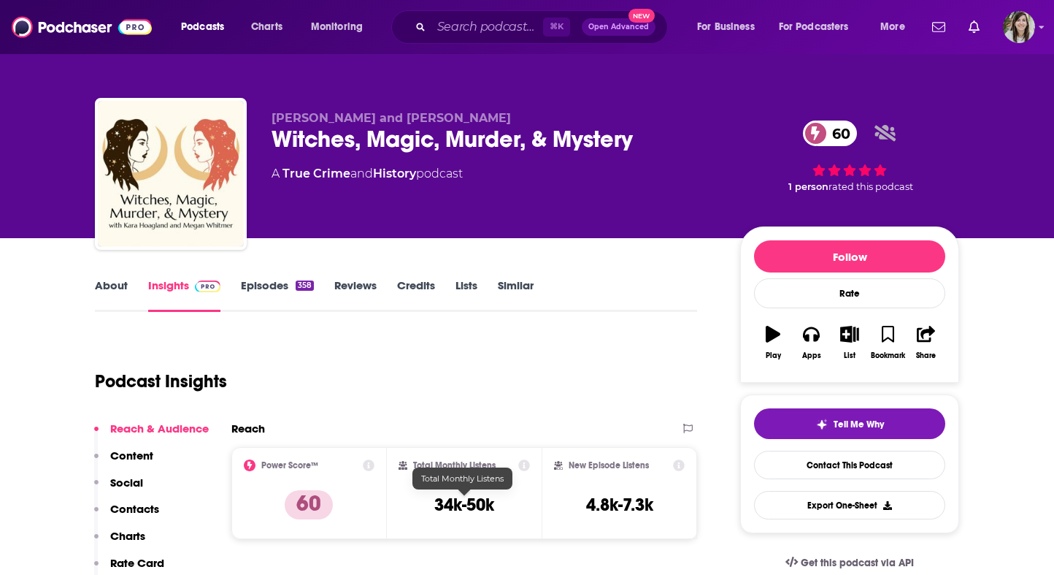
click at [438, 524] on div "Total Monthly Listens 34k-50k" at bounding box center [465, 492] width 132 height 67
click at [438, 525] on div "Total Monthly Listens 34k-50k" at bounding box center [465, 492] width 132 height 67
copy div "34k-50k"
click at [107, 280] on link "About" at bounding box center [111, 295] width 33 height 34
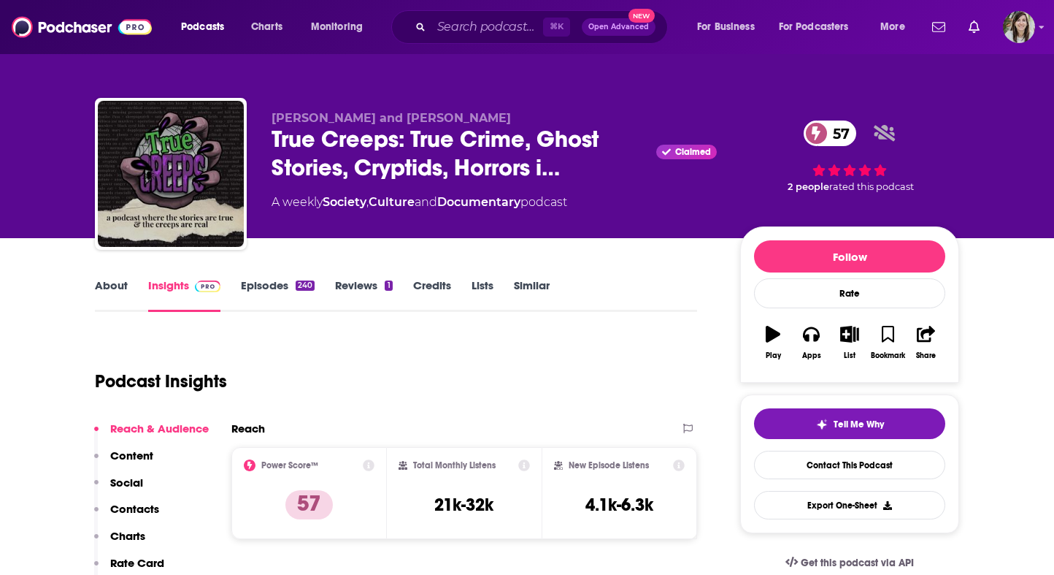
click at [112, 276] on div "About Insights Episodes 240 Reviews 1 Credits Lists Similar" at bounding box center [396, 294] width 602 height 36
click at [113, 299] on link "About" at bounding box center [111, 295] width 33 height 34
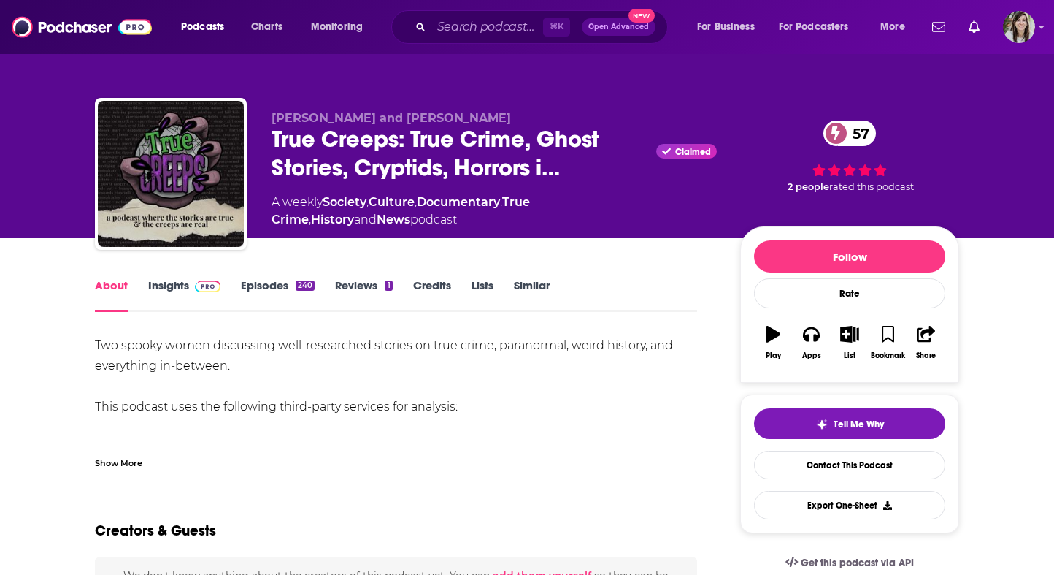
click at [398, 173] on span "True Creeps: True Crime, Ghost Stories, Cryptids, Horrors i…" at bounding box center [461, 153] width 379 height 57
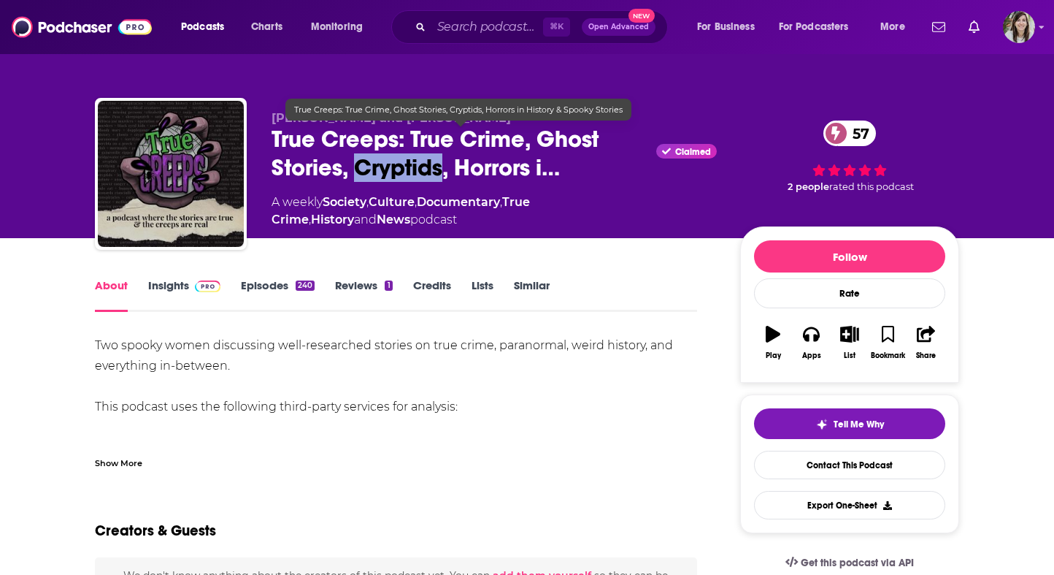
click at [398, 173] on span "True Creeps: True Crime, Ghost Stories, Cryptids, Horrors i…" at bounding box center [461, 153] width 379 height 57
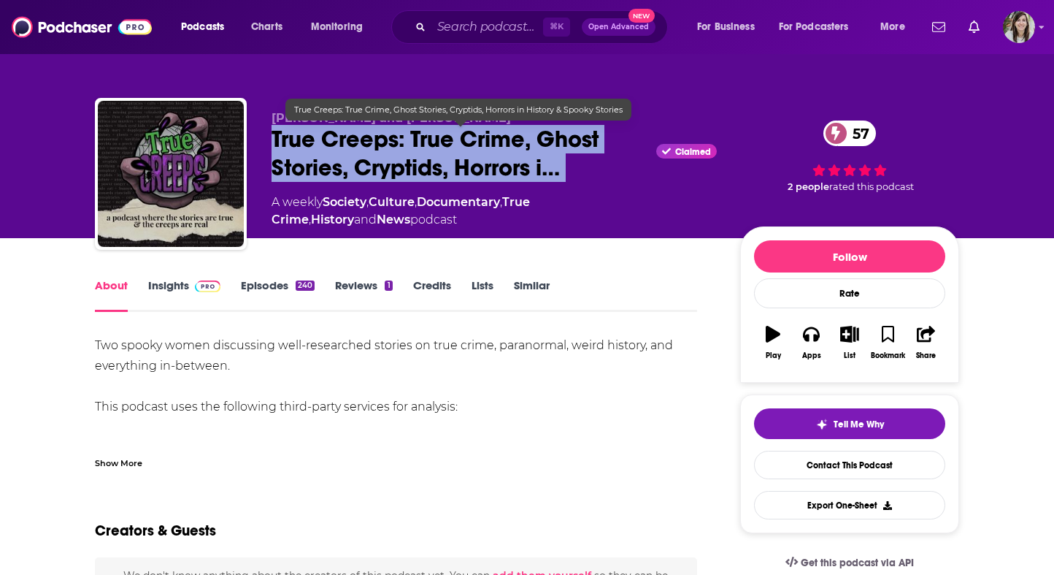
click at [398, 173] on span "True Creeps: True Crime, Ghost Stories, Cryptids, Horrors i…" at bounding box center [461, 153] width 379 height 57
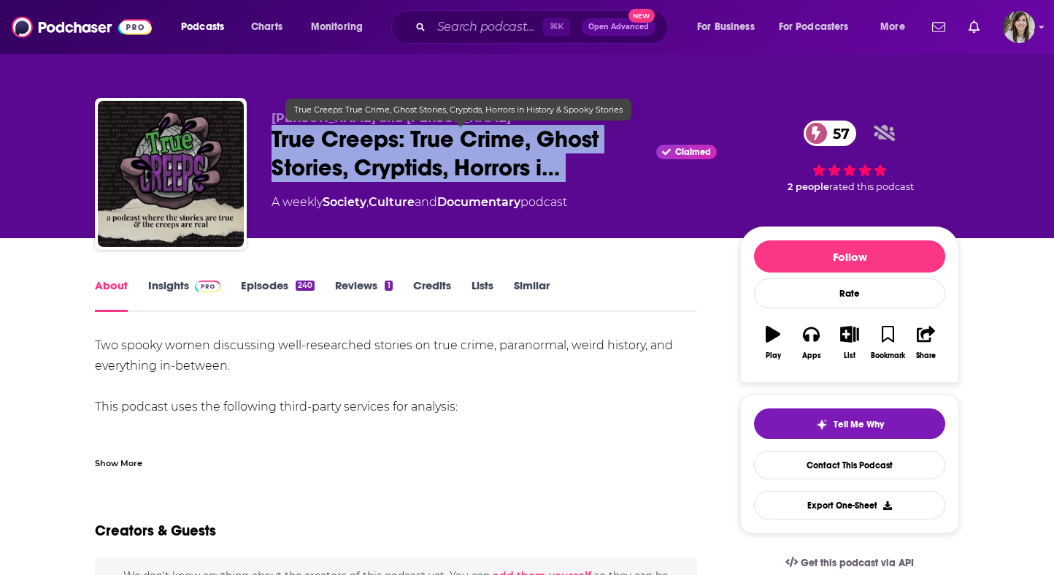
copy div "True Creeps: True Crime, Ghost Stories, Cryptids, Horrors i…"
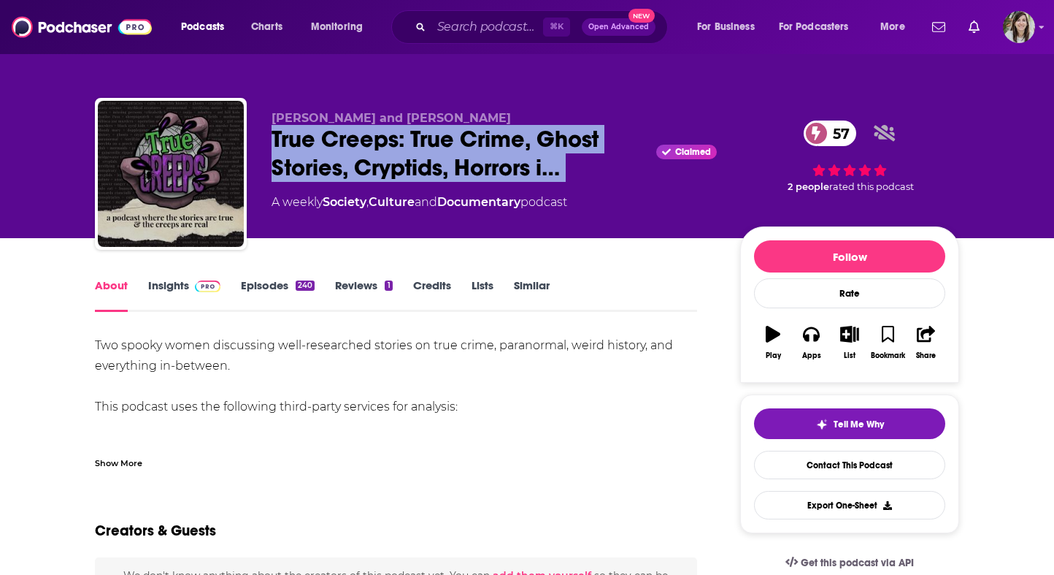
click at [191, 286] on span at bounding box center [204, 285] width 31 height 14
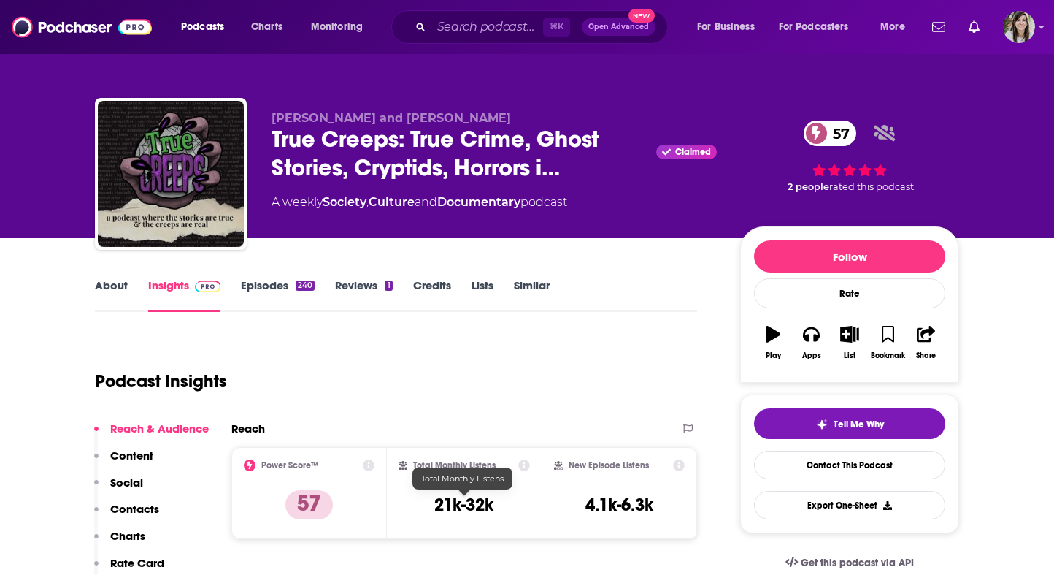
click at [451, 513] on h3 "21k-32k" at bounding box center [463, 505] width 59 height 22
copy div "21k-32k"
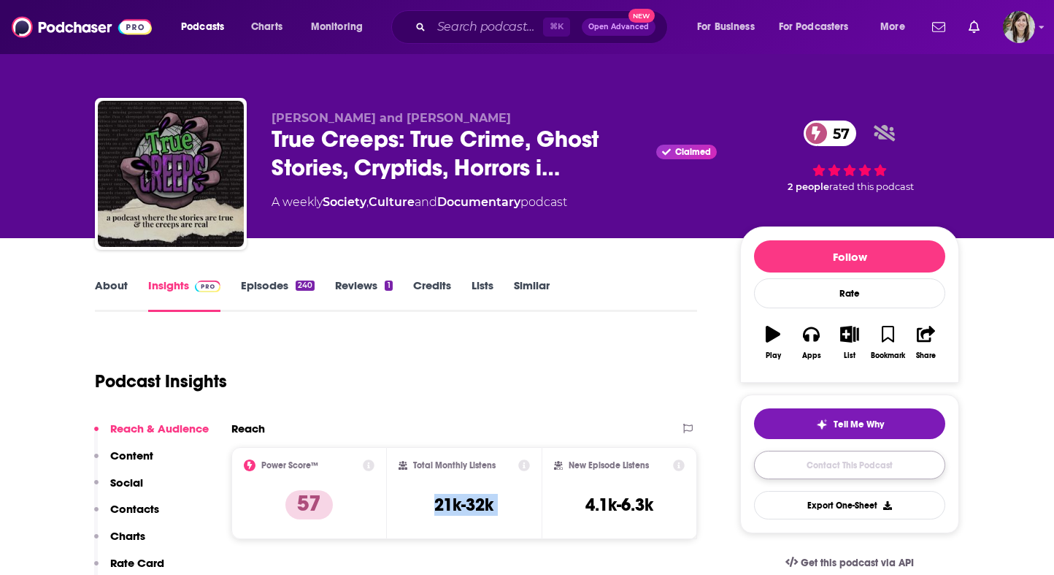
click at [805, 468] on link "Contact This Podcast" at bounding box center [849, 464] width 191 height 28
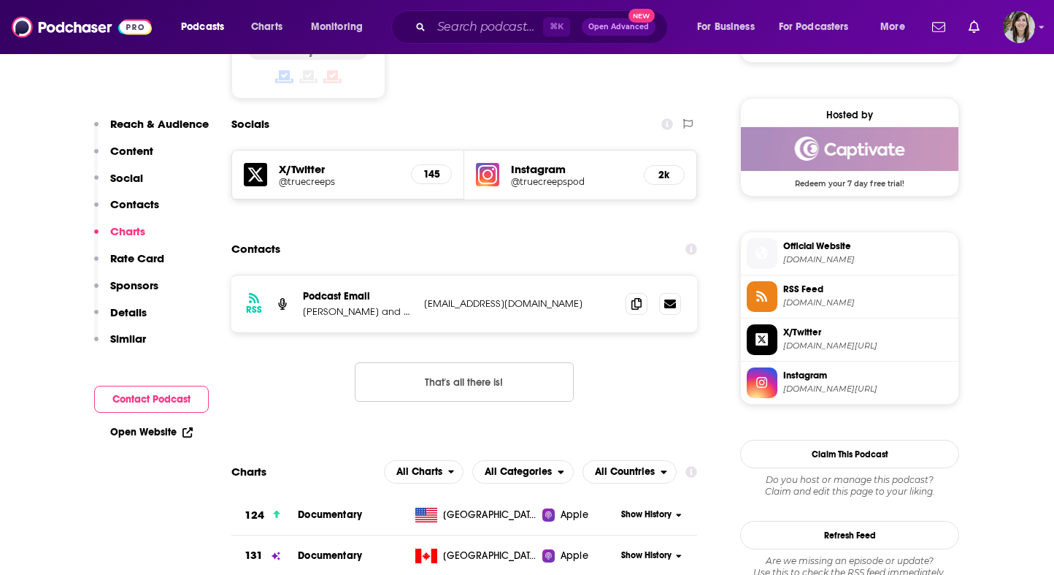
scroll to position [1260, 0]
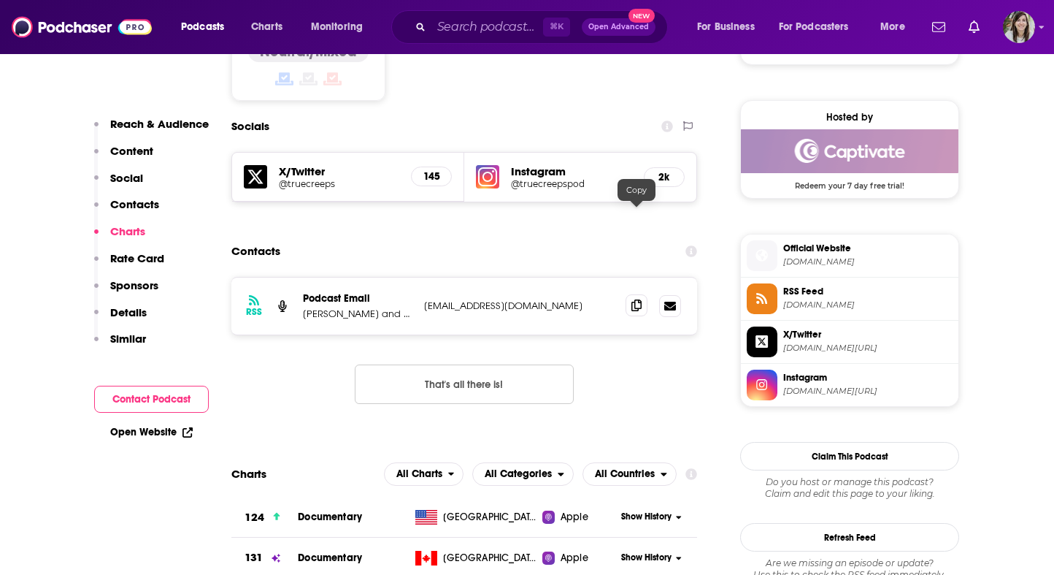
click at [635, 299] on icon at bounding box center [637, 305] width 10 height 12
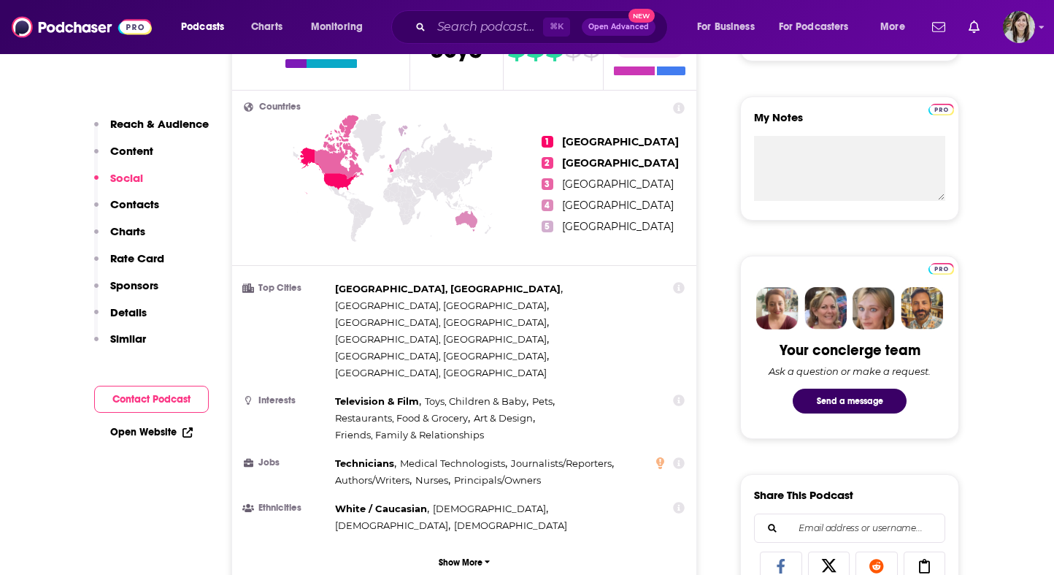
scroll to position [0, 0]
